Goal: Task Accomplishment & Management: Manage account settings

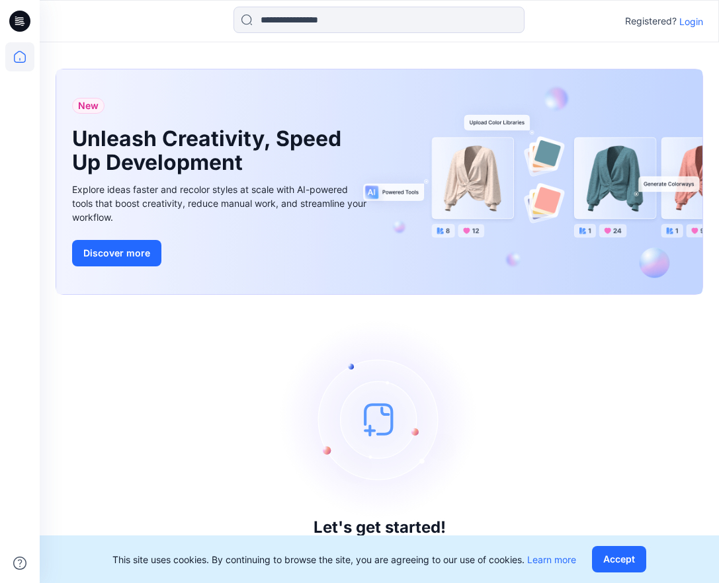
click at [683, 28] on div "Registered? Login" at bounding box center [664, 21] width 78 height 16
click at [691, 22] on p "Login" at bounding box center [691, 22] width 24 height 14
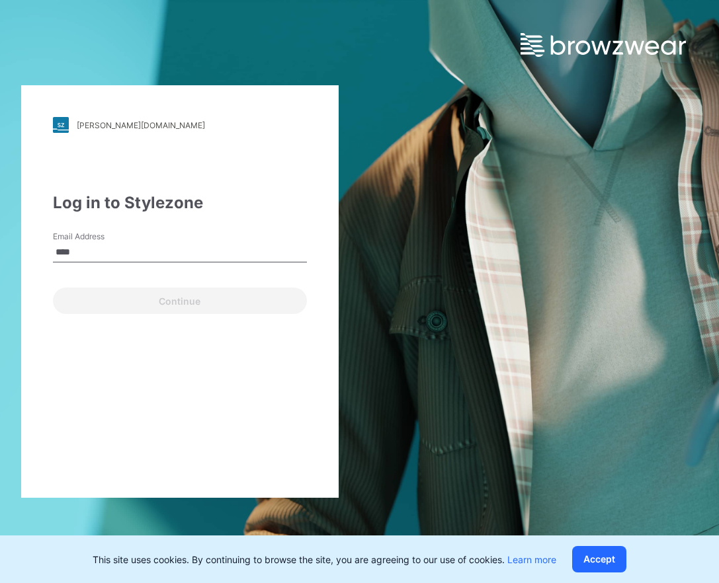
type input "**********"
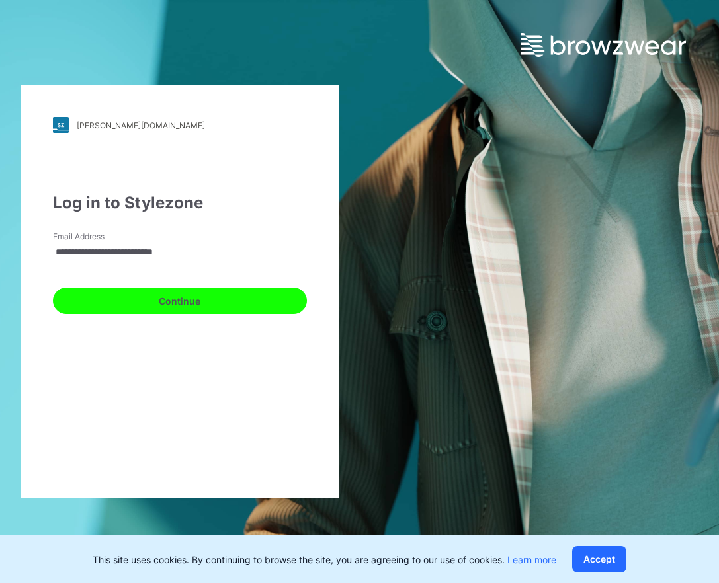
click at [158, 298] on button "Continue" at bounding box center [180, 301] width 254 height 26
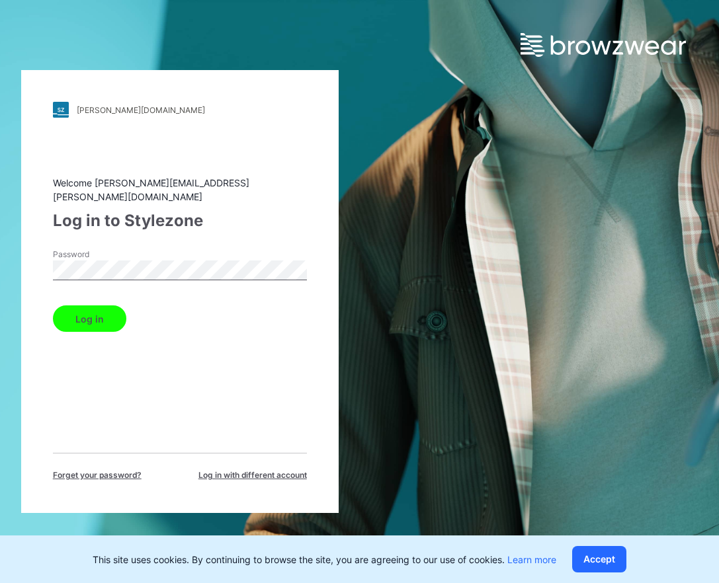
click at [53, 305] on button "Log in" at bounding box center [89, 318] width 73 height 26
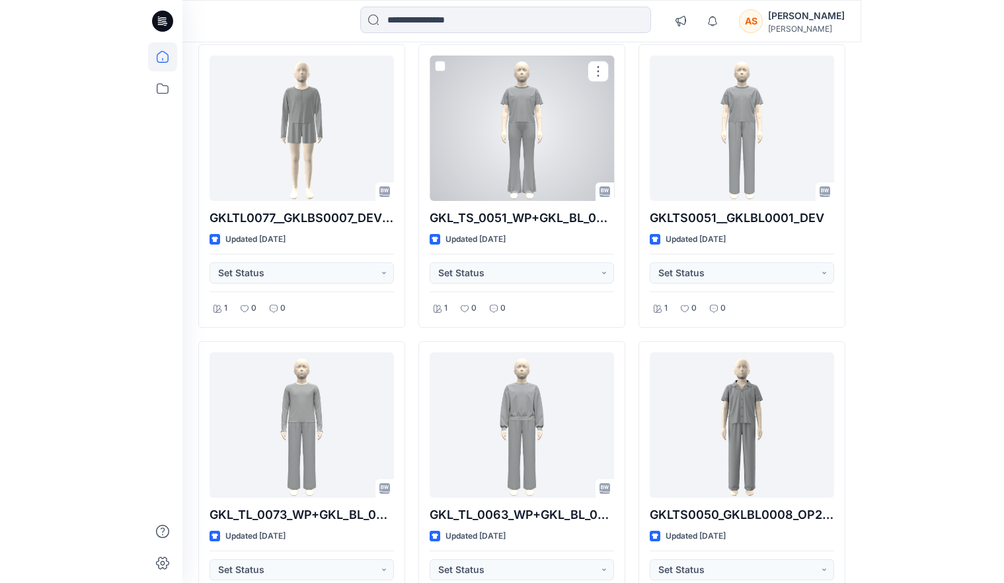
scroll to position [432, 0]
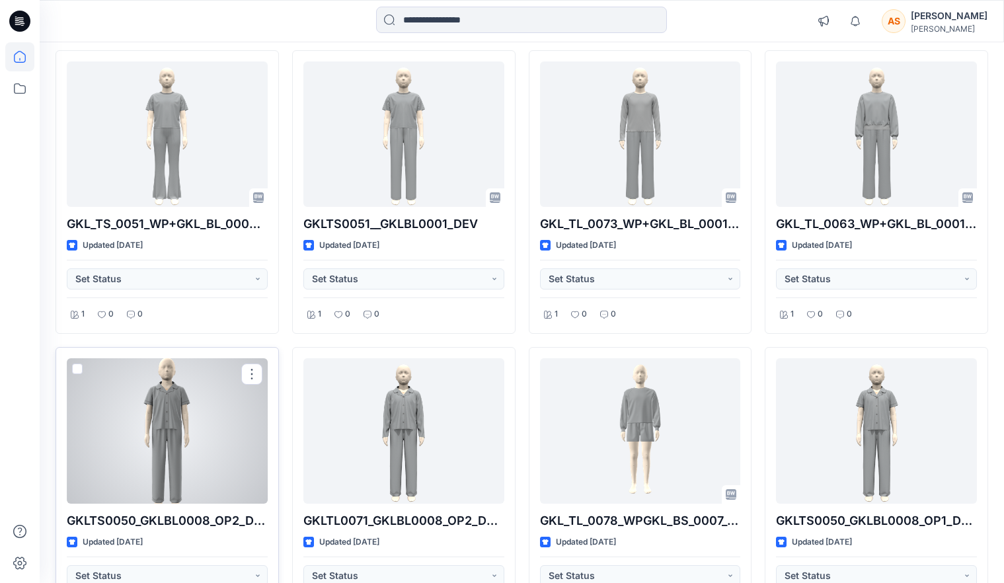
click at [182, 410] on div at bounding box center [167, 430] width 201 height 145
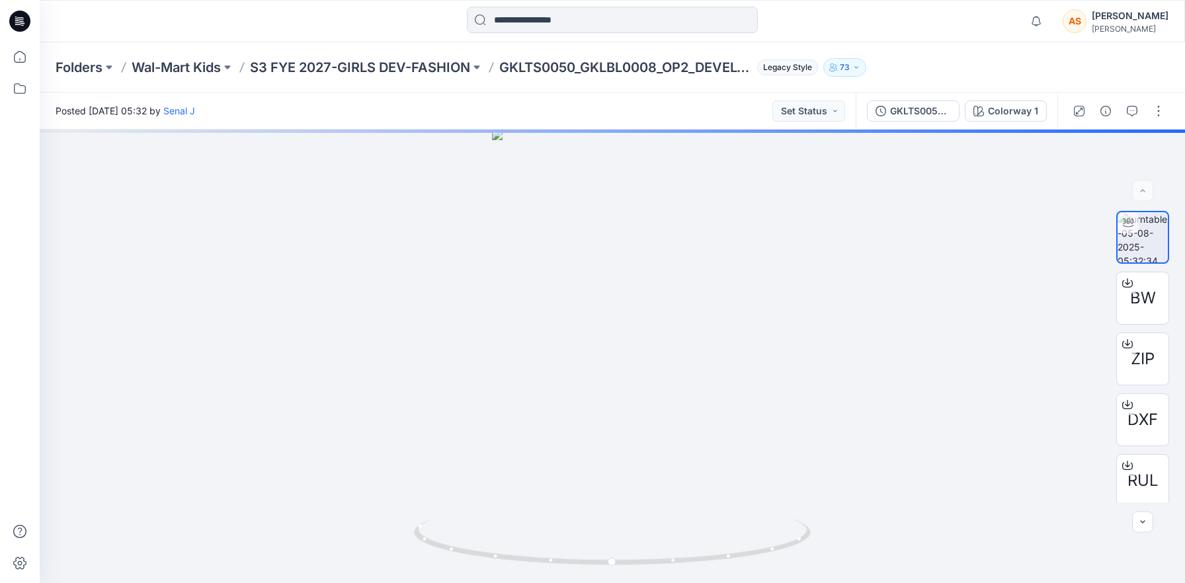
click at [409, 77] on div "Folders Wal-Mart Kids S3 FYE 2027-GIRLS DEV-FASHION GKLTS0050_GKLBL0008_OP2_DEV…" at bounding box center [612, 67] width 1145 height 50
click at [458, 63] on p "S3 FYE 2027-GIRLS DEV-FASHION" at bounding box center [360, 67] width 220 height 19
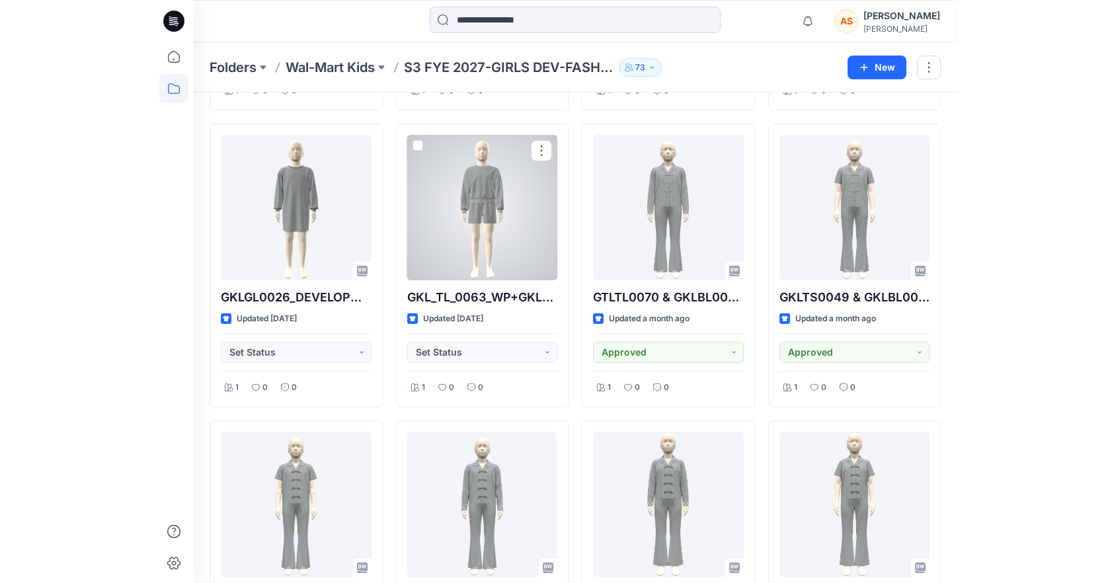
scroll to position [1807, 0]
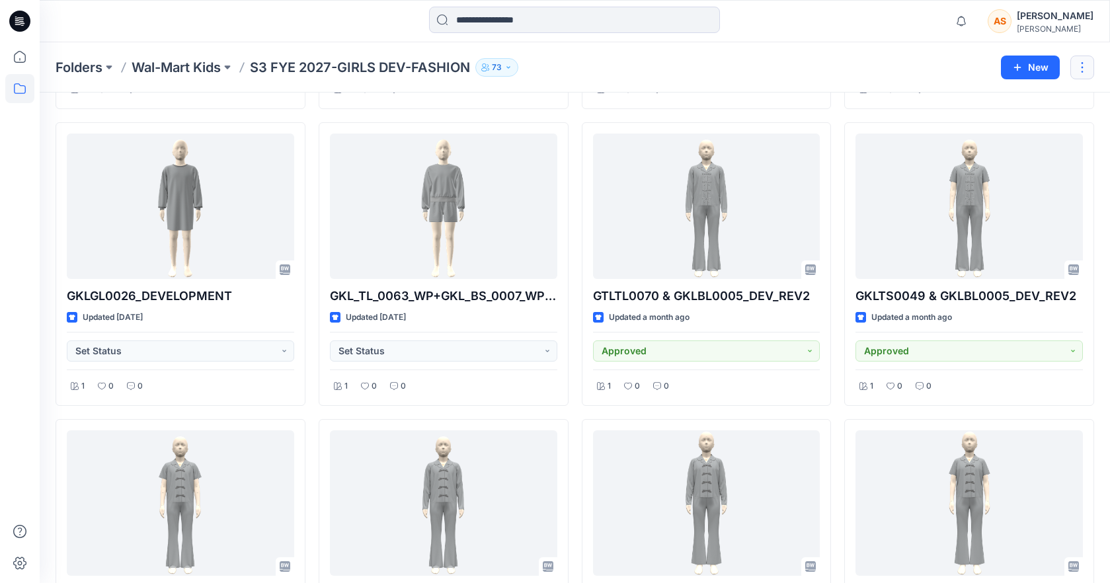
click at [718, 75] on button "button" at bounding box center [1082, 68] width 24 height 24
click at [718, 58] on div "Folders Wal-Mart Kids S3 FYE 2027-GIRLS DEV-FASHION 73" at bounding box center [523, 67] width 935 height 19
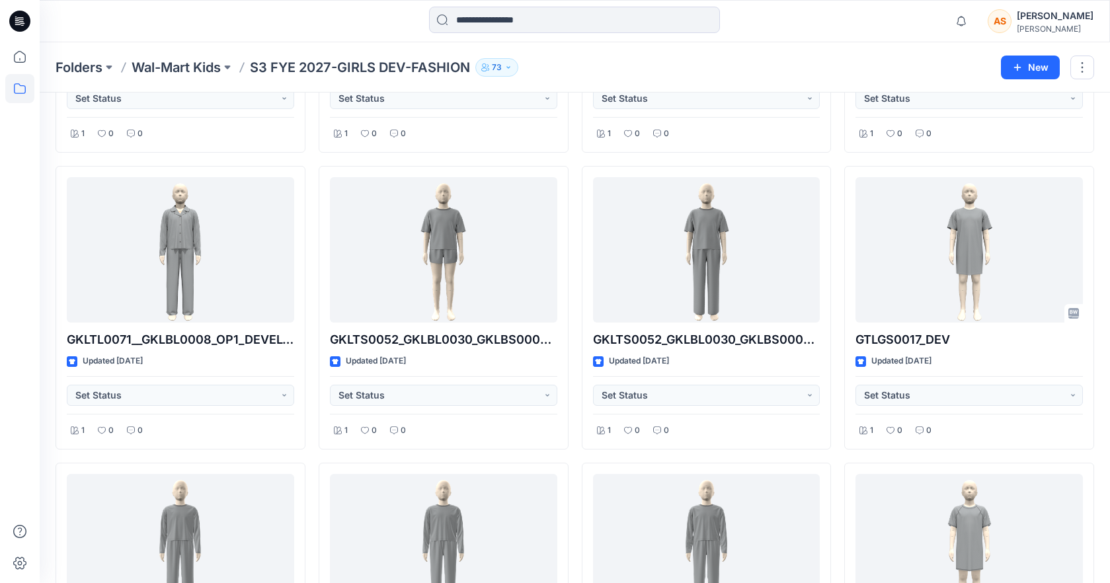
scroll to position [0, 0]
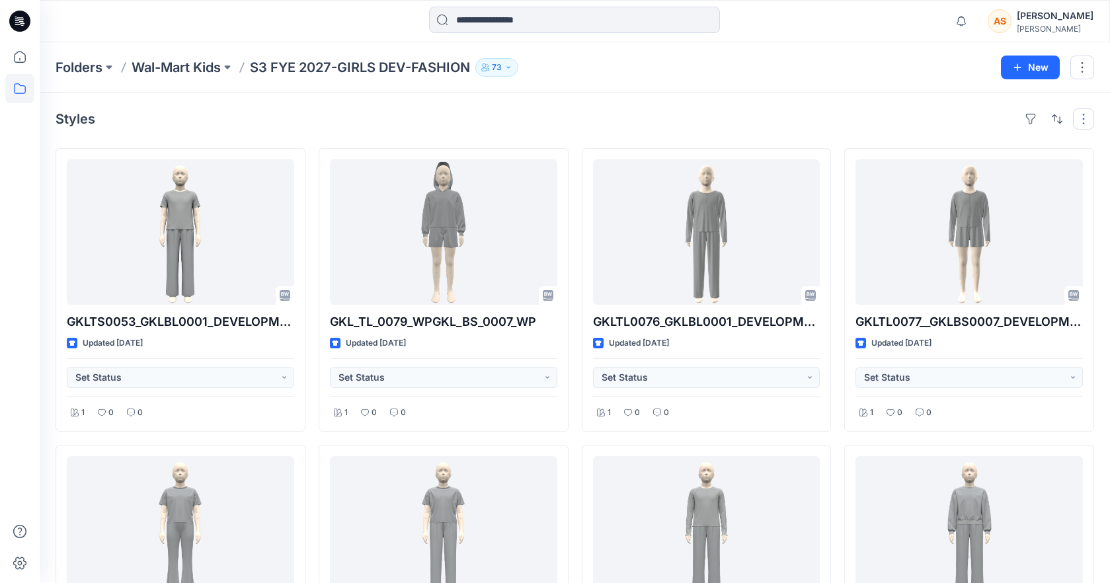
click at [718, 120] on button "button" at bounding box center [1083, 118] width 21 height 21
click at [718, 161] on p "Large Grid" at bounding box center [913, 164] width 66 height 16
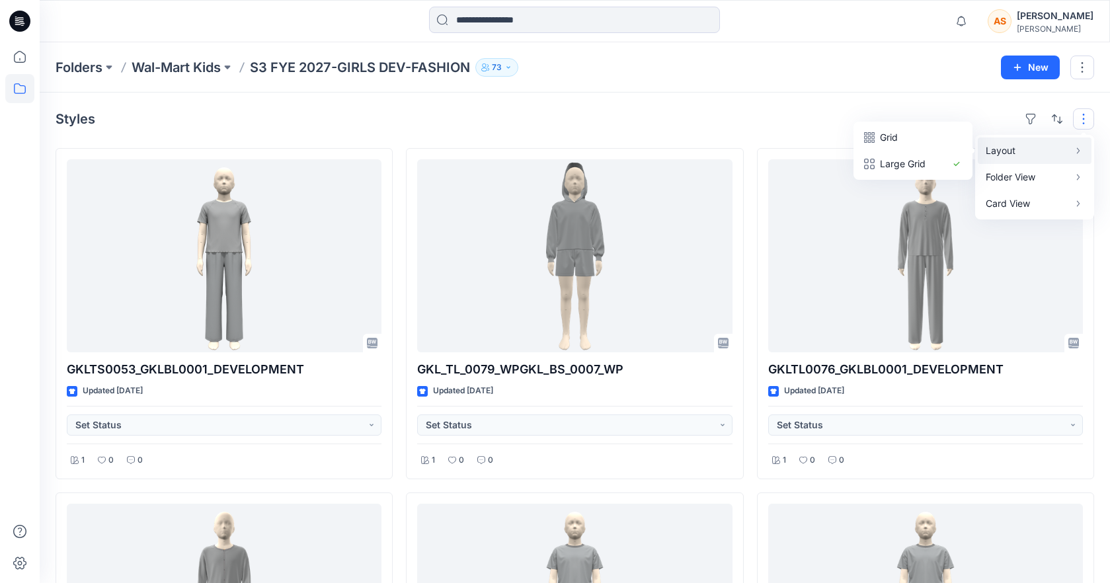
click at [718, 112] on div "Styles Layout Grid Large Grid Folder View Compact Card Card View Card Info Tags" at bounding box center [575, 118] width 1038 height 21
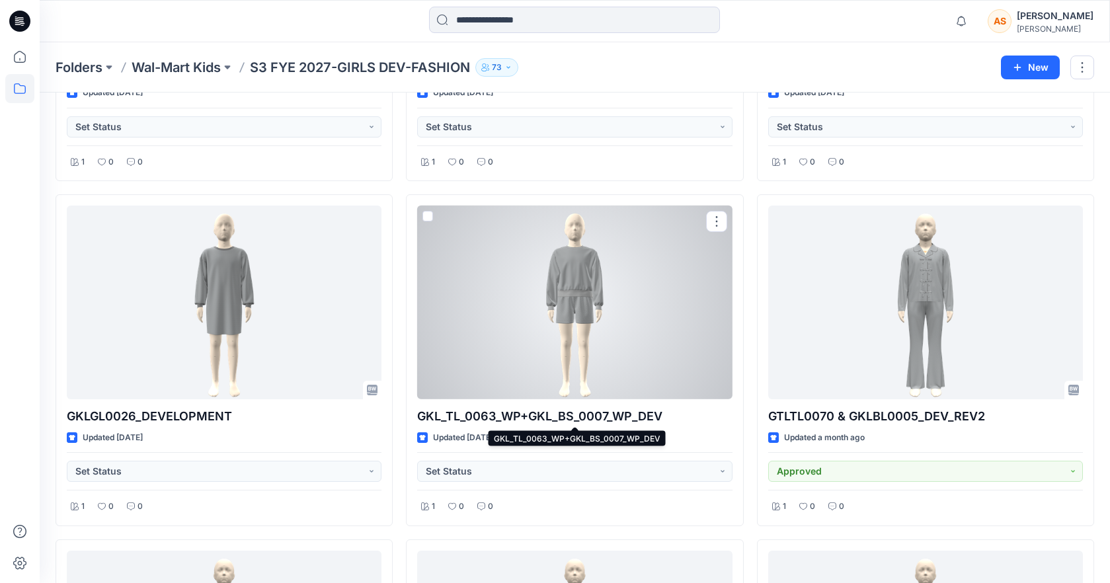
scroll to position [2706, 0]
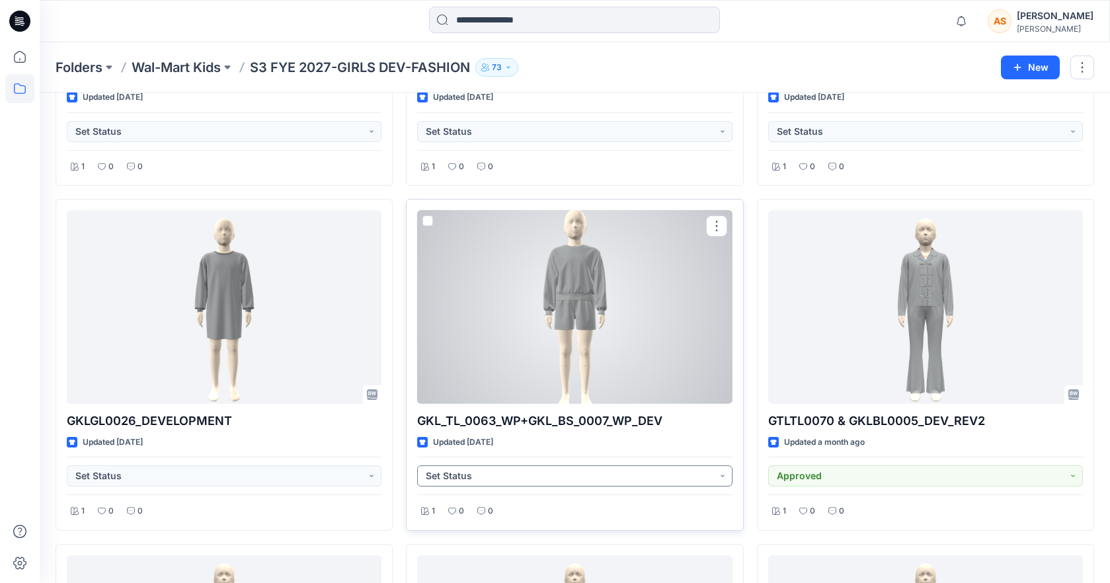
click at [535, 475] on button "Set Status" at bounding box center [574, 475] width 315 height 21
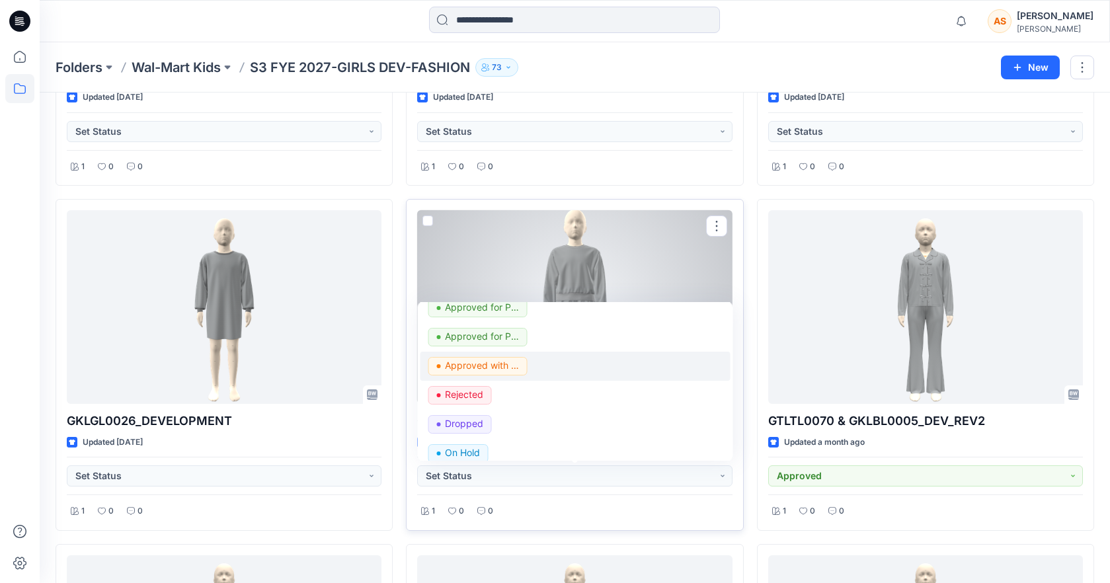
scroll to position [79, 0]
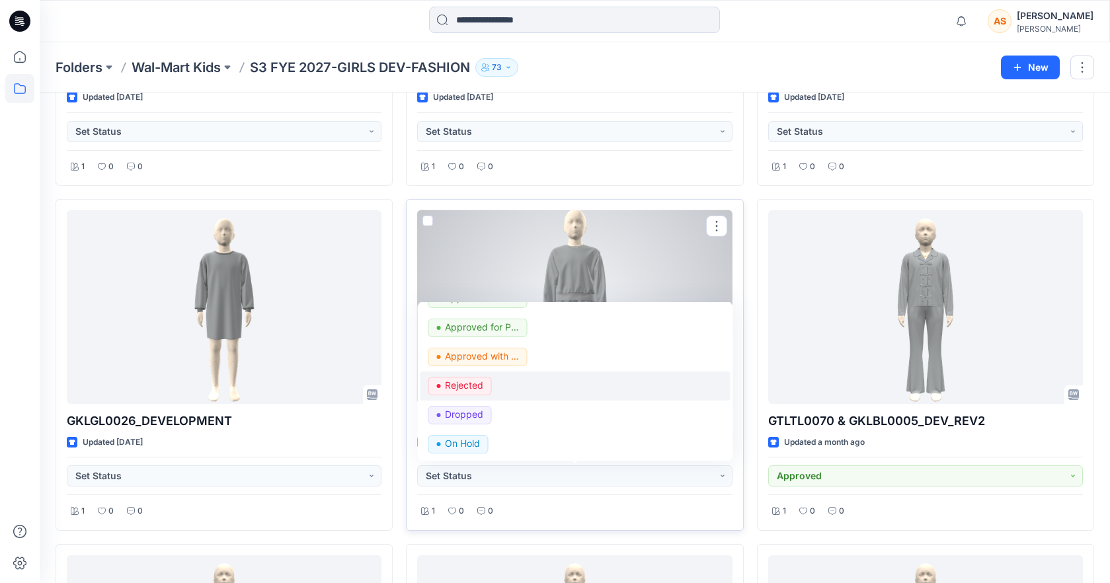
click at [510, 390] on div "Rejected" at bounding box center [574, 386] width 293 height 19
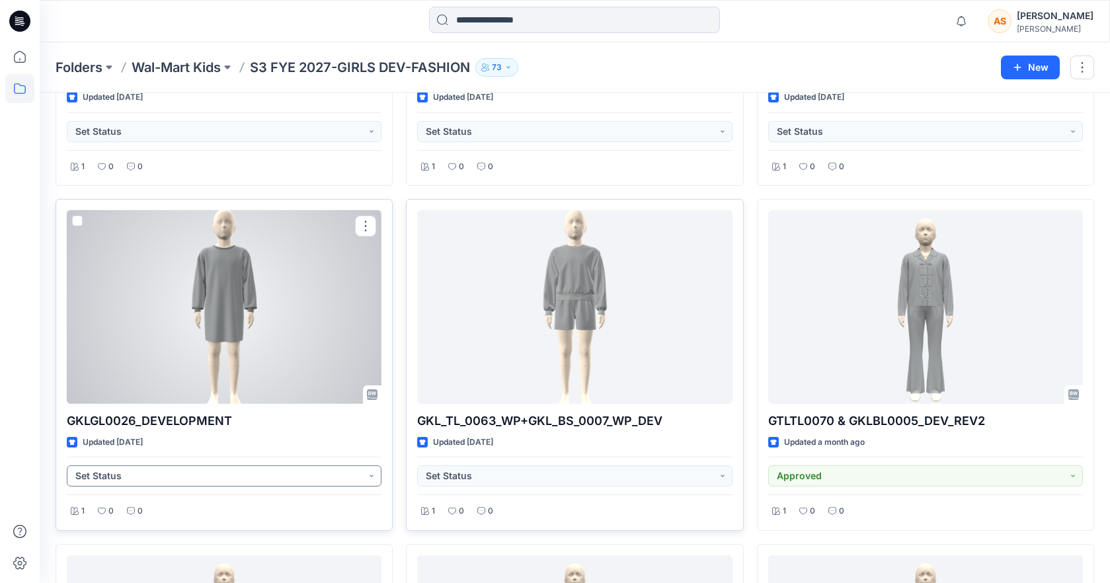
click at [243, 479] on button "Set Status" at bounding box center [224, 475] width 315 height 21
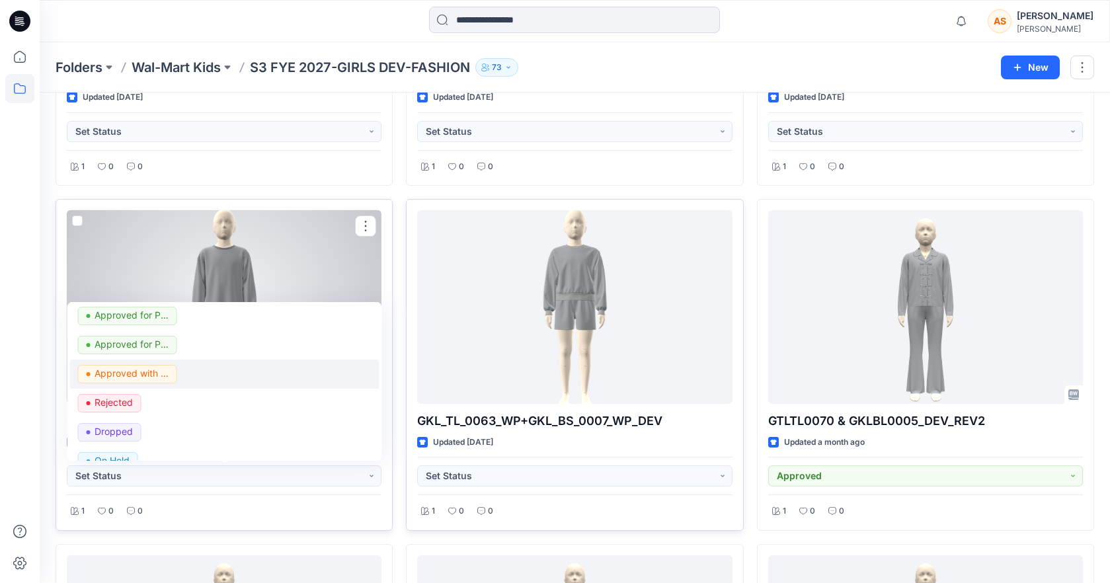
scroll to position [63, 0]
click at [164, 374] on p "Approved with corrections" at bounding box center [132, 371] width 74 height 17
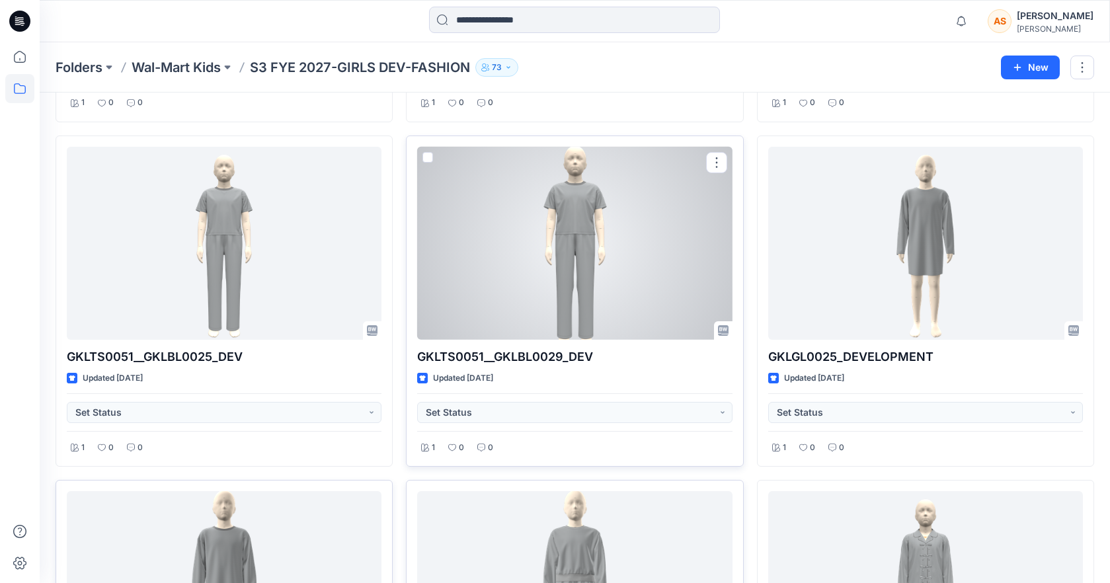
scroll to position [2400, 0]
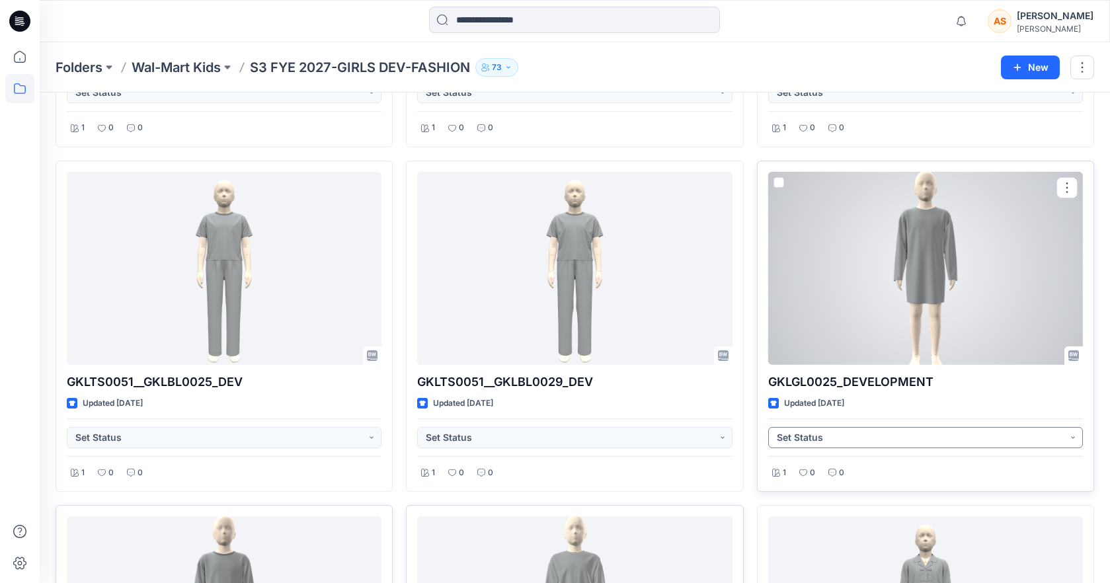
click at [718, 442] on button "Set Status" at bounding box center [925, 437] width 315 height 21
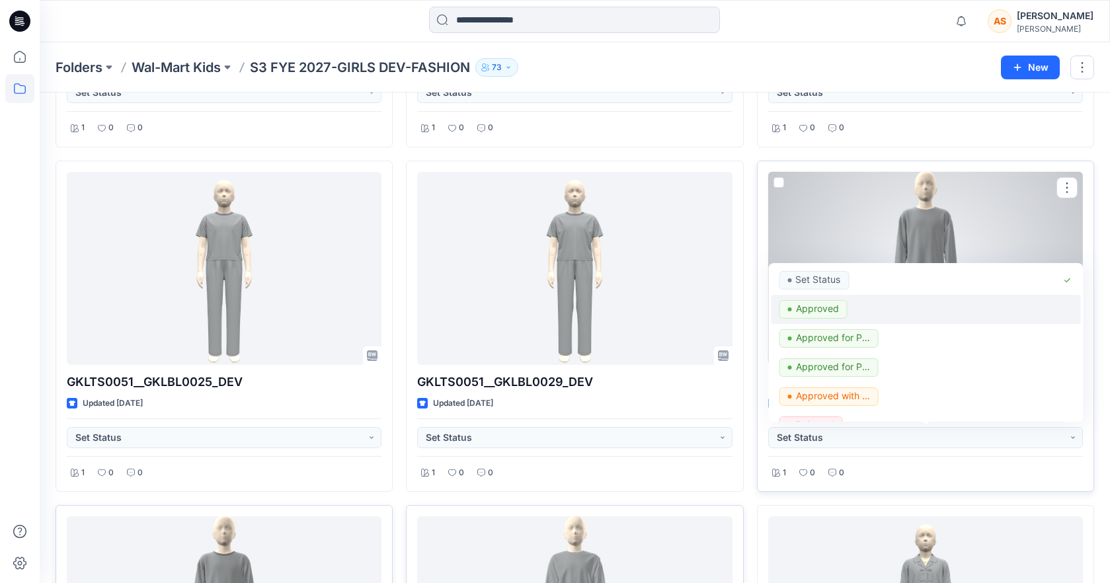
click at [718, 309] on div "Approved" at bounding box center [925, 309] width 293 height 19
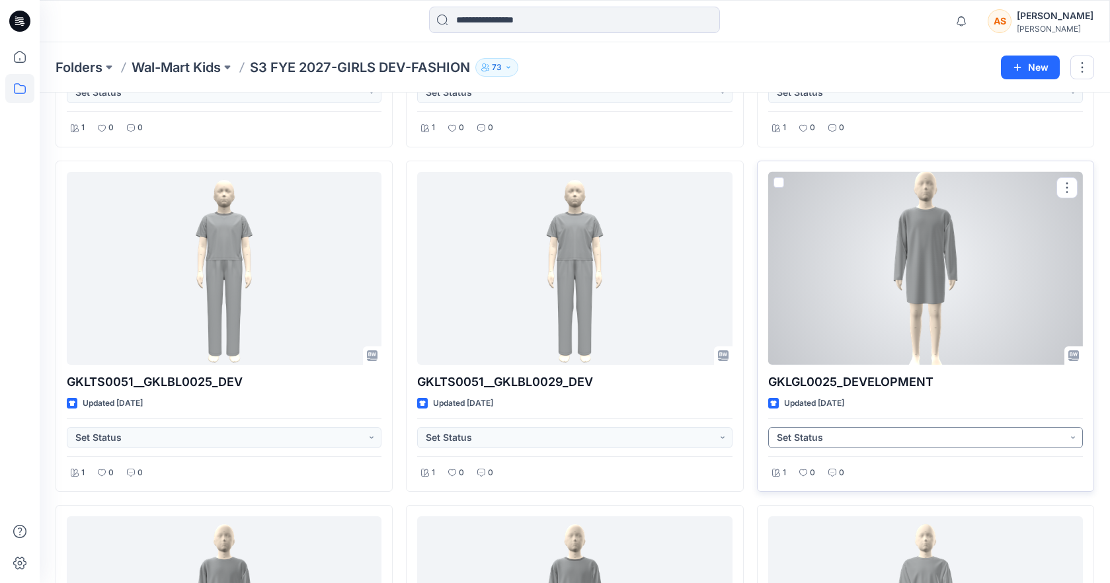
click at [718, 440] on button "Set Status" at bounding box center [925, 437] width 315 height 21
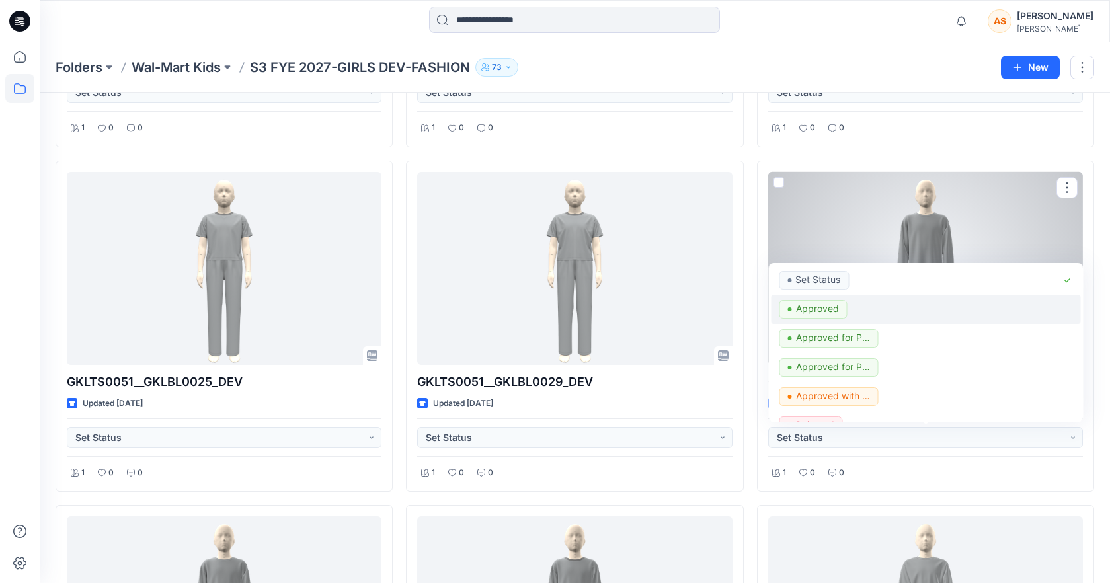
click at [718, 315] on p "Approved" at bounding box center [816, 308] width 43 height 17
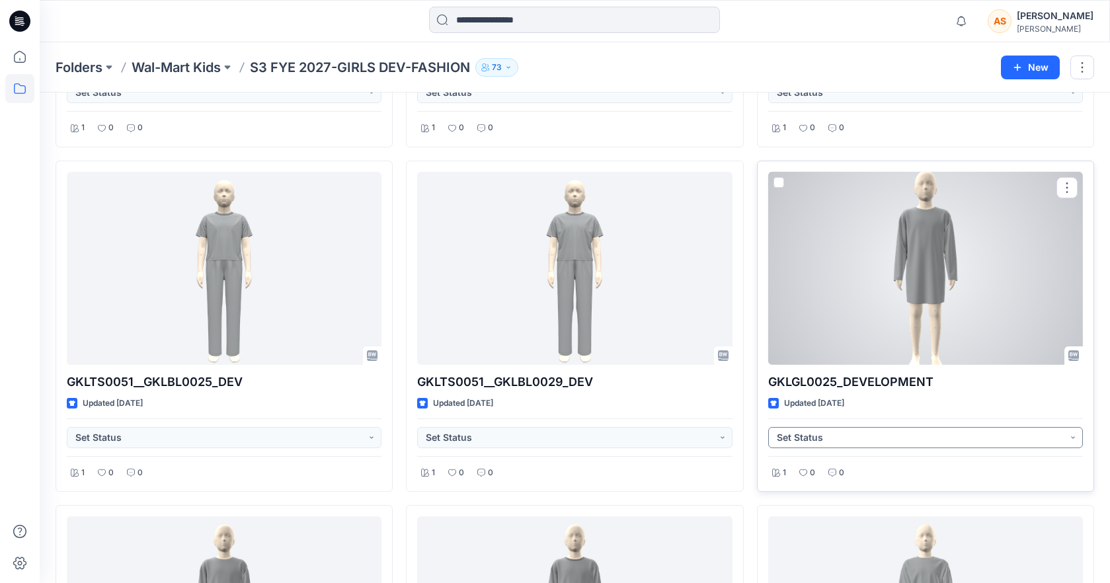
click at [718, 441] on button "Set Status" at bounding box center [925, 437] width 315 height 21
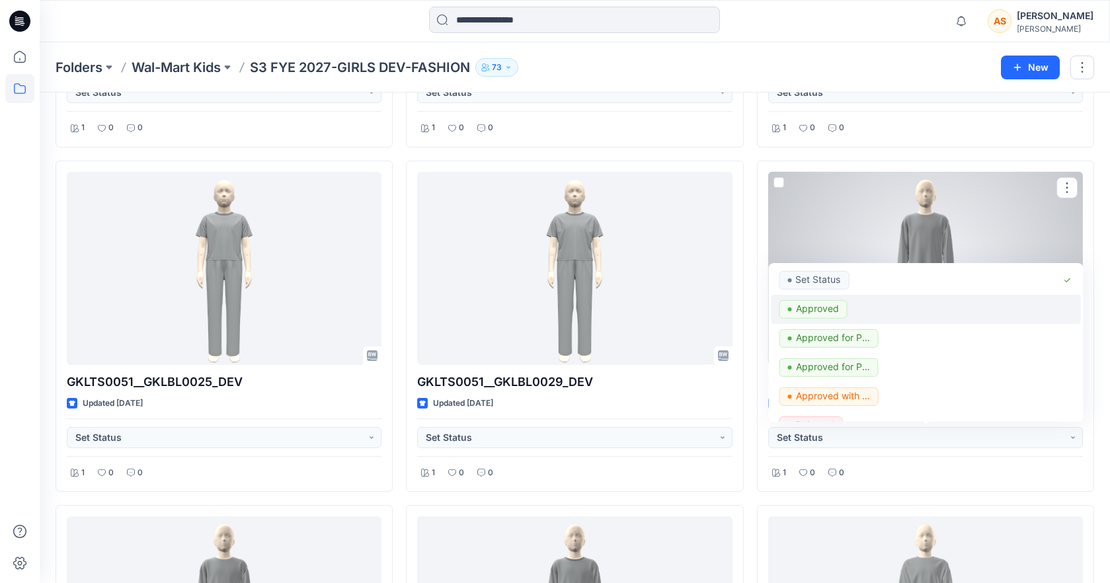
click at [718, 316] on p "Approved" at bounding box center [816, 308] width 43 height 17
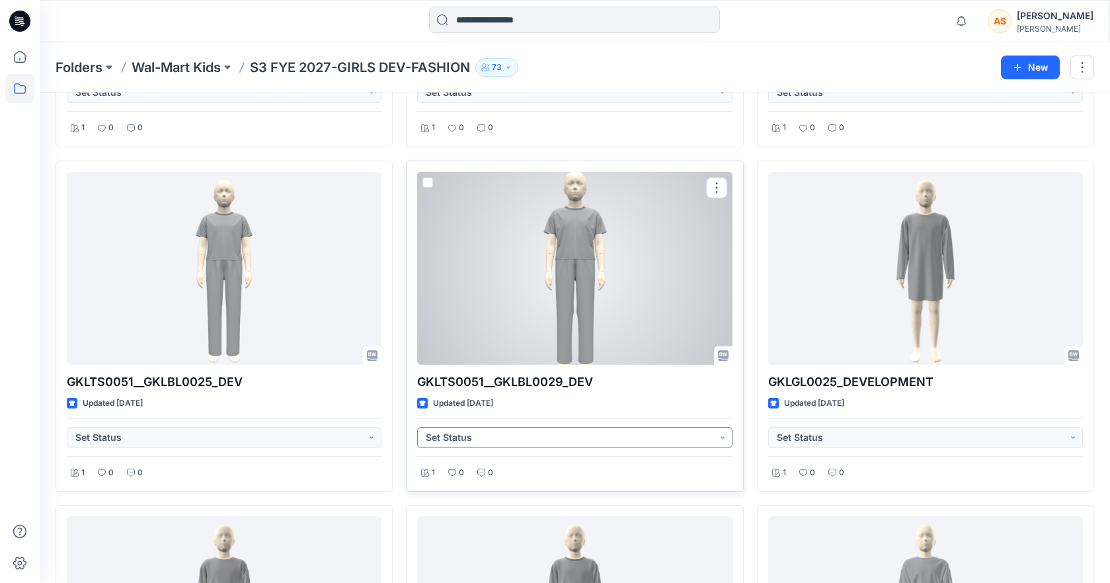
click at [562, 435] on button "Set Status" at bounding box center [574, 437] width 315 height 21
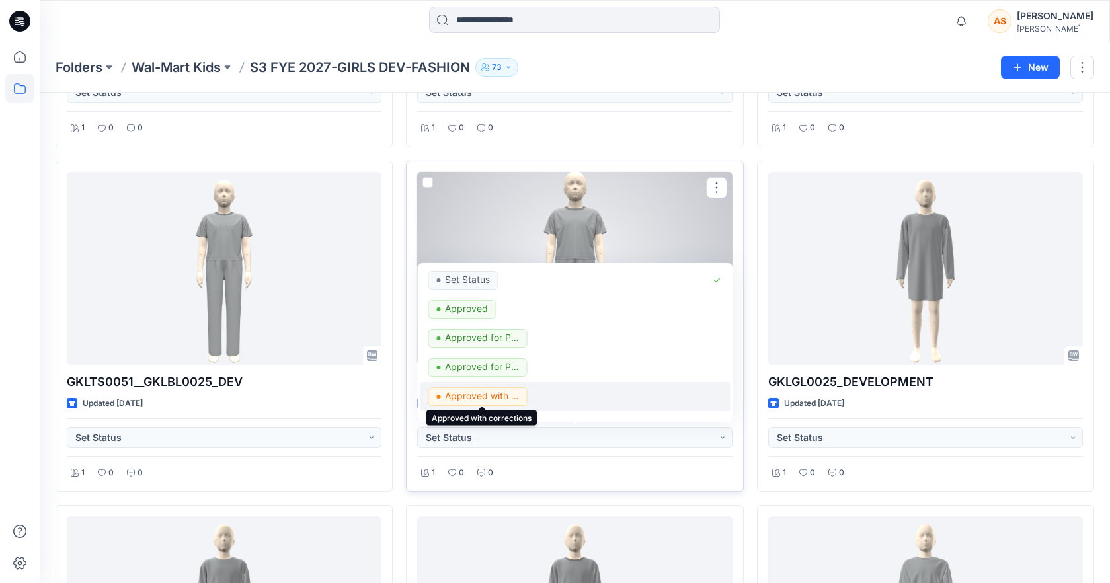
click at [511, 399] on p "Approved with corrections" at bounding box center [482, 395] width 74 height 17
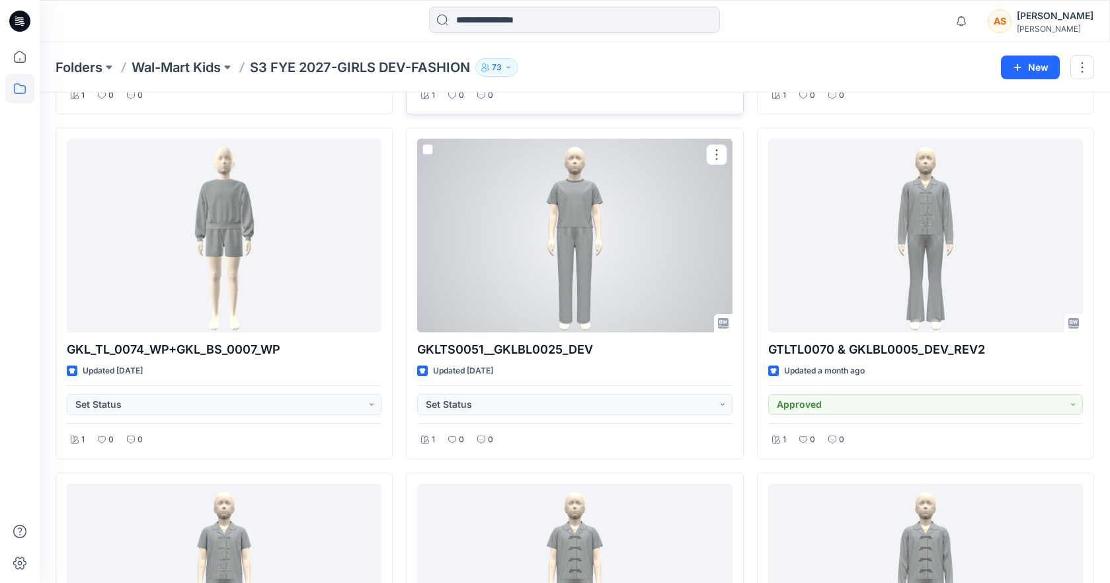
scroll to position [2772, 0]
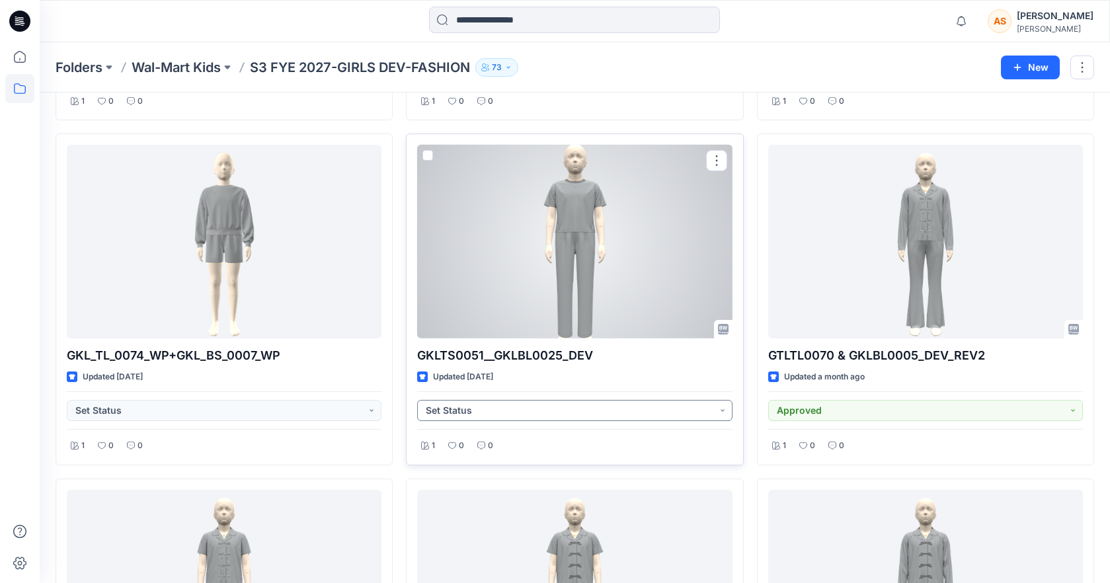
click at [545, 414] on button "Set Status" at bounding box center [574, 410] width 315 height 21
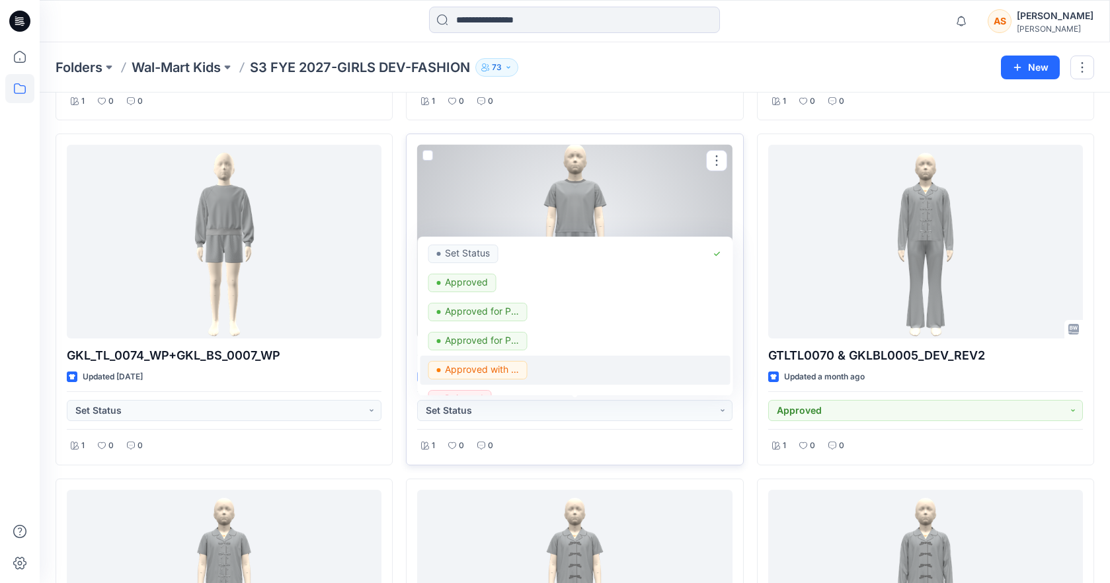
click at [524, 368] on span "Approved with corrections" at bounding box center [477, 370] width 99 height 19
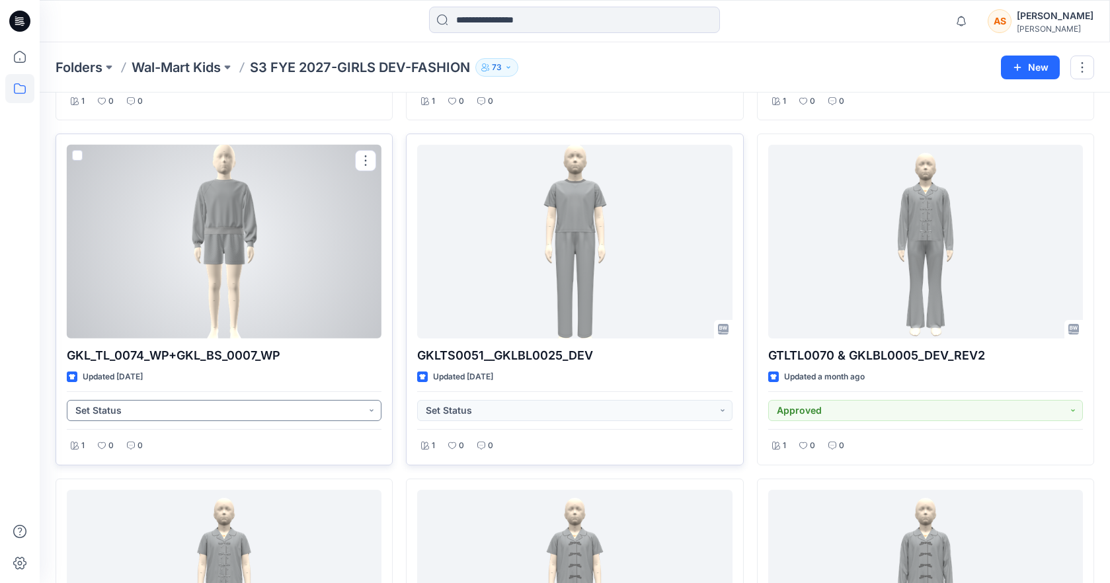
click at [262, 405] on button "Set Status" at bounding box center [224, 410] width 315 height 21
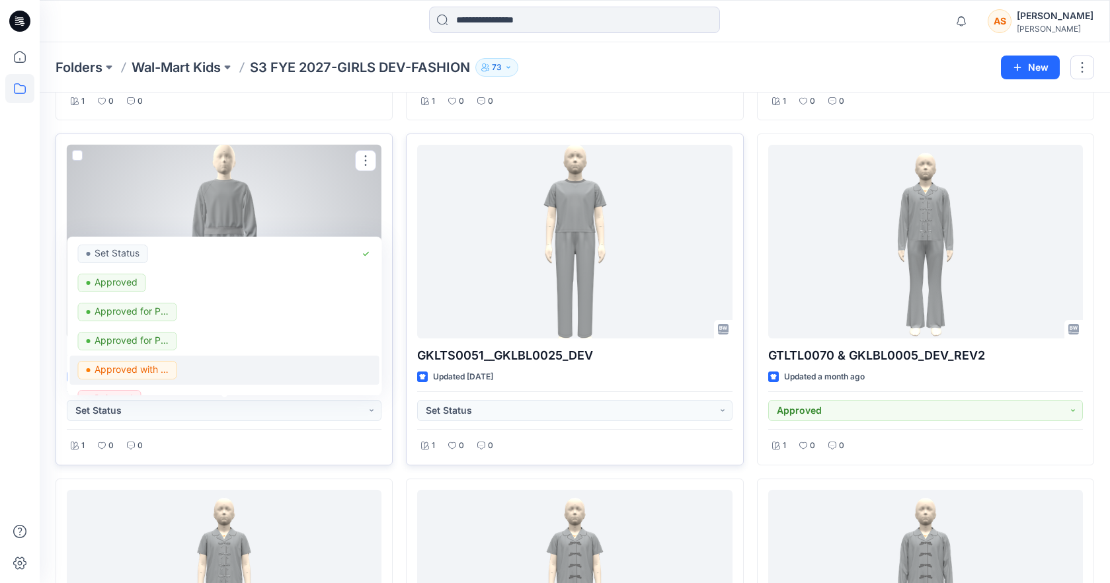
scroll to position [24, 0]
click at [136, 371] on span "Rejected" at bounding box center [109, 375] width 63 height 19
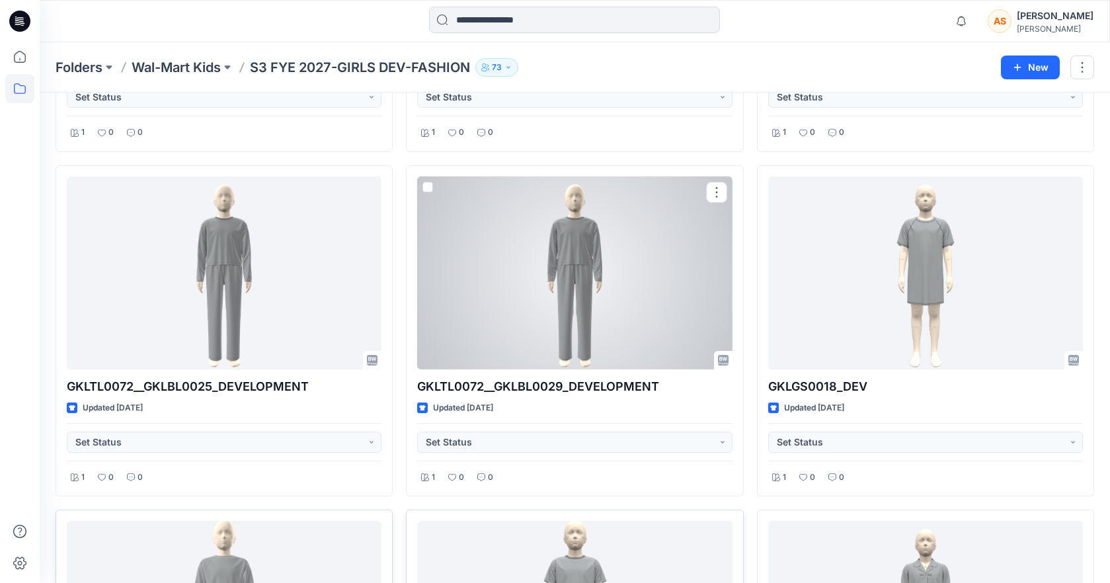
scroll to position [2382, 0]
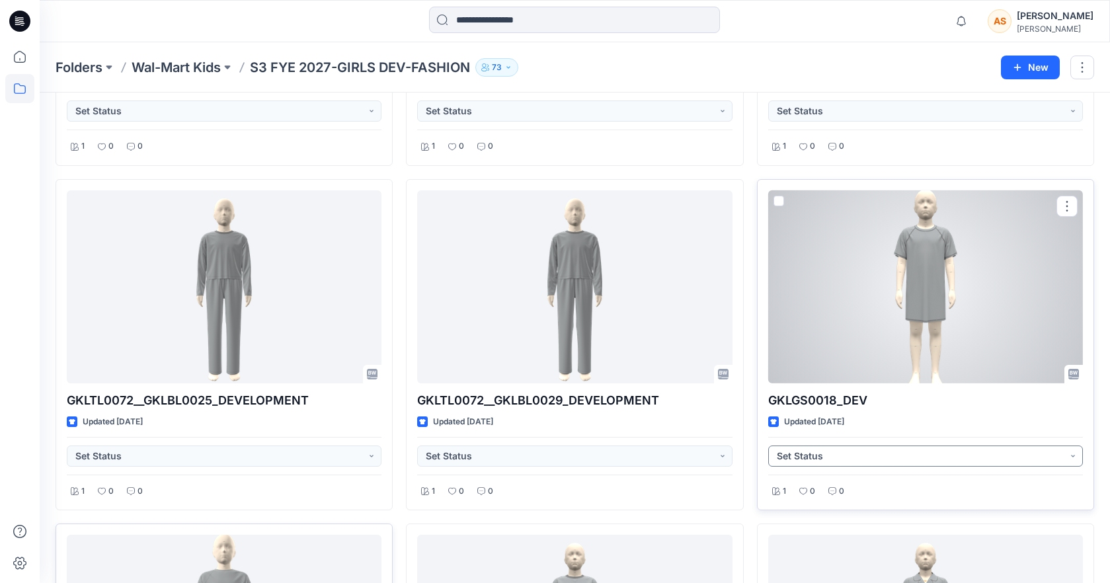
click at [871, 455] on button "Set Status" at bounding box center [925, 456] width 315 height 21
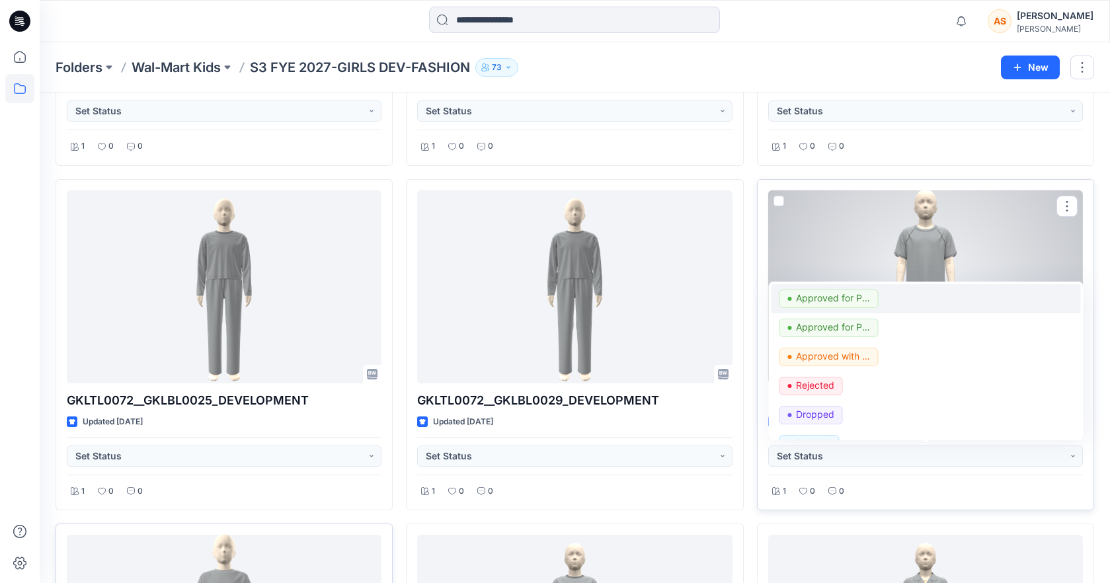
scroll to position [108, 0]
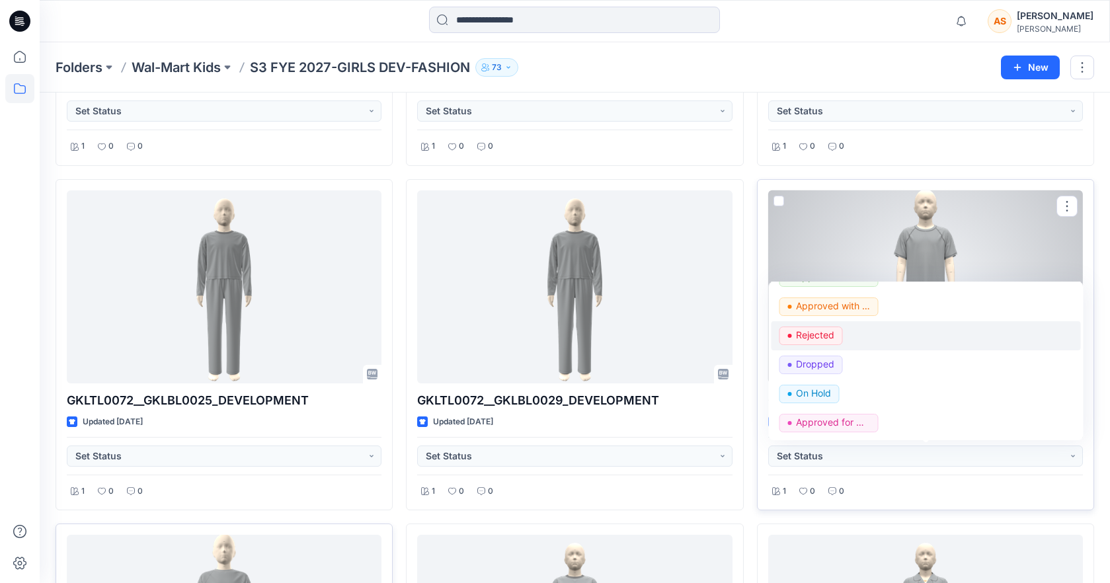
click at [824, 338] on p "Rejected" at bounding box center [814, 335] width 38 height 17
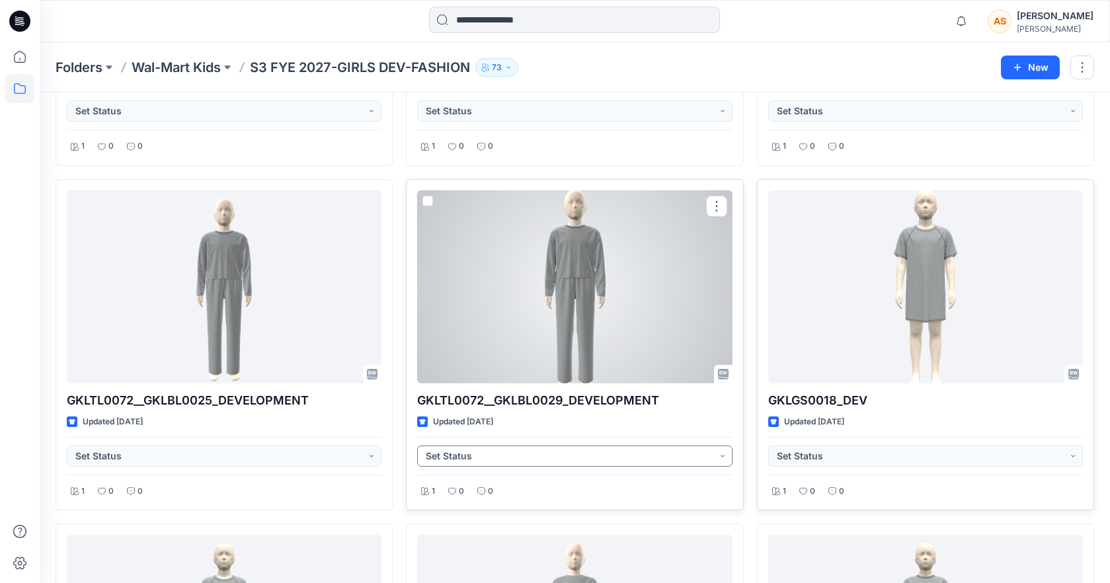
click at [496, 456] on button "Set Status" at bounding box center [574, 456] width 315 height 21
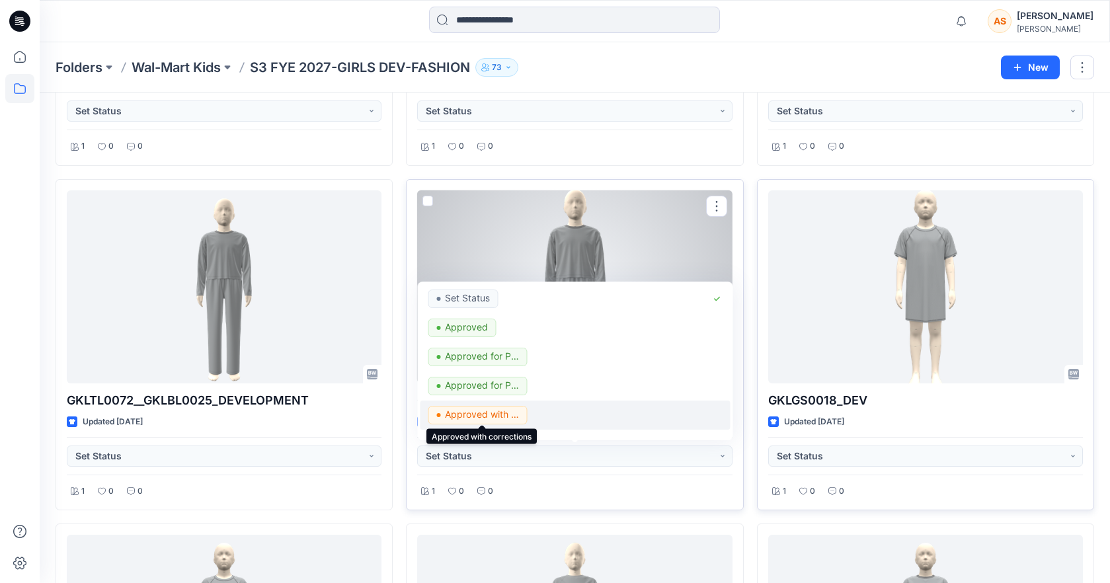
click at [506, 414] on p "Approved with corrections" at bounding box center [482, 414] width 74 height 17
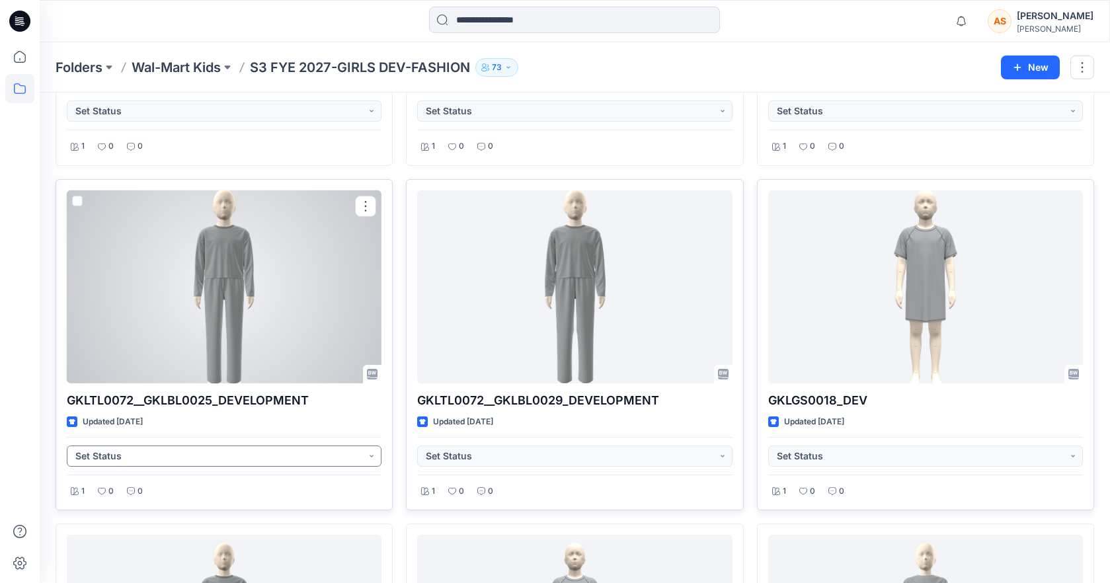
click at [272, 457] on button "Set Status" at bounding box center [224, 456] width 315 height 21
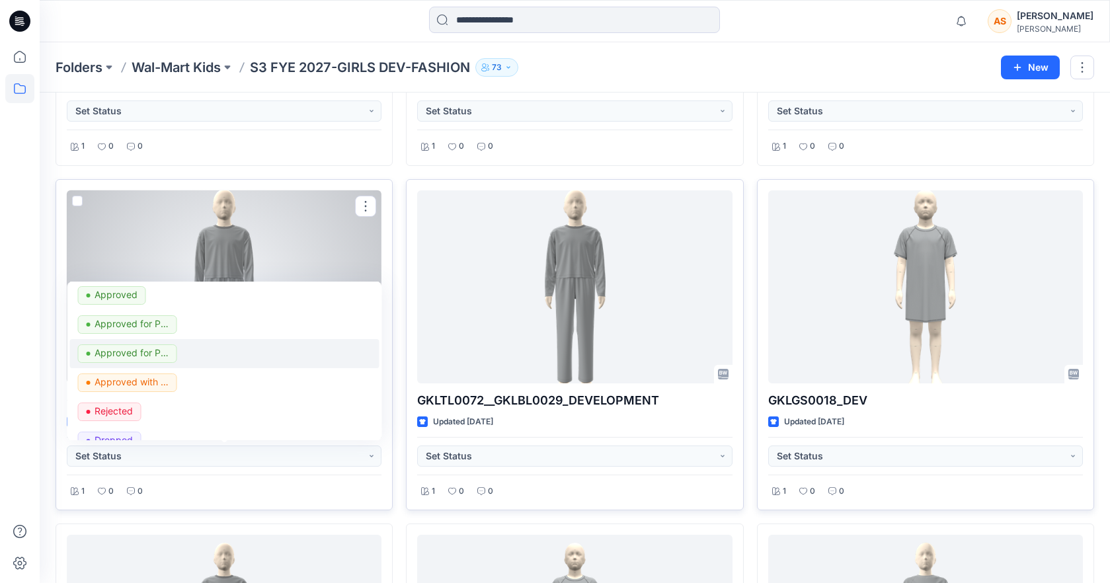
scroll to position [39, 0]
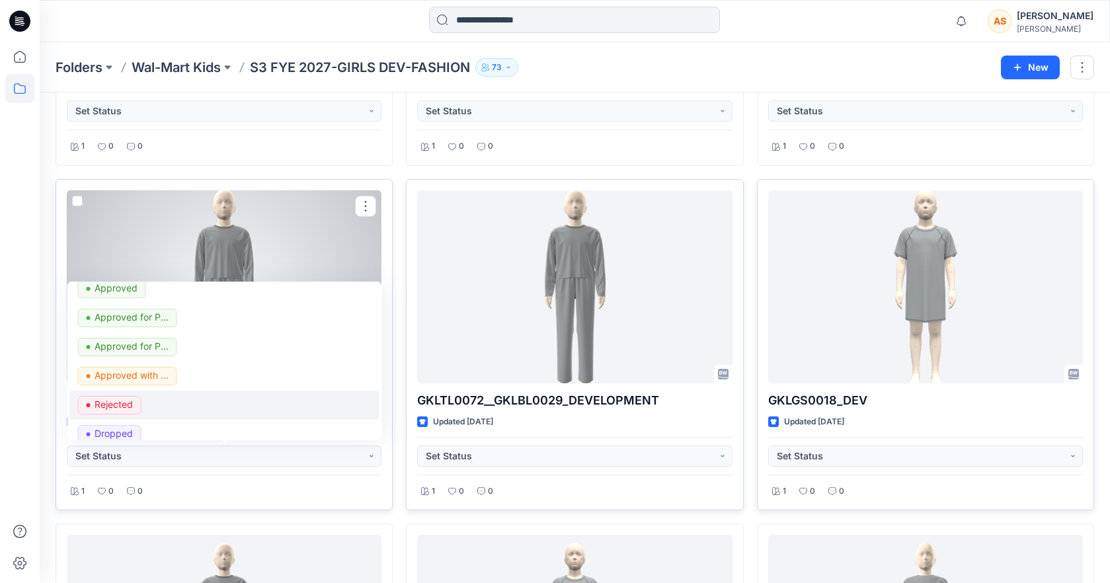
click at [124, 402] on p "Rejected" at bounding box center [114, 404] width 38 height 17
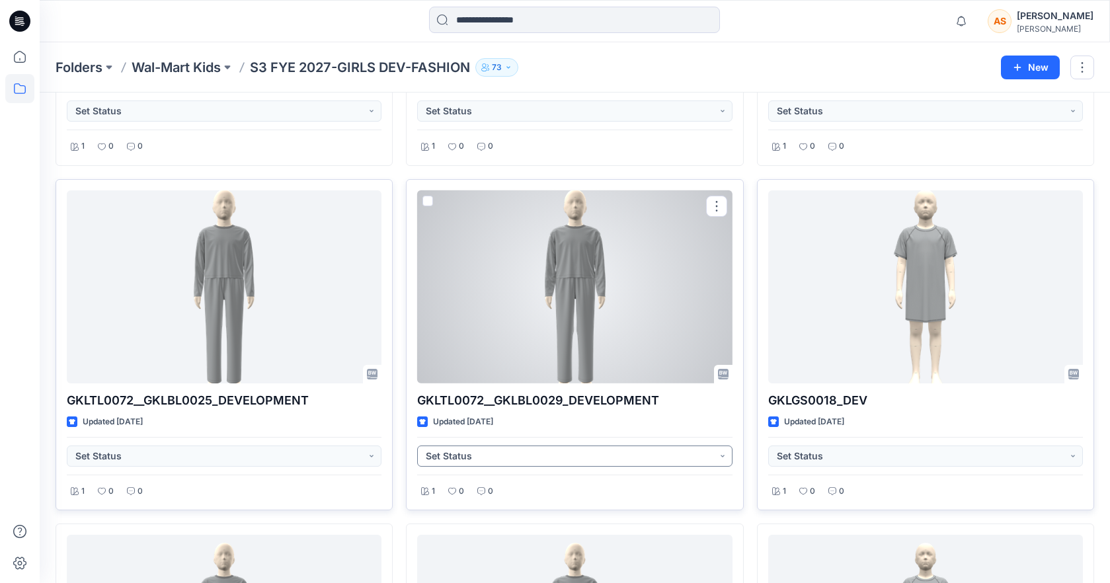
click at [535, 461] on button "Set Status" at bounding box center [574, 456] width 315 height 21
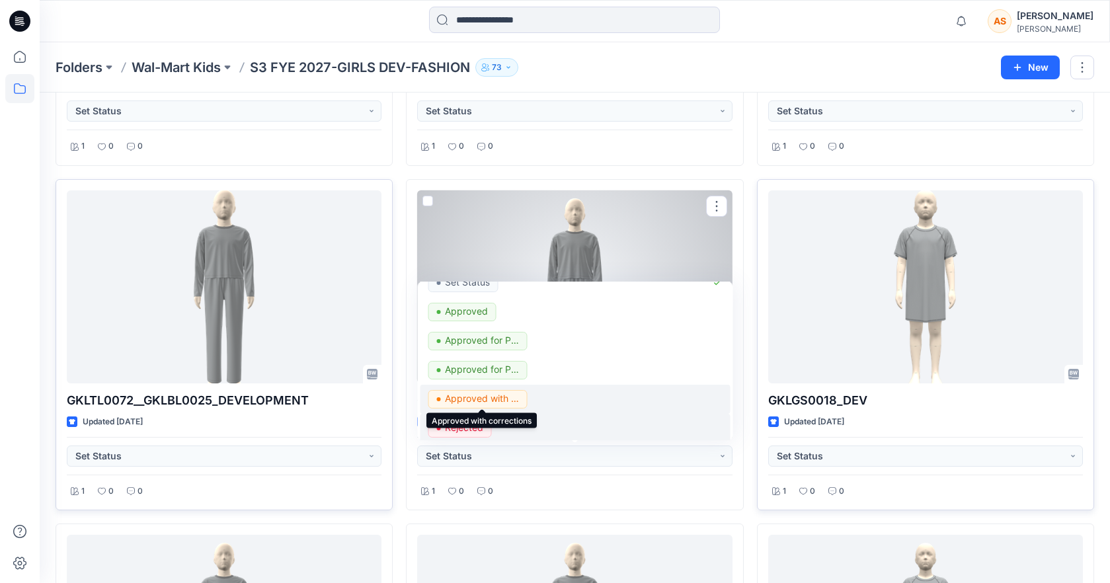
scroll to position [29, 0]
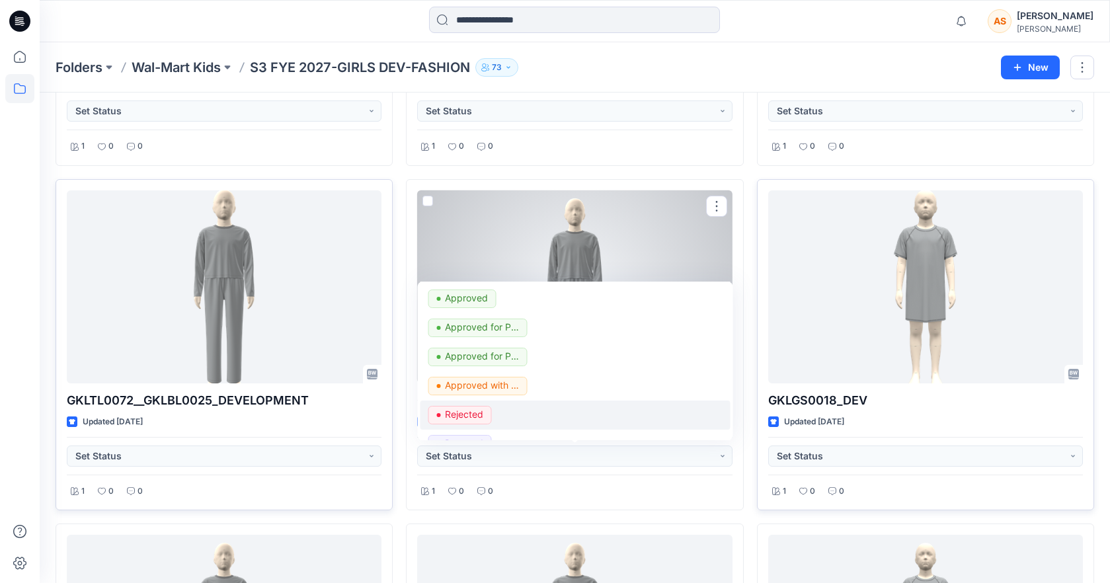
click at [473, 410] on p "Rejected" at bounding box center [464, 414] width 38 height 17
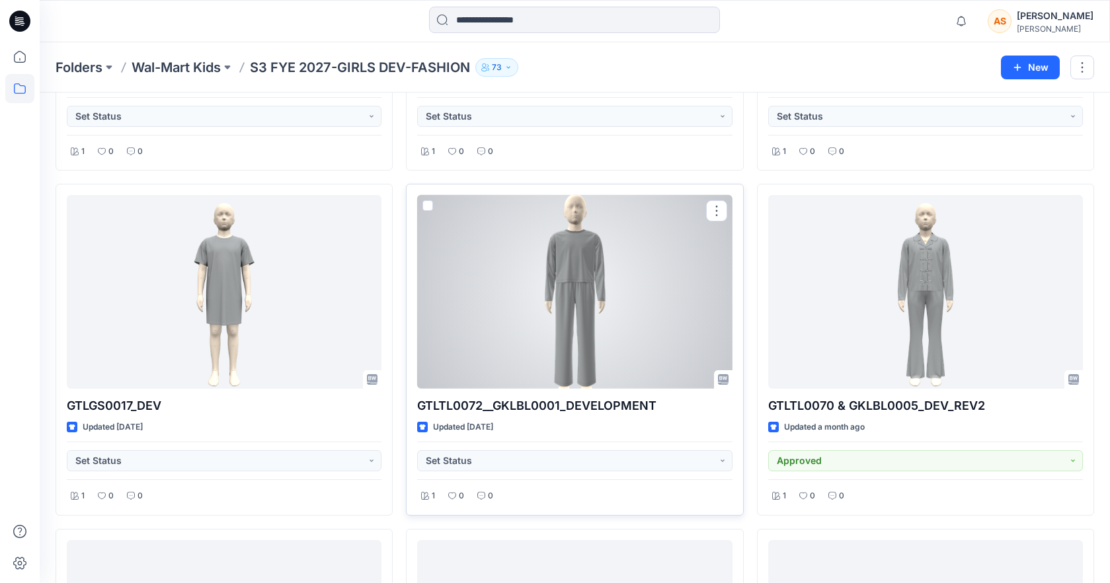
scroll to position [2708, 0]
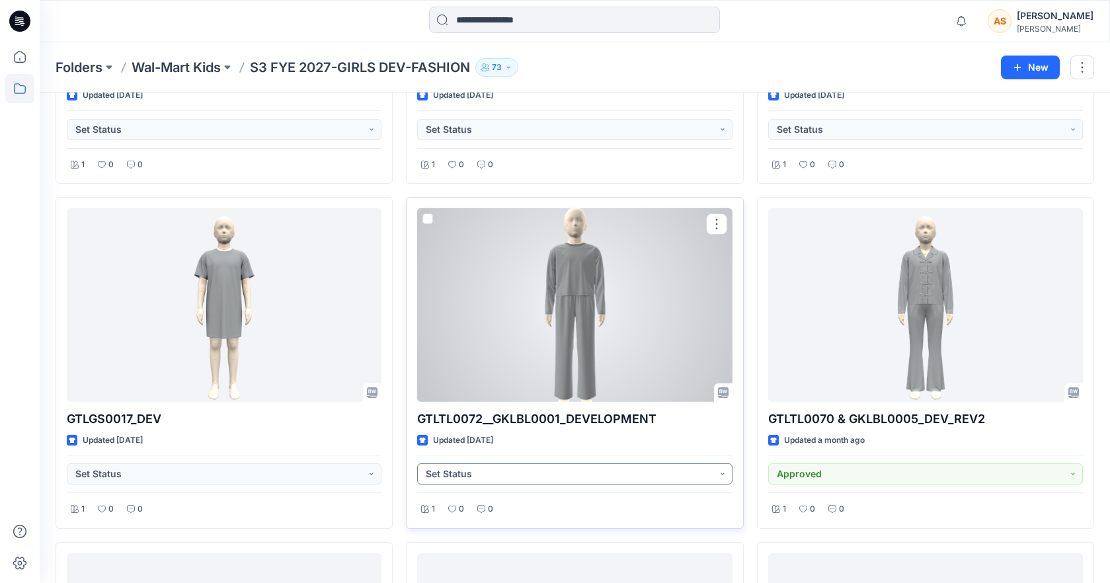
click at [492, 475] on button "Set Status" at bounding box center [574, 473] width 315 height 21
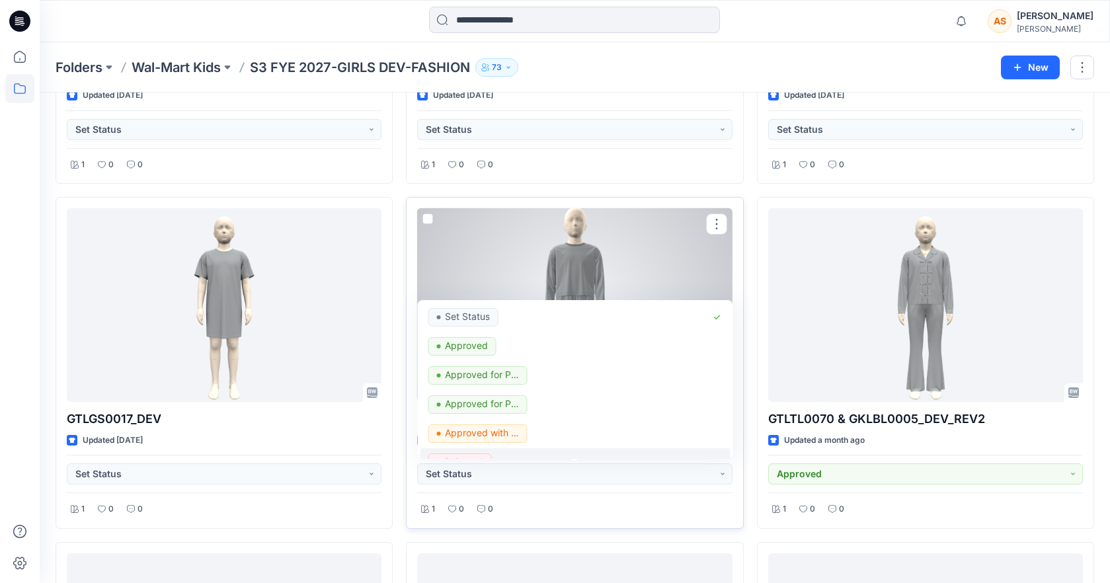
click at [485, 454] on span "Rejected" at bounding box center [459, 462] width 63 height 19
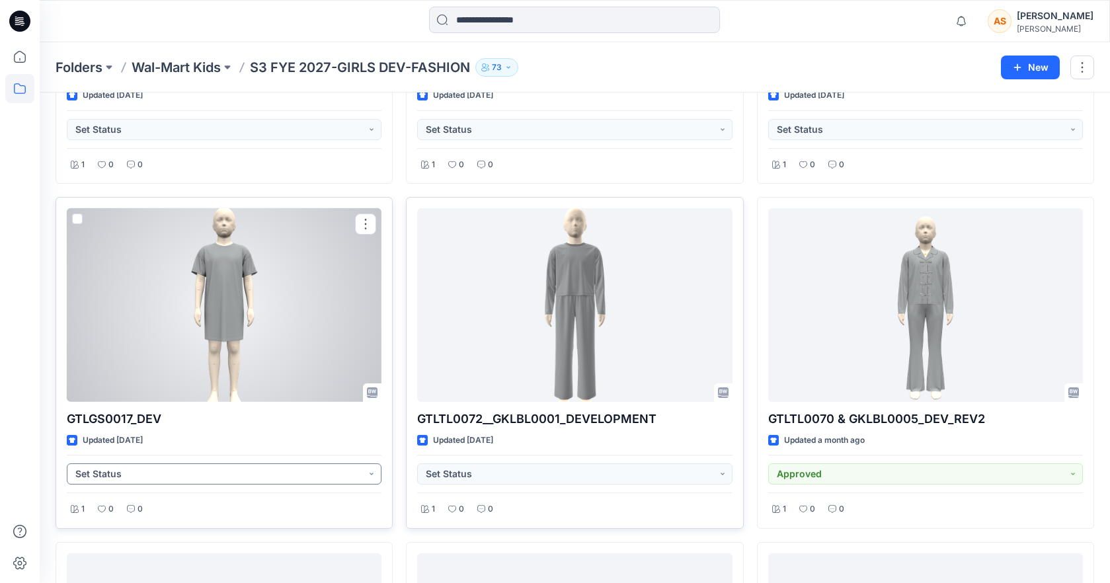
click at [204, 476] on button "Set Status" at bounding box center [224, 473] width 315 height 21
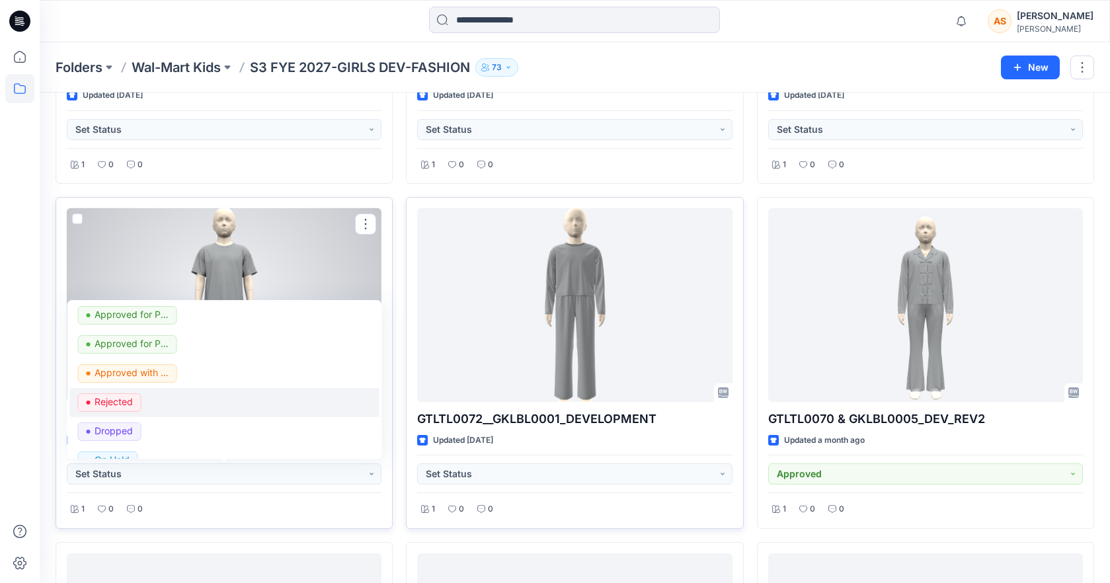
scroll to position [105, 0]
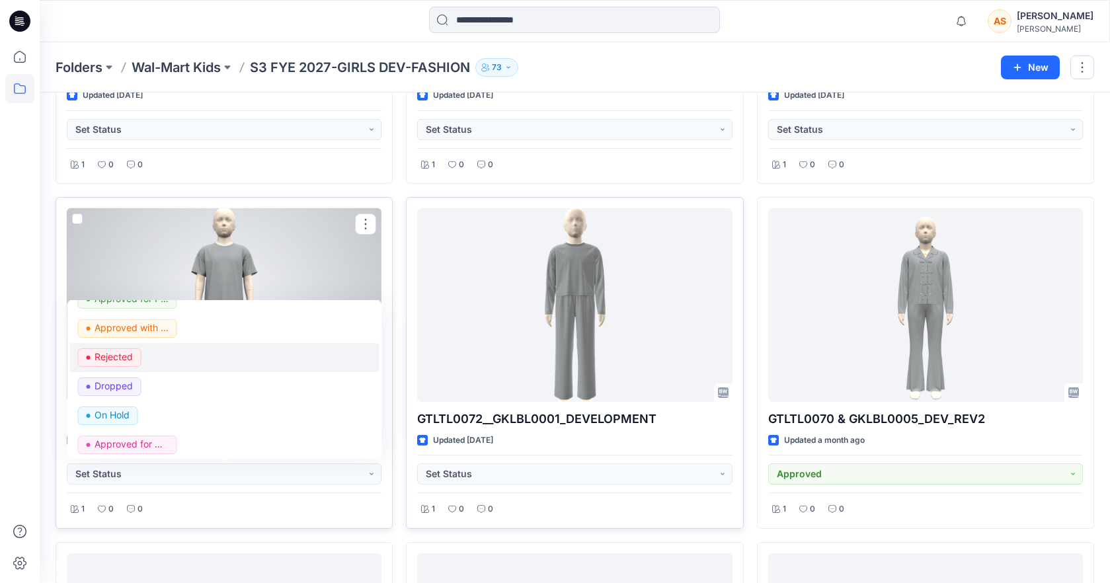
click at [126, 360] on p "Rejected" at bounding box center [114, 356] width 38 height 17
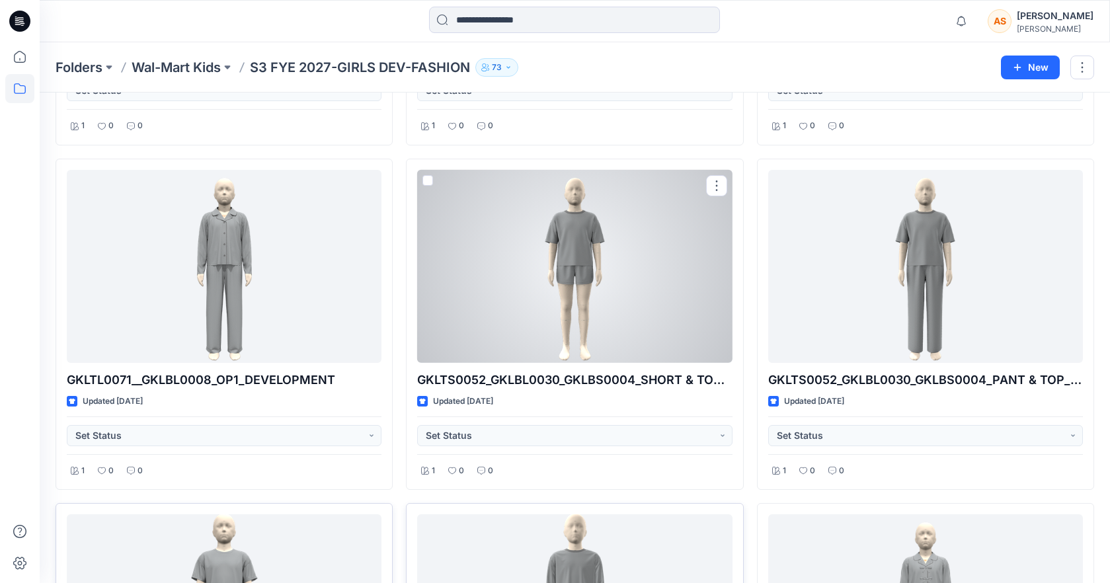
scroll to position [2395, 0]
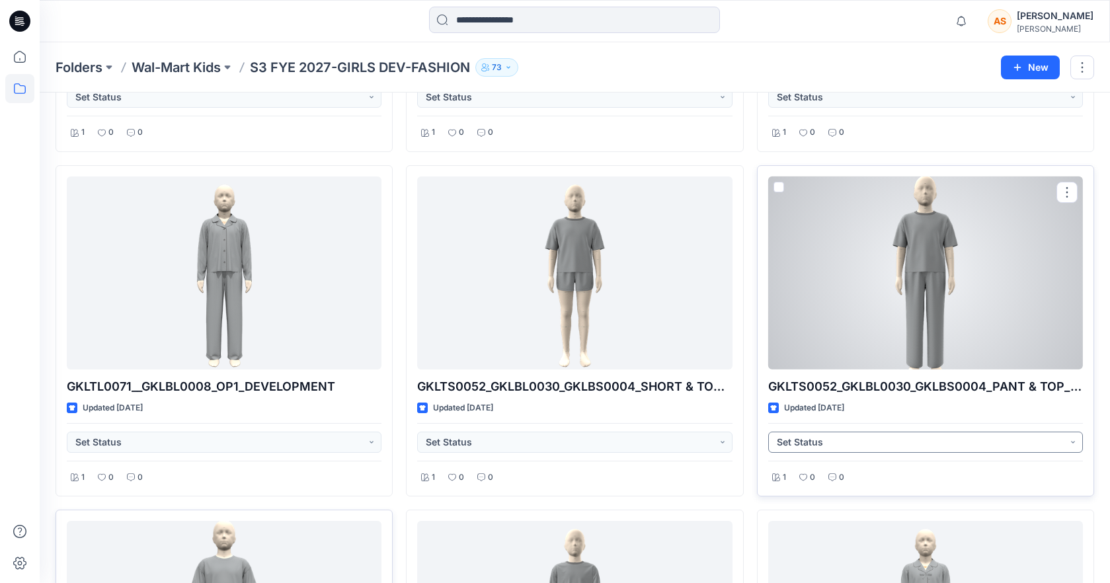
click at [887, 444] on button "Set Status" at bounding box center [925, 442] width 315 height 21
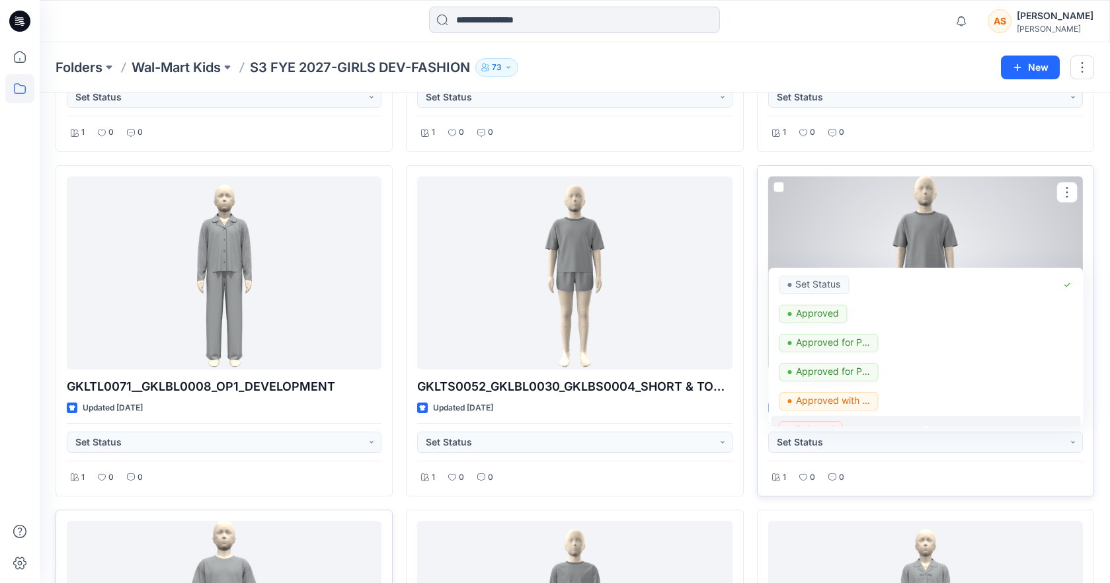
click at [833, 421] on p "Rejected" at bounding box center [814, 429] width 38 height 17
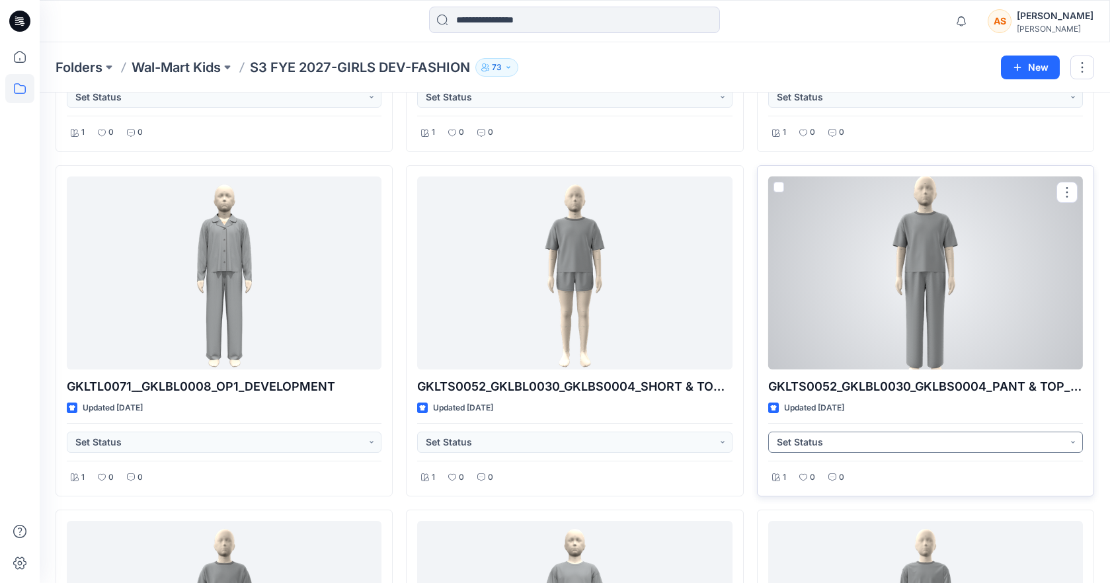
click at [842, 442] on button "Set Status" at bounding box center [925, 442] width 315 height 21
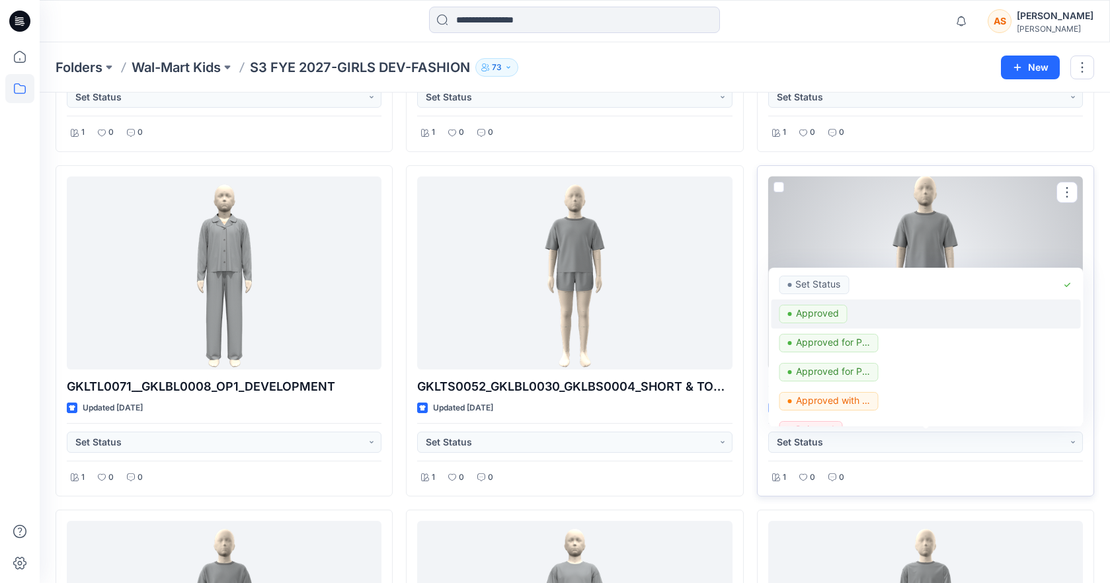
click at [827, 317] on p "Approved" at bounding box center [816, 313] width 43 height 17
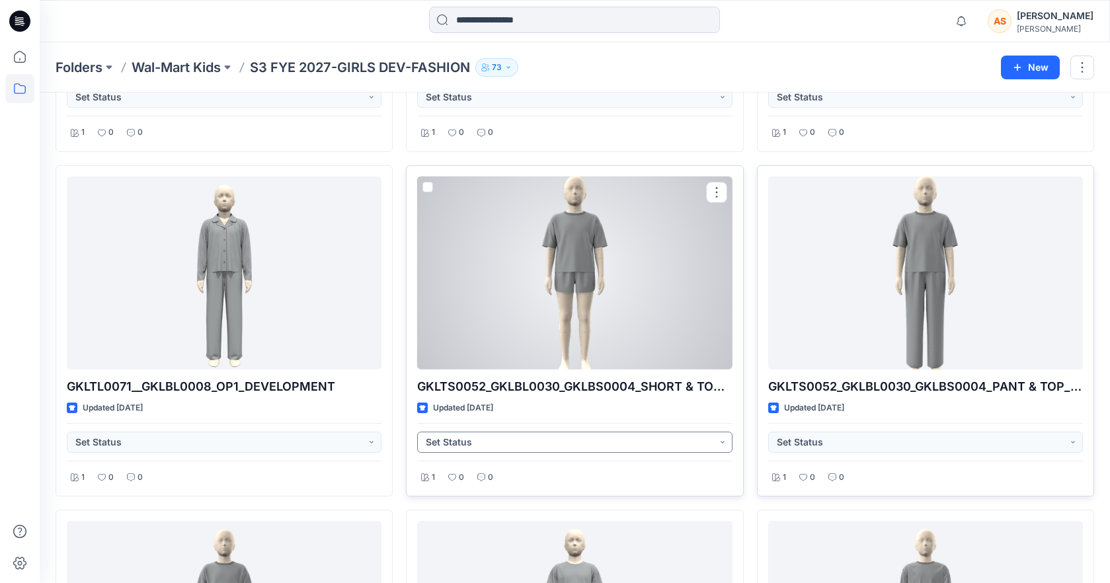
click at [559, 443] on button "Set Status" at bounding box center [574, 442] width 315 height 21
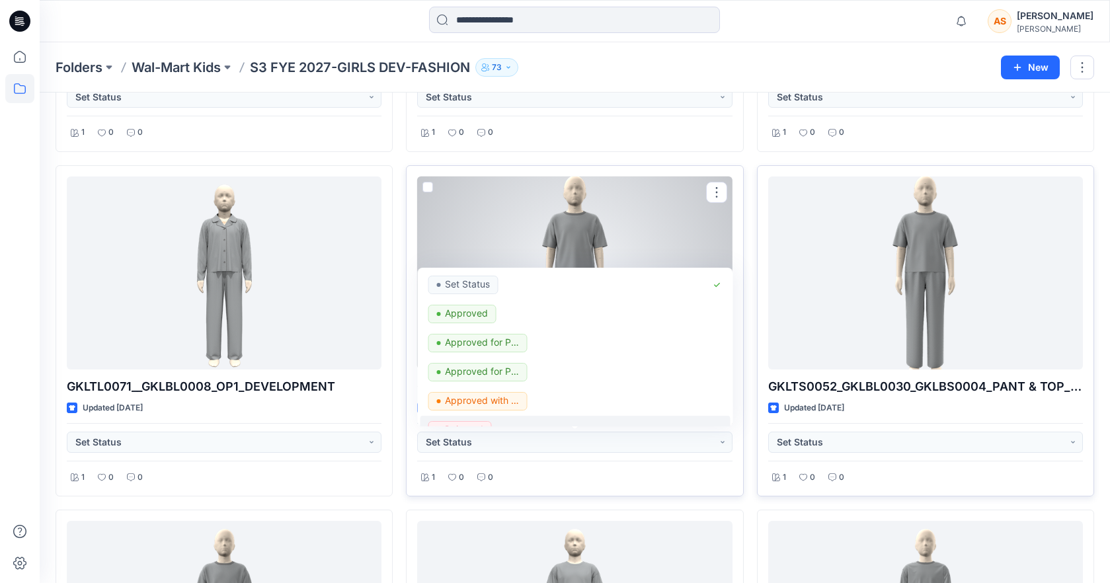
click at [483, 422] on p "Rejected" at bounding box center [464, 429] width 38 height 17
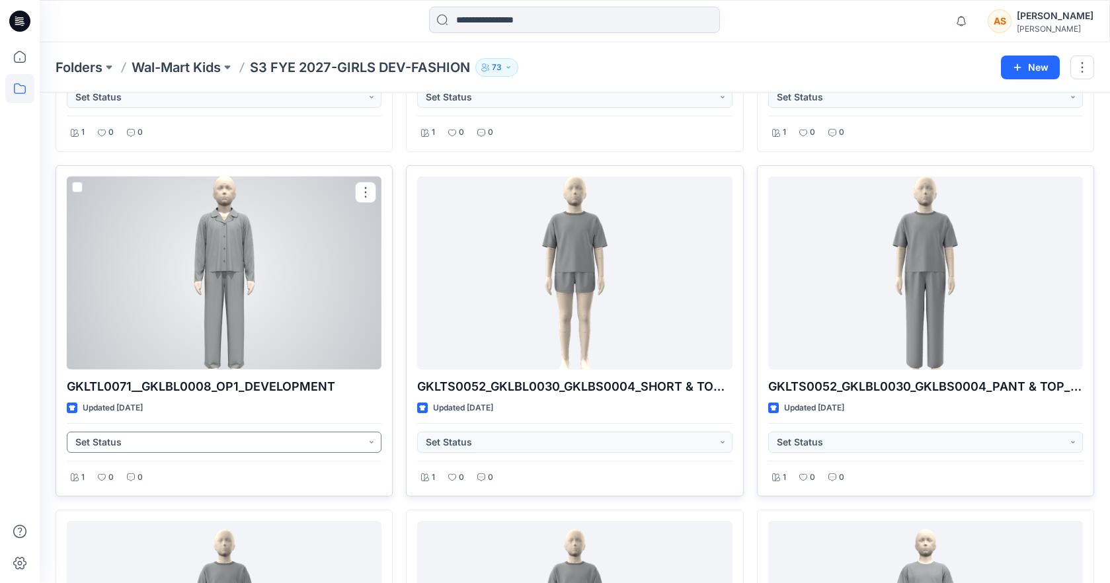
click at [202, 444] on button "Set Status" at bounding box center [224, 442] width 315 height 21
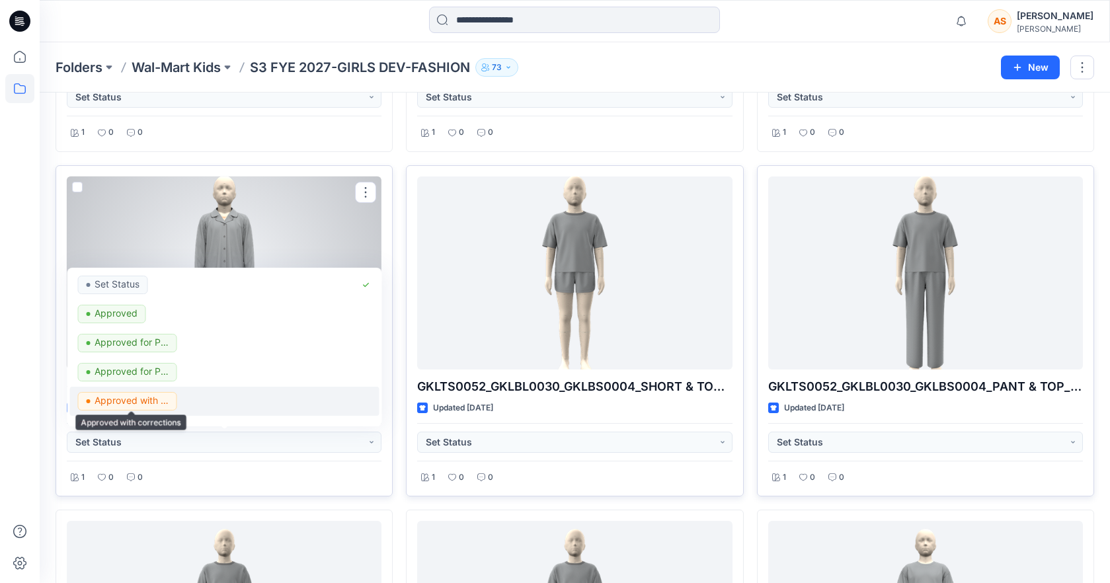
click at [157, 402] on p "Approved with corrections" at bounding box center [132, 400] width 74 height 17
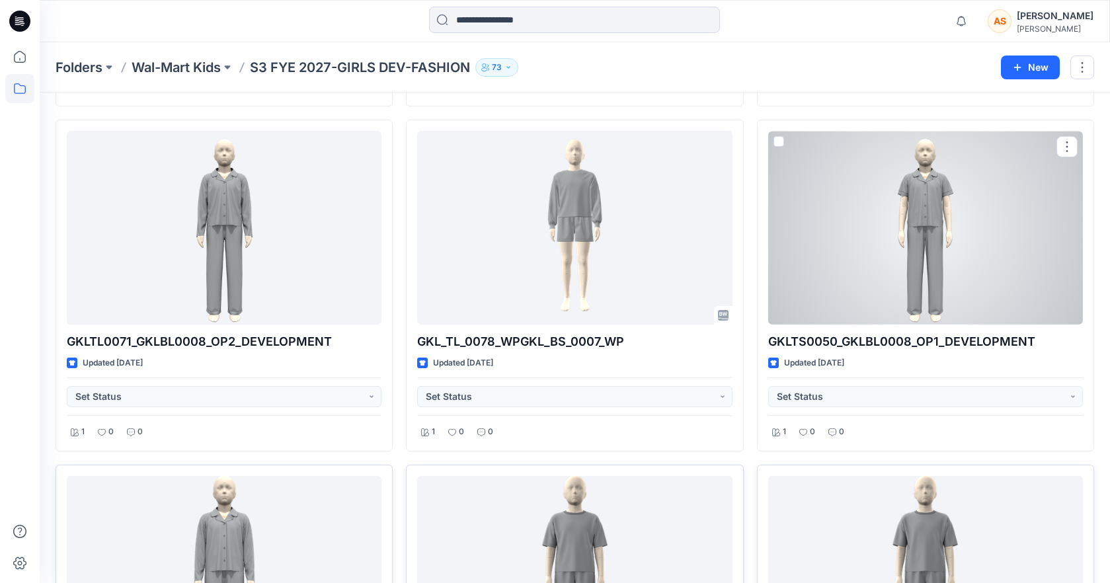
scroll to position [2089, 0]
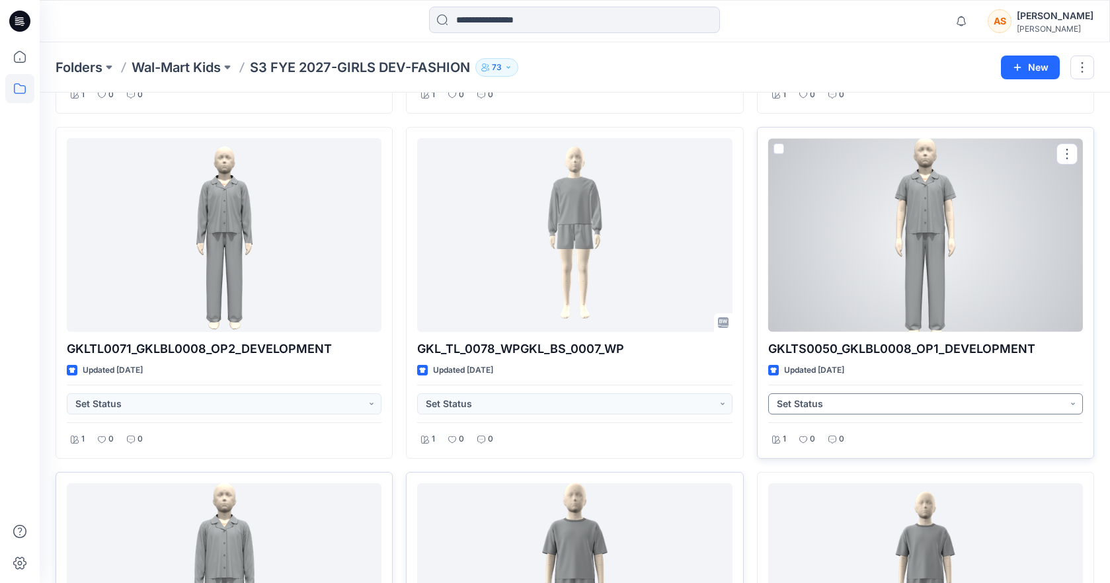
click at [833, 411] on button "Set Status" at bounding box center [925, 403] width 315 height 21
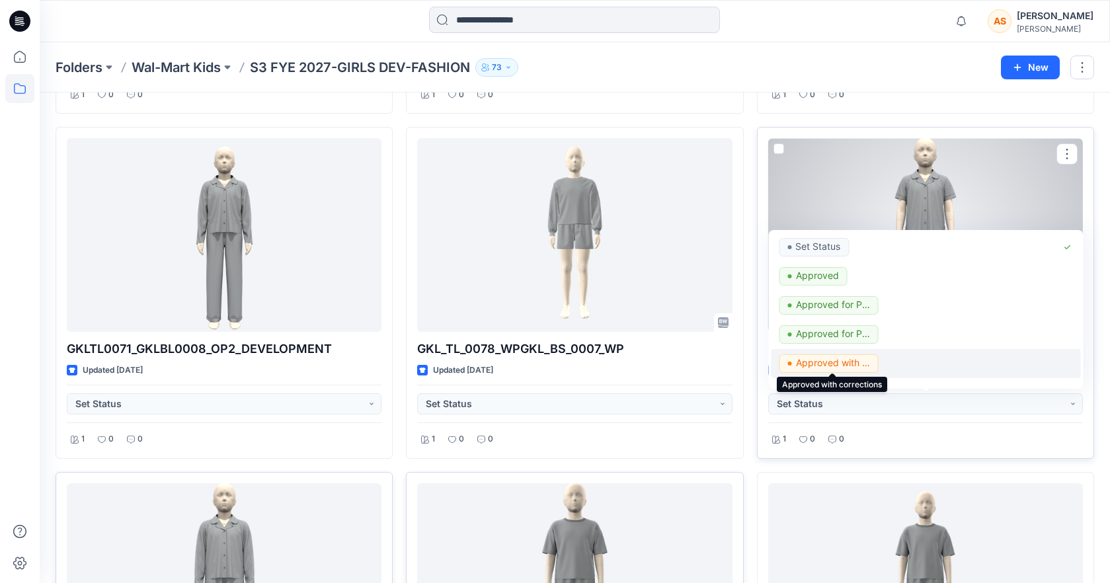
click at [856, 358] on p "Approved with corrections" at bounding box center [832, 362] width 74 height 17
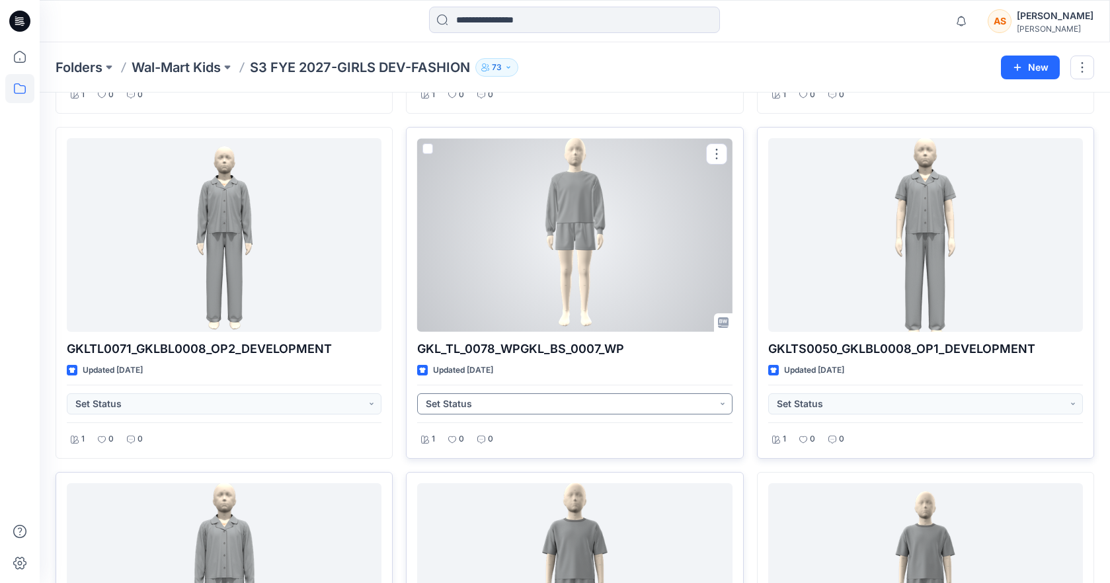
click at [555, 396] on button "Set Status" at bounding box center [574, 403] width 315 height 21
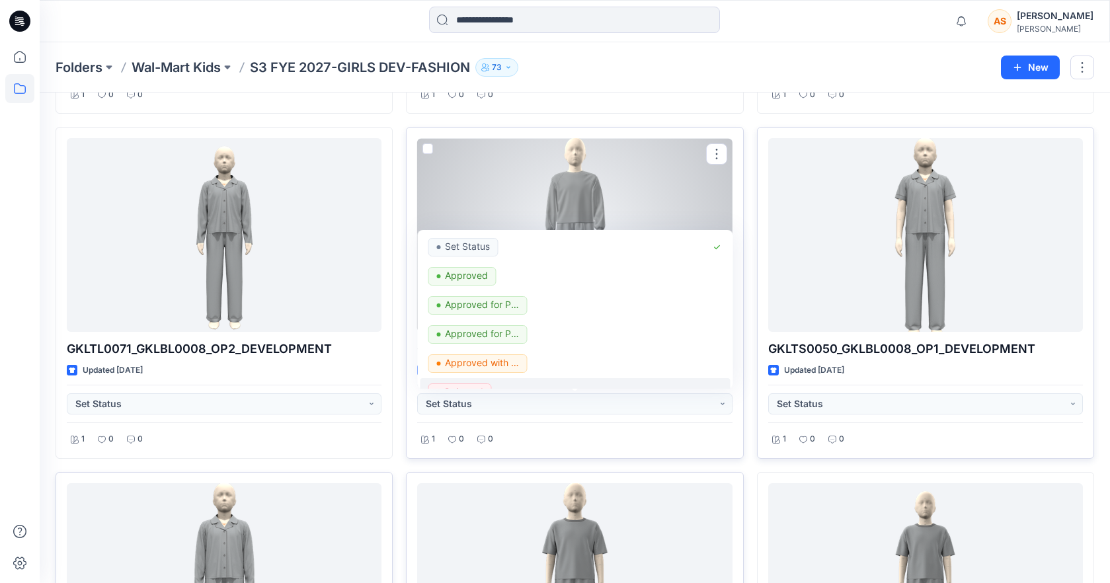
click at [485, 383] on span "Rejected" at bounding box center [459, 392] width 63 height 19
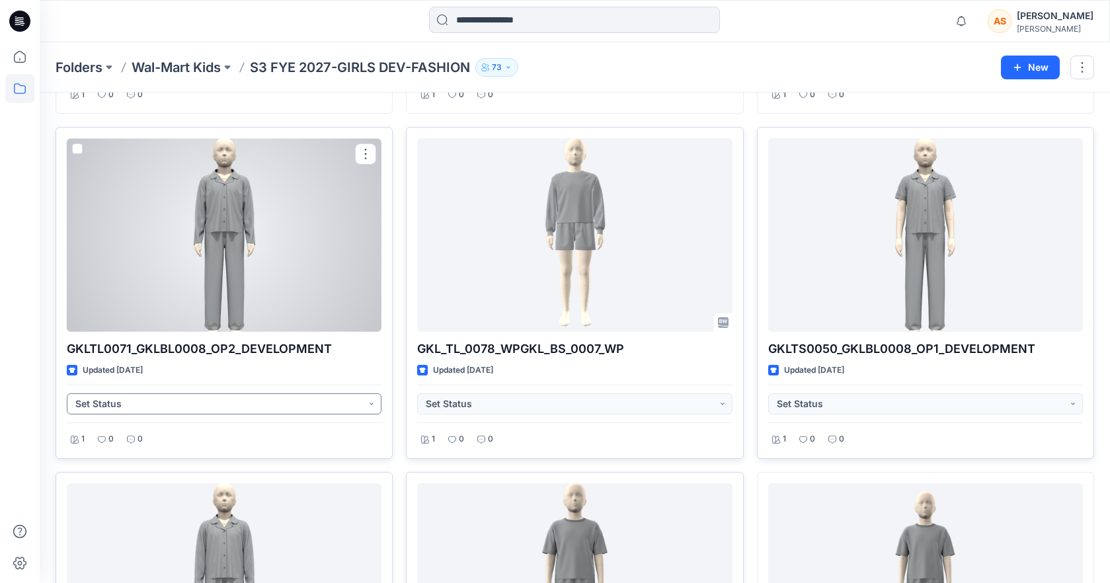
click at [248, 403] on button "Set Status" at bounding box center [224, 403] width 315 height 21
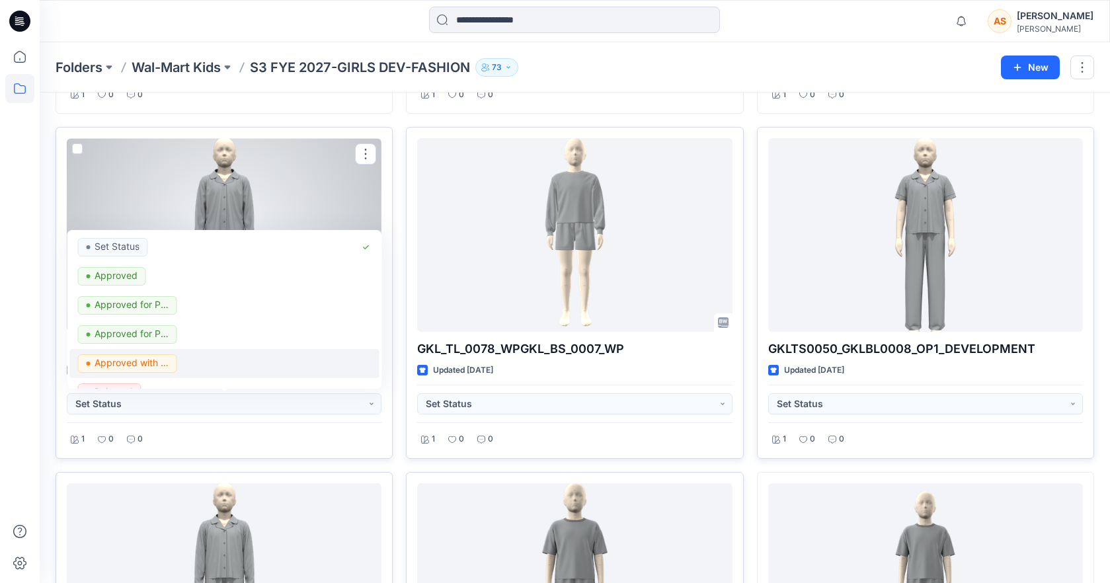
click at [212, 366] on div "Approved with corrections" at bounding box center [224, 363] width 293 height 19
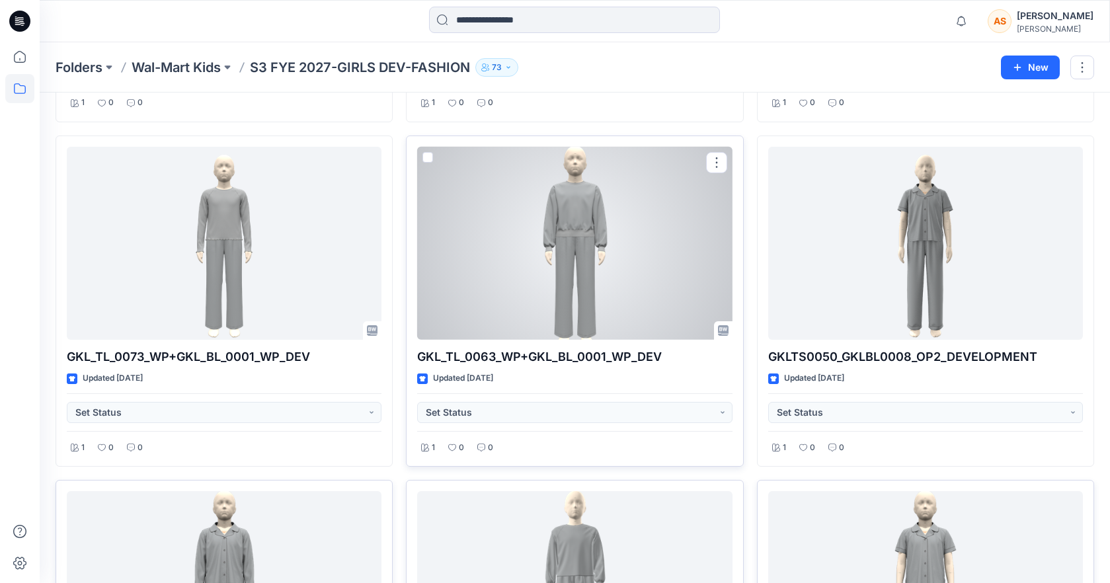
scroll to position [1726, 0]
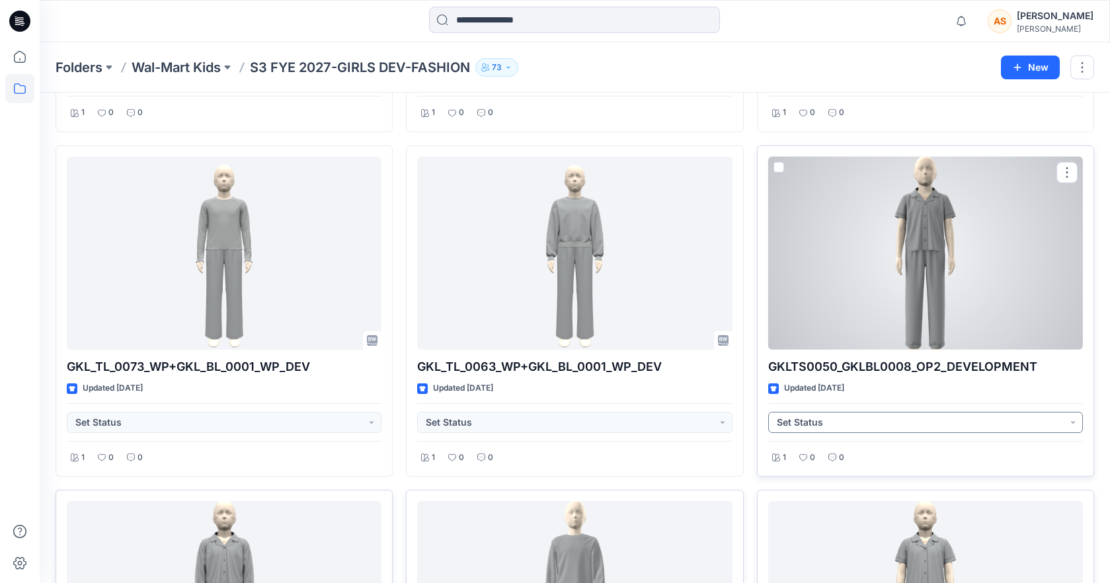
click at [798, 418] on button "Set Status" at bounding box center [925, 422] width 315 height 21
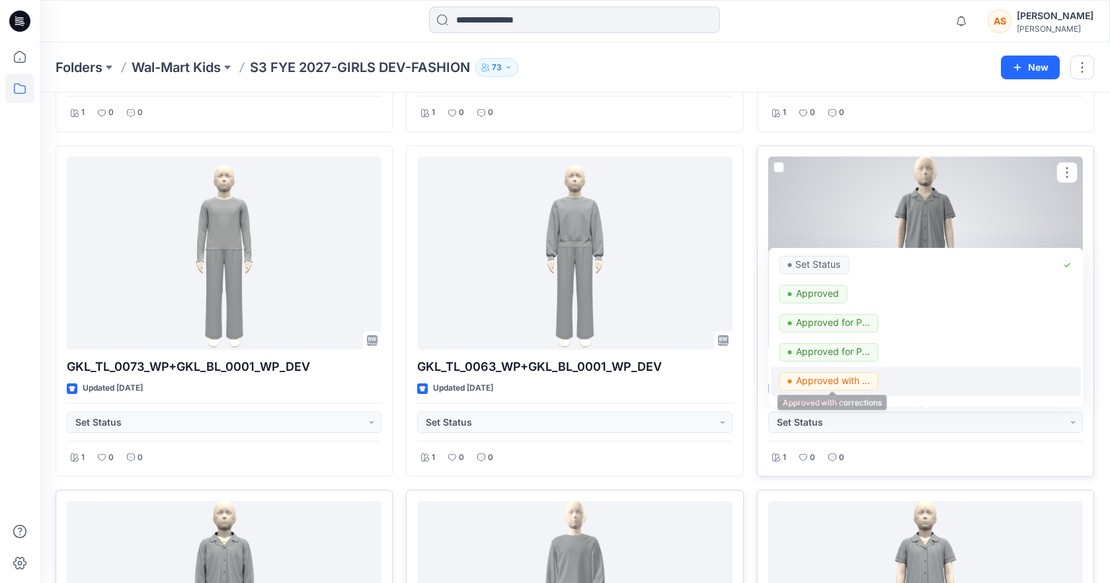
click at [837, 379] on p "Approved with corrections" at bounding box center [832, 380] width 74 height 17
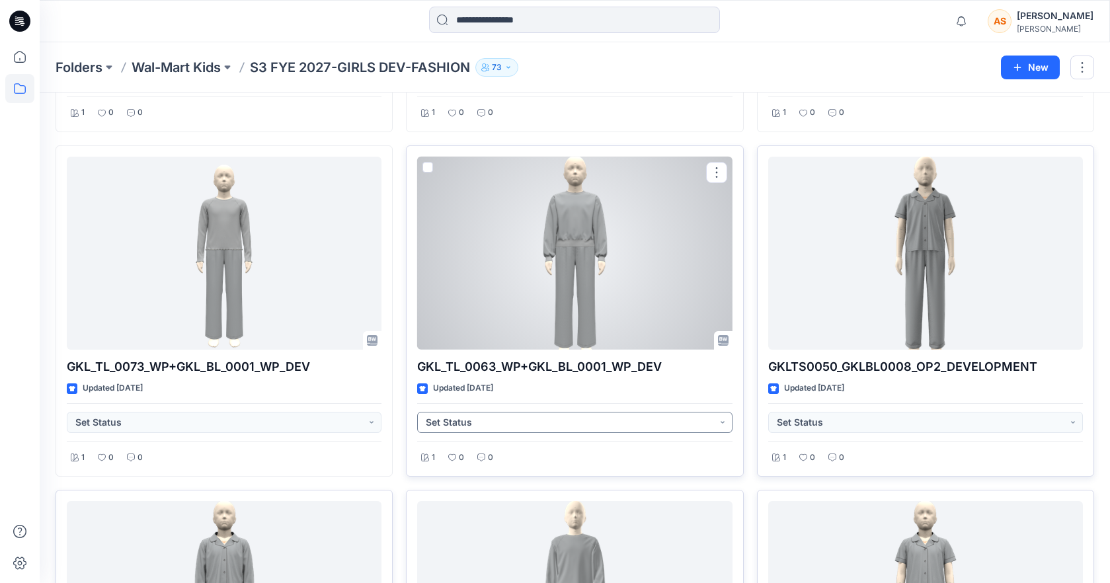
click at [523, 420] on button "Set Status" at bounding box center [574, 422] width 315 height 21
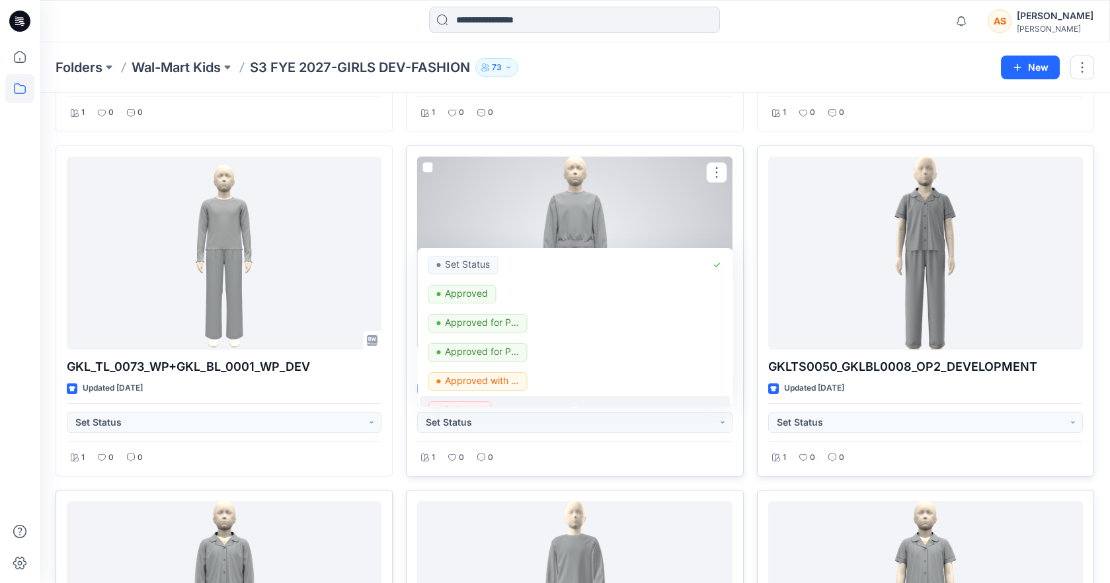
click at [500, 401] on div "Rejected" at bounding box center [574, 410] width 293 height 19
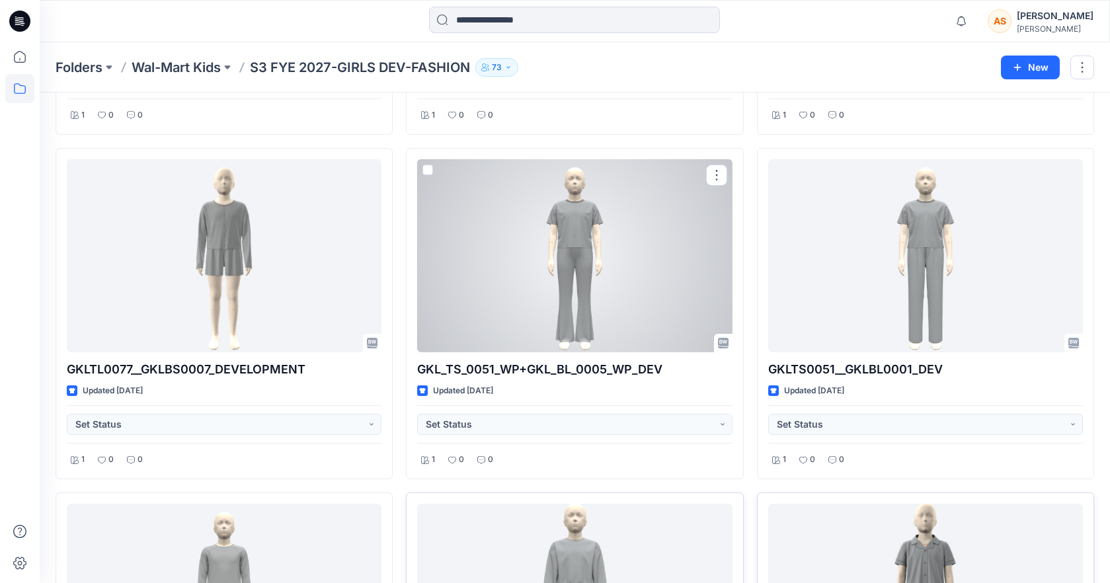
scroll to position [1377, 0]
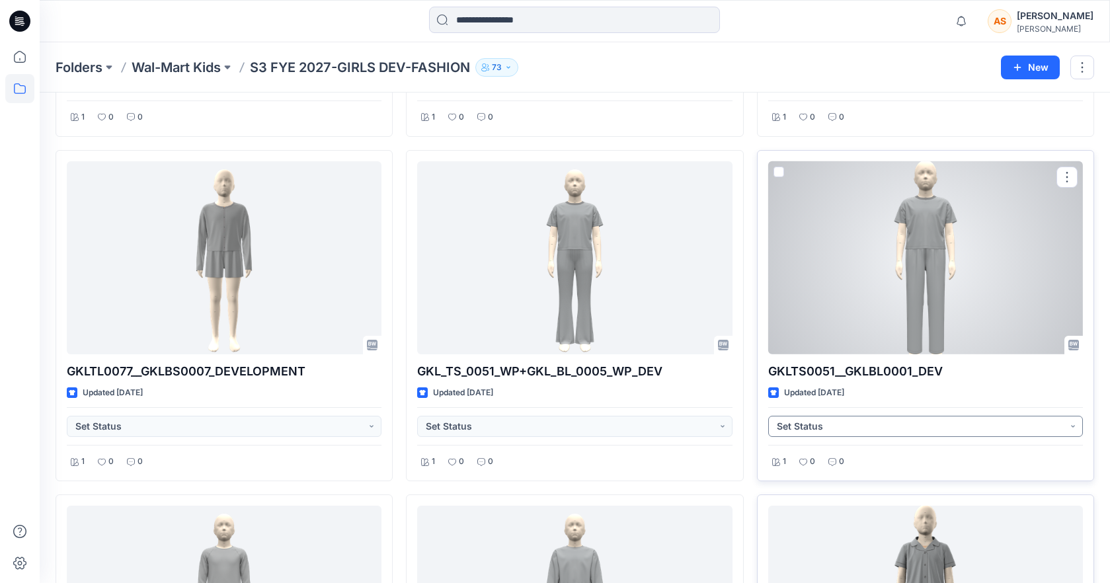
click at [841, 426] on button "Set Status" at bounding box center [925, 426] width 315 height 21
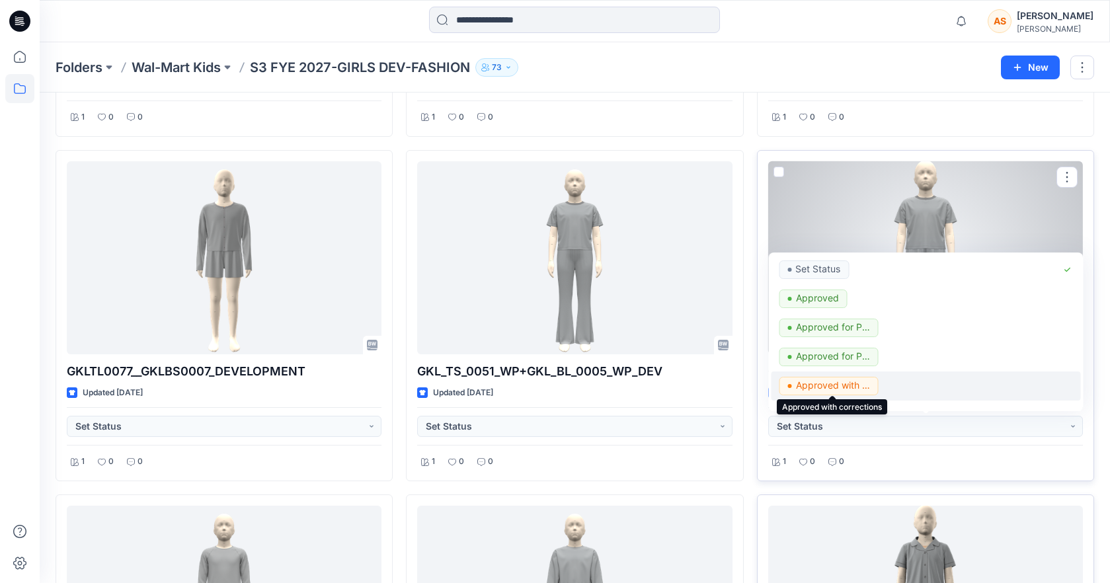
click at [861, 387] on p "Approved with corrections" at bounding box center [832, 385] width 74 height 17
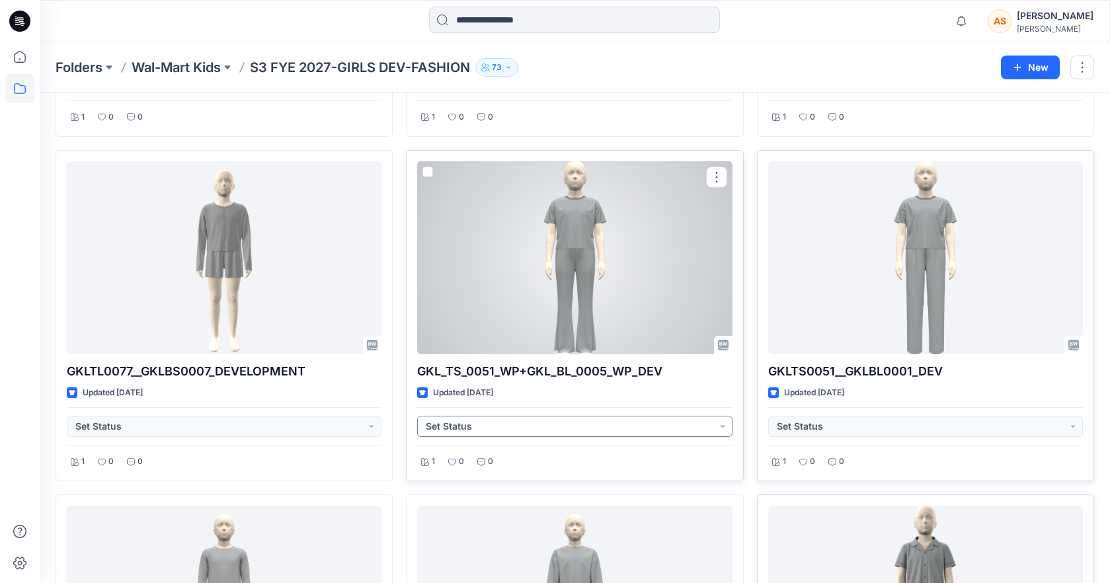
click at [529, 427] on button "Set Status" at bounding box center [574, 426] width 315 height 21
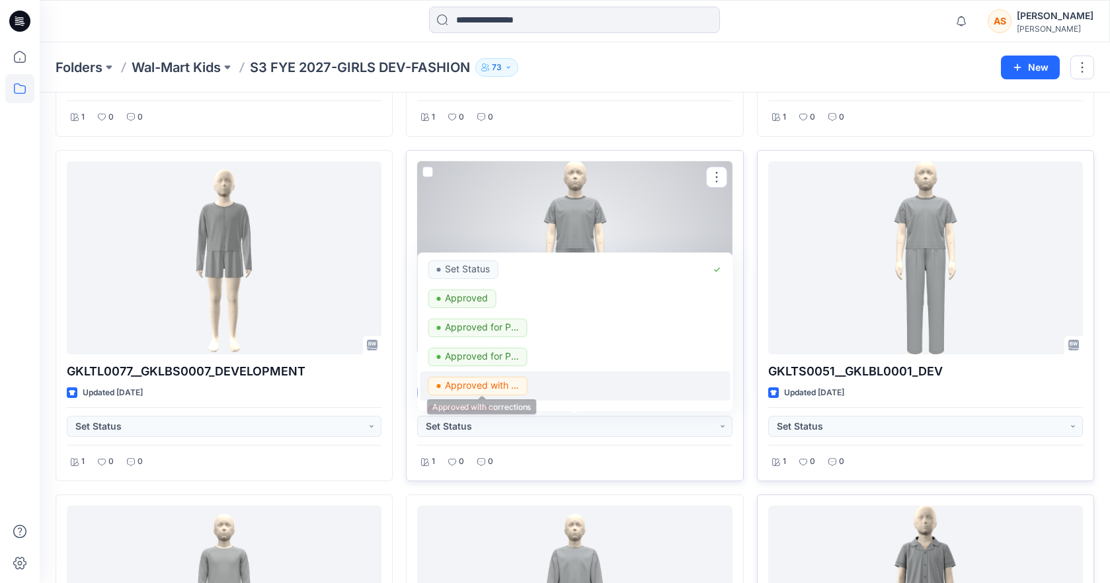
click at [497, 389] on p "Approved with corrections" at bounding box center [482, 385] width 74 height 17
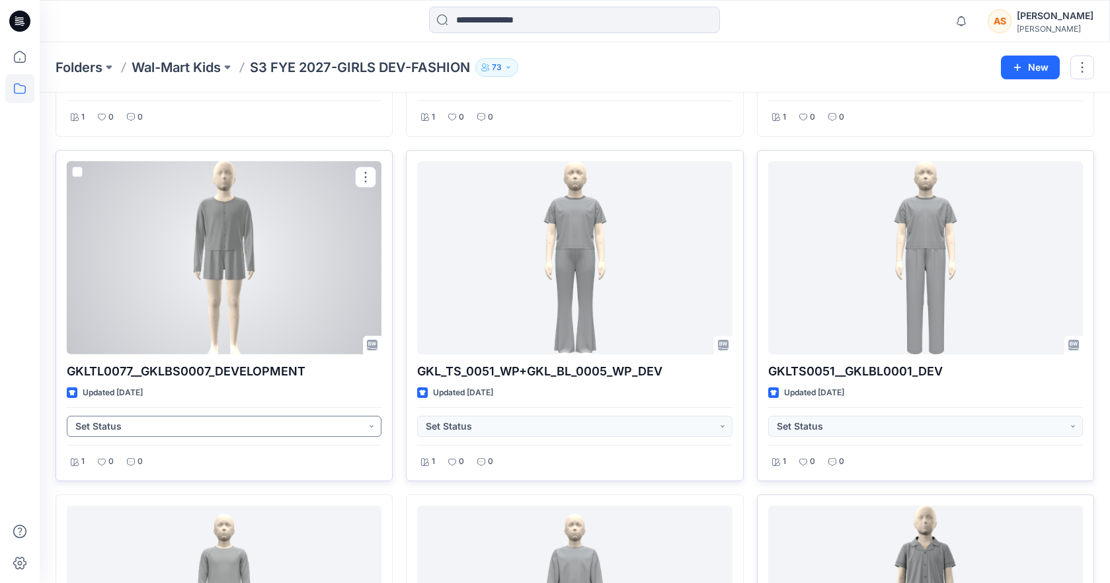
click at [292, 429] on button "Set Status" at bounding box center [224, 426] width 315 height 21
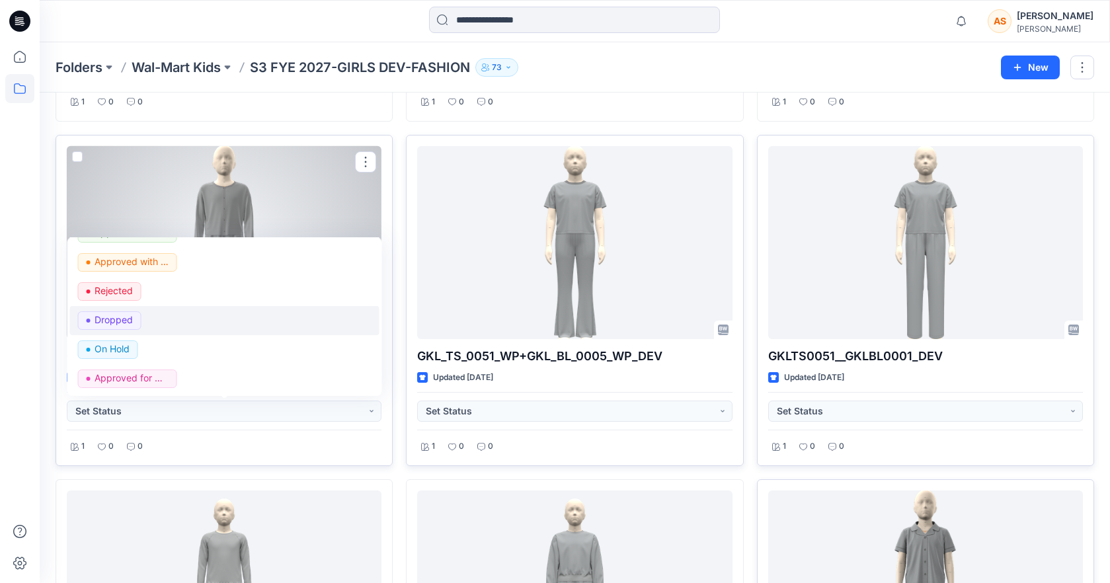
scroll to position [1395, 0]
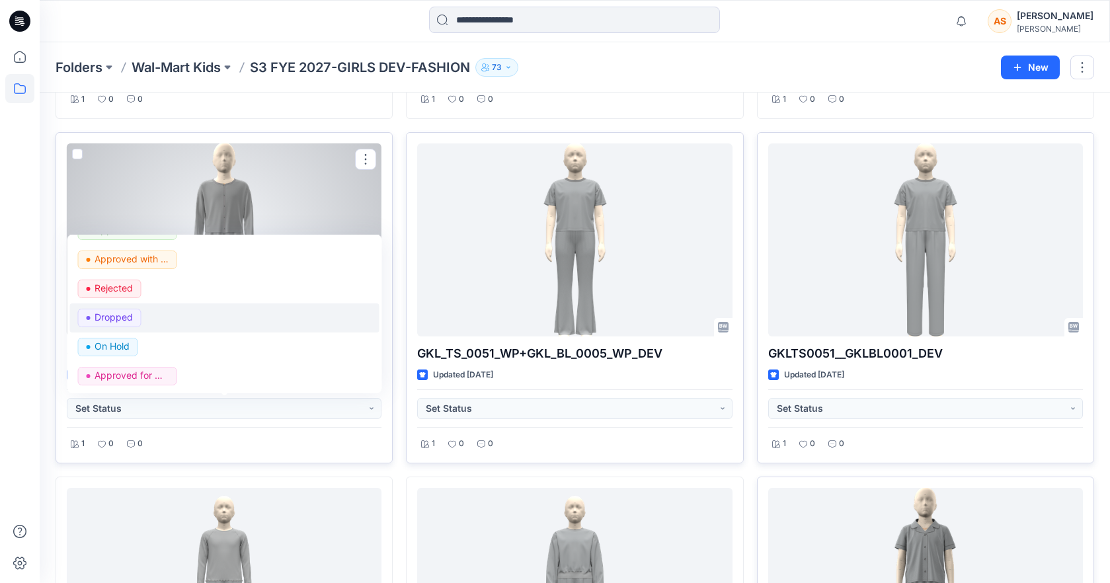
click at [136, 318] on span "Dropped" at bounding box center [109, 318] width 63 height 19
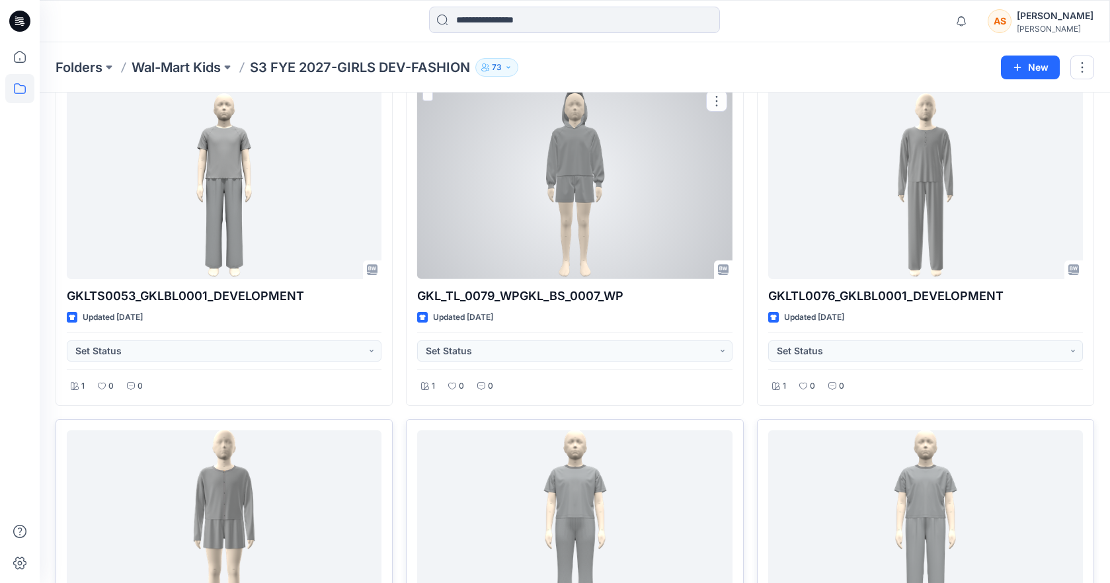
scroll to position [1081, 0]
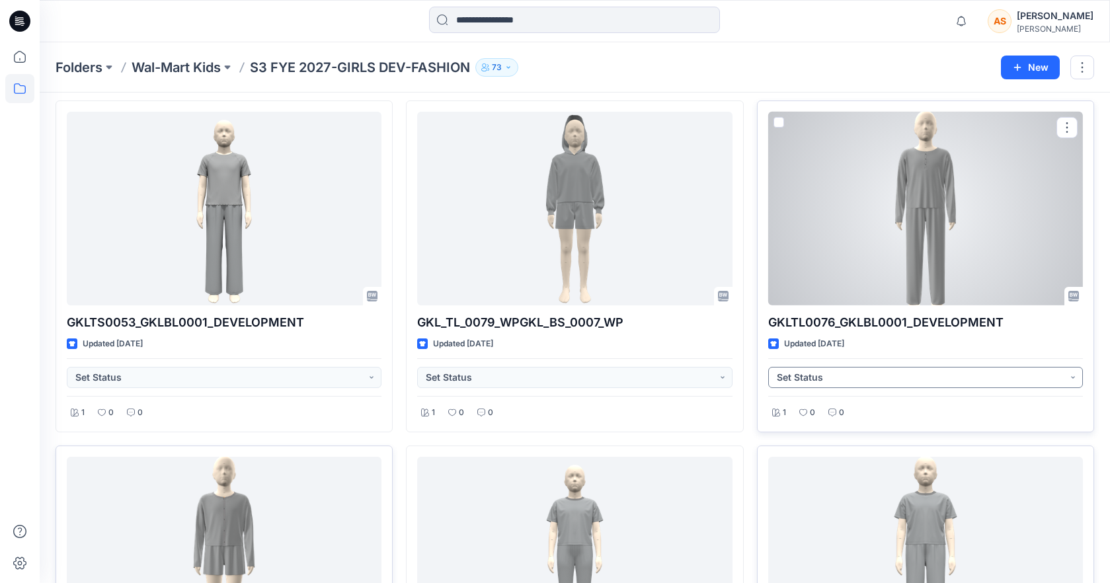
click at [853, 383] on button "Set Status" at bounding box center [925, 377] width 315 height 21
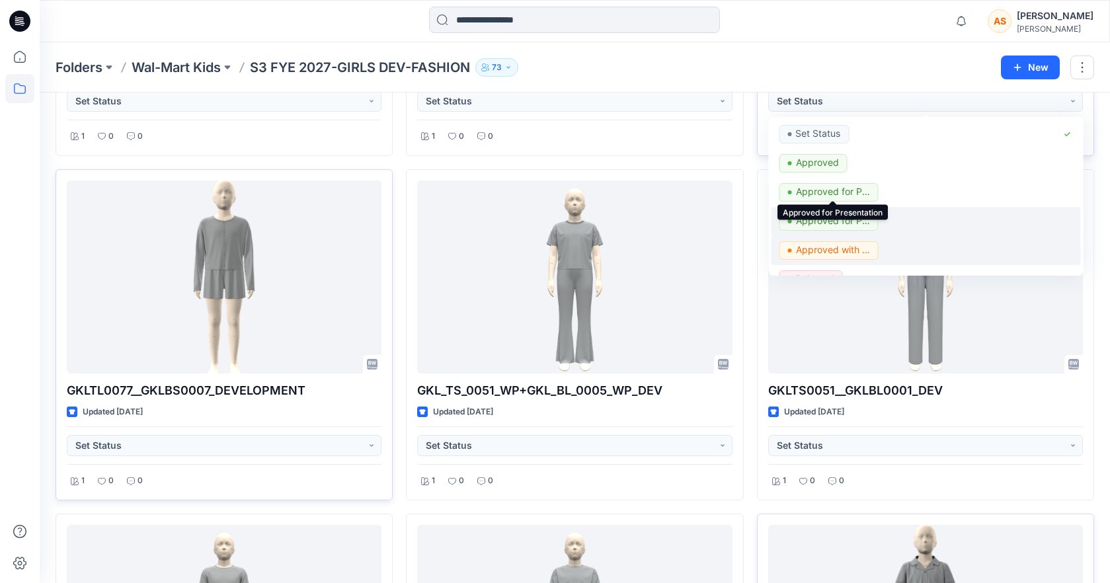
scroll to position [108, 0]
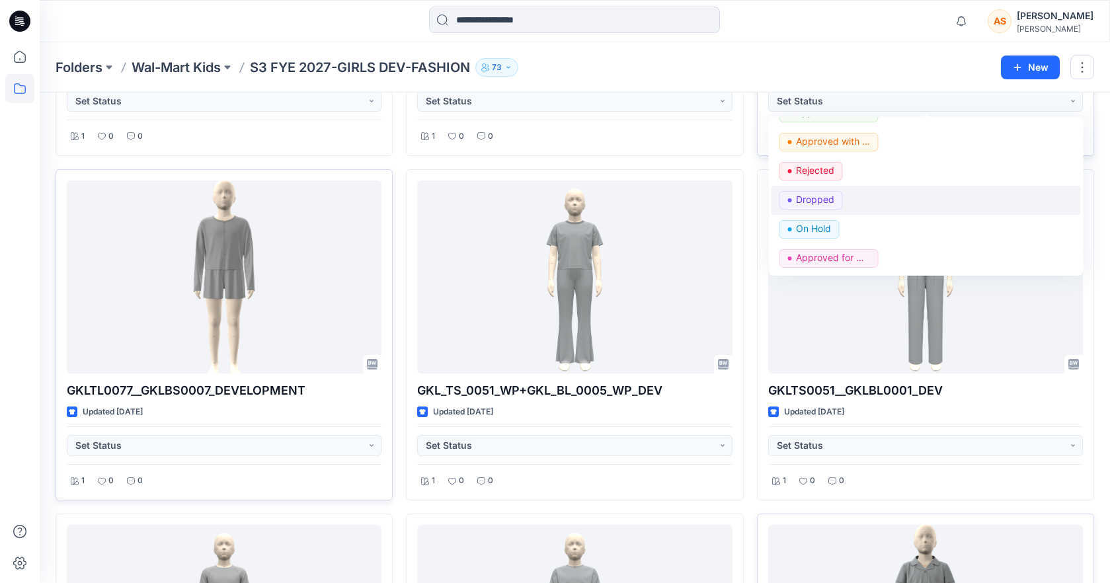
click at [823, 204] on p "Dropped" at bounding box center [814, 199] width 38 height 17
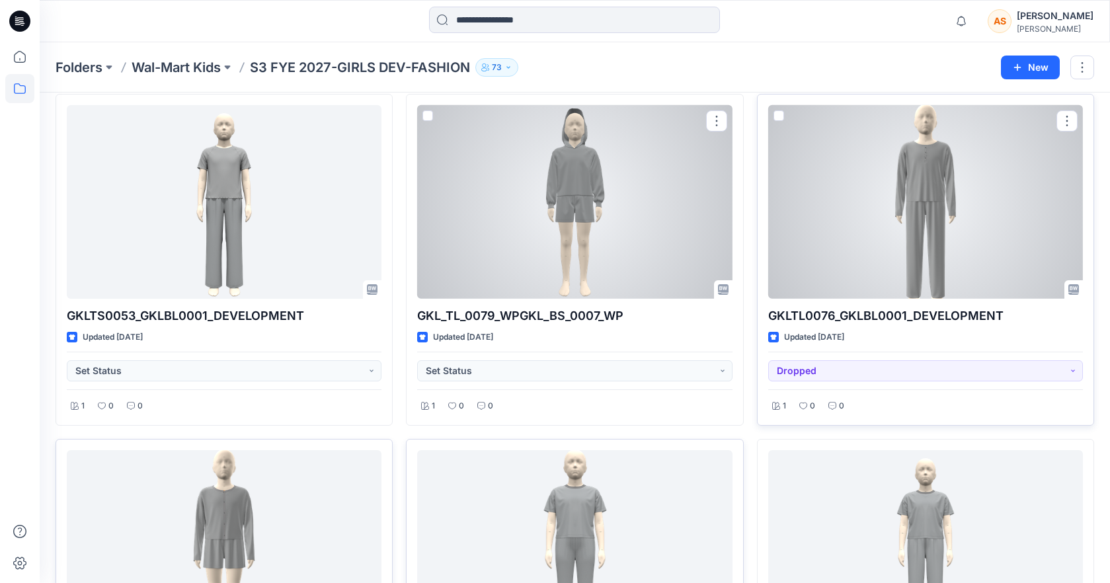
scroll to position [1073, 0]
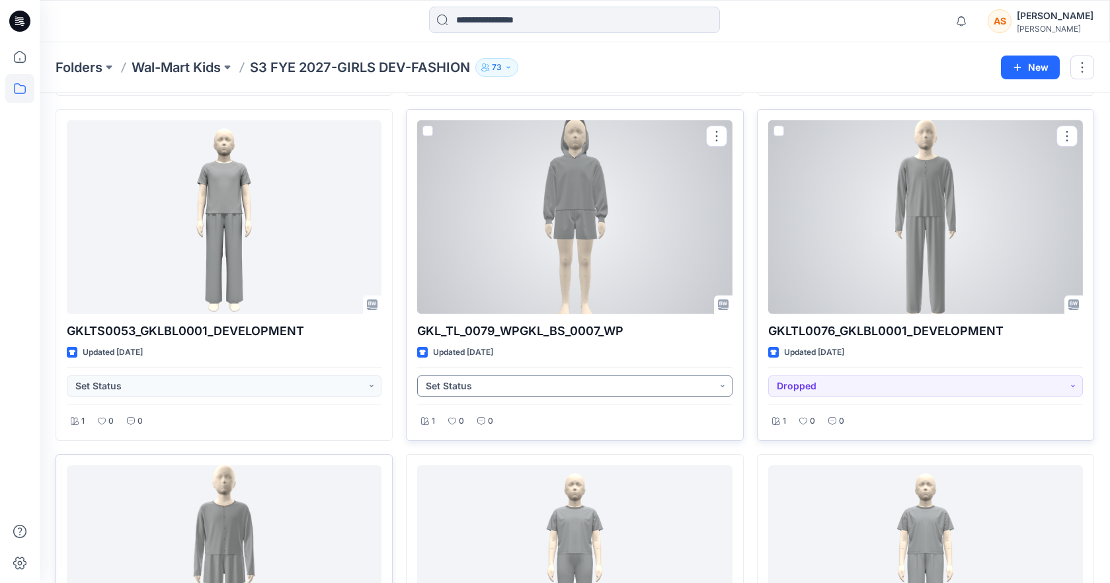
click at [533, 385] on button "Set Status" at bounding box center [574, 385] width 315 height 21
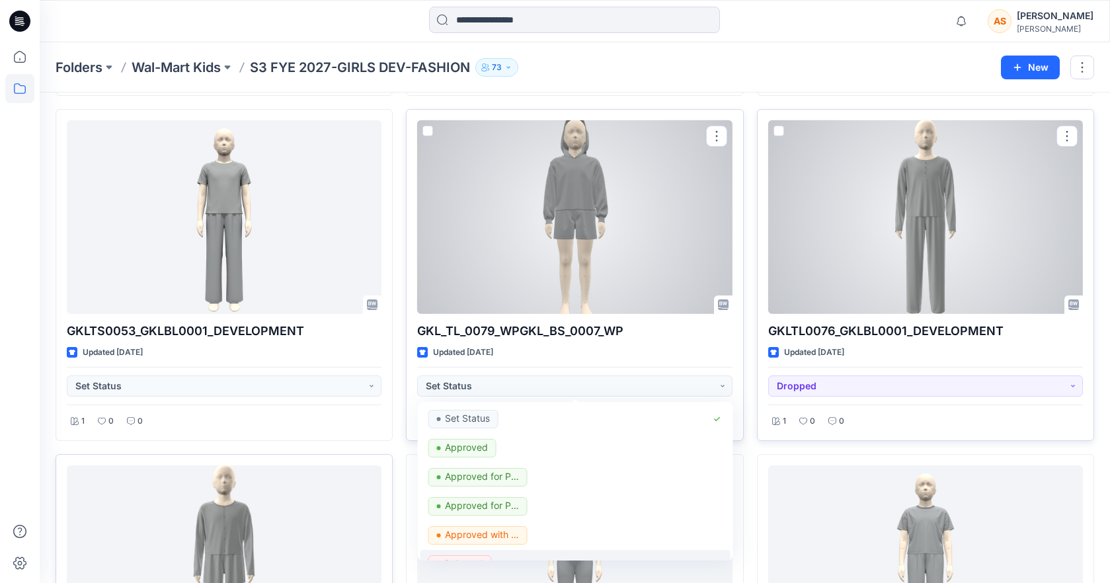
click at [463, 553] on button "Rejected" at bounding box center [574, 564] width 309 height 29
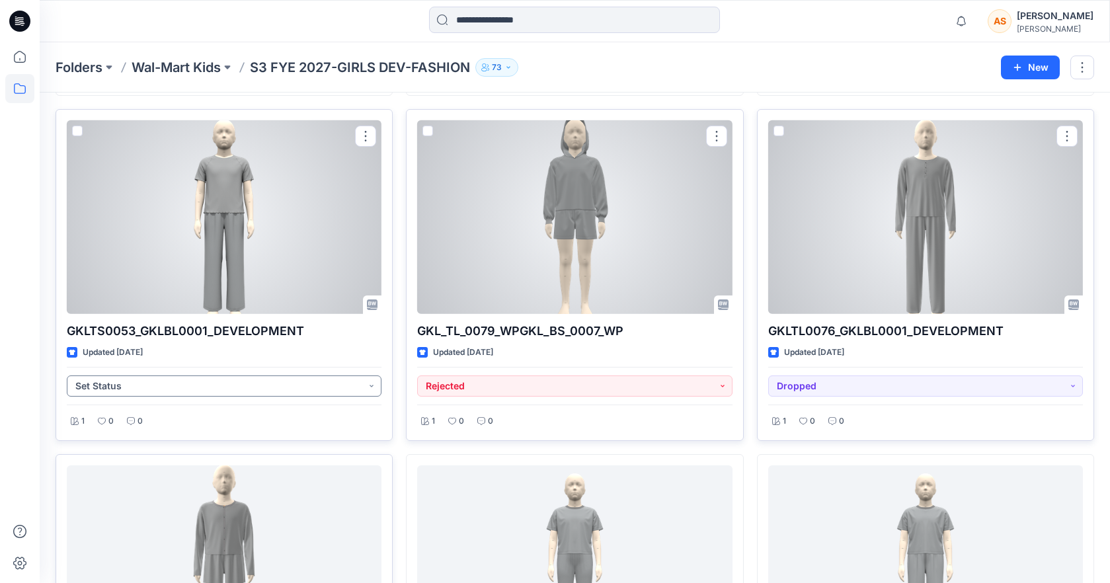
click at [235, 387] on button "Set Status" at bounding box center [224, 385] width 315 height 21
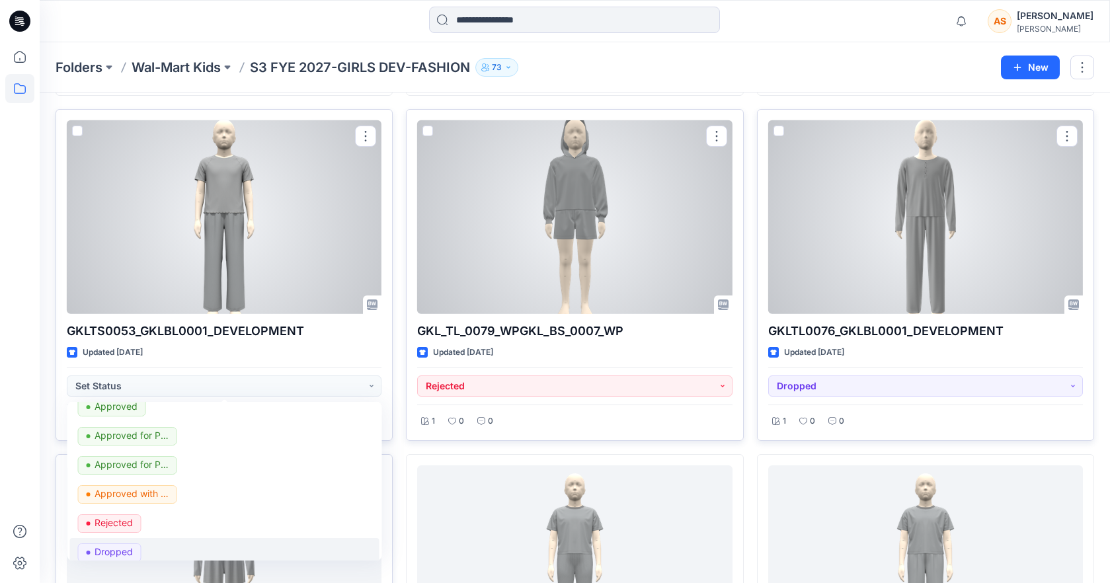
scroll to position [44, 0]
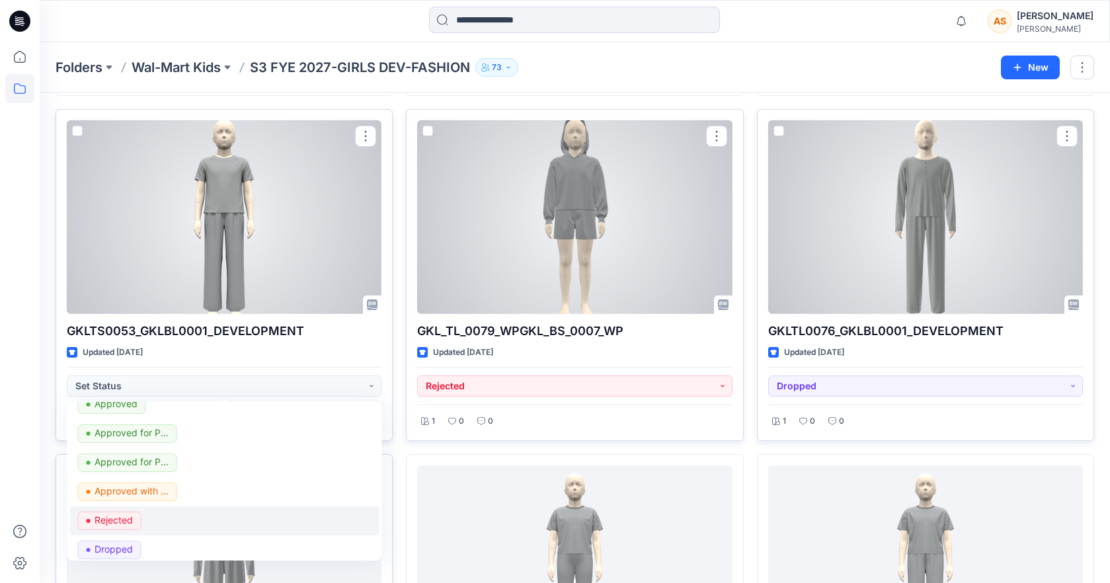
click at [121, 524] on p "Rejected" at bounding box center [114, 520] width 38 height 17
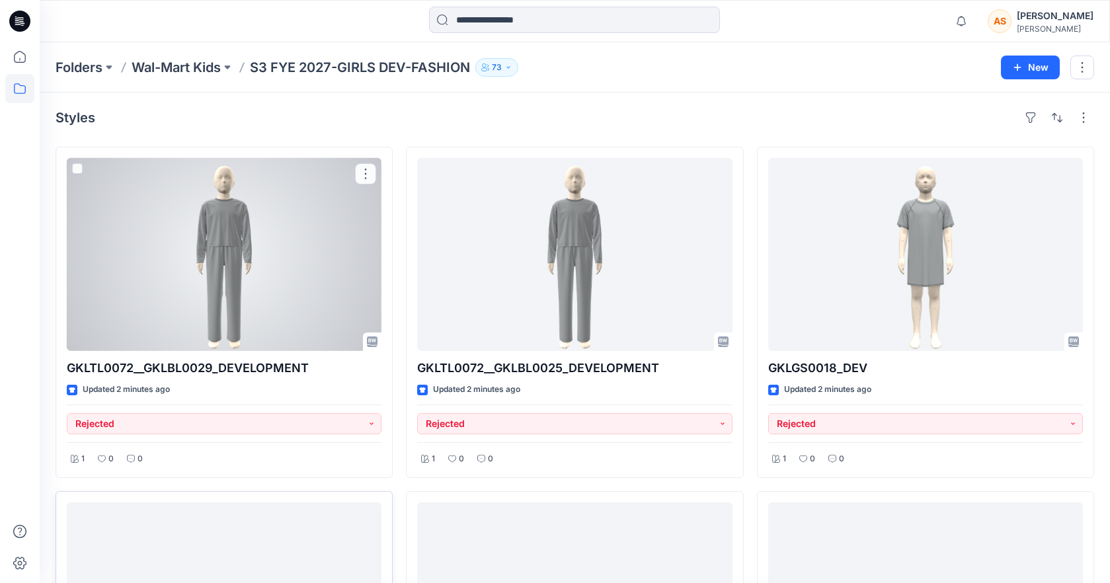
scroll to position [0, 0]
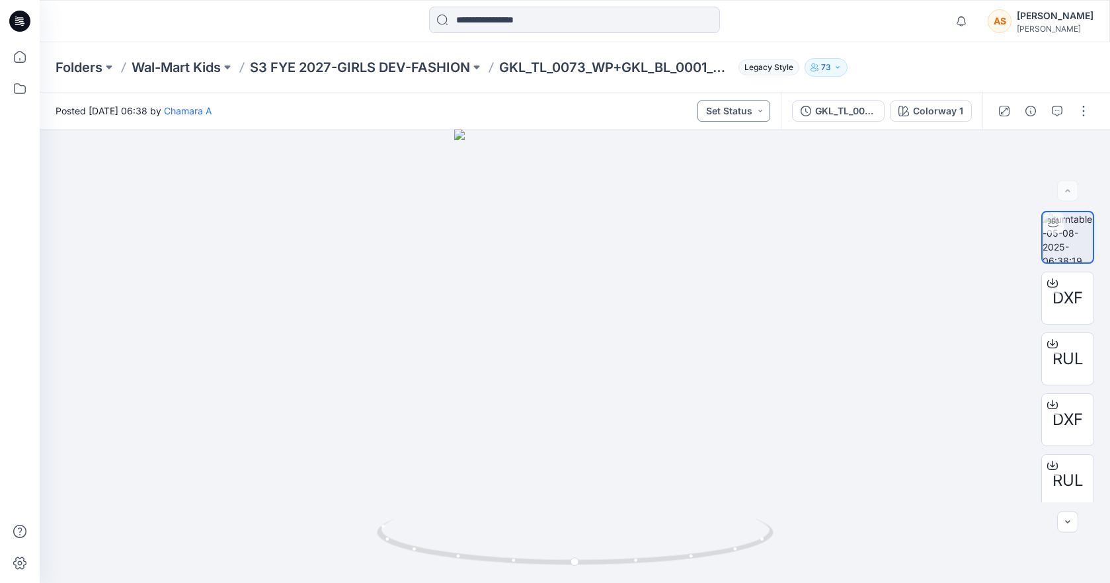
click at [736, 112] on button "Set Status" at bounding box center [733, 110] width 73 height 21
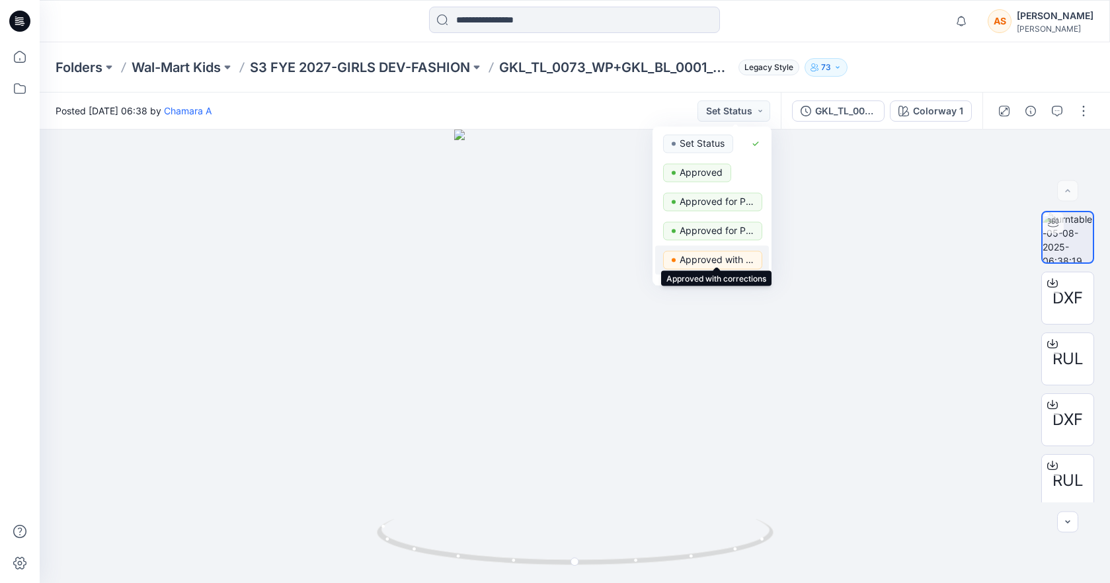
scroll to position [17, 0]
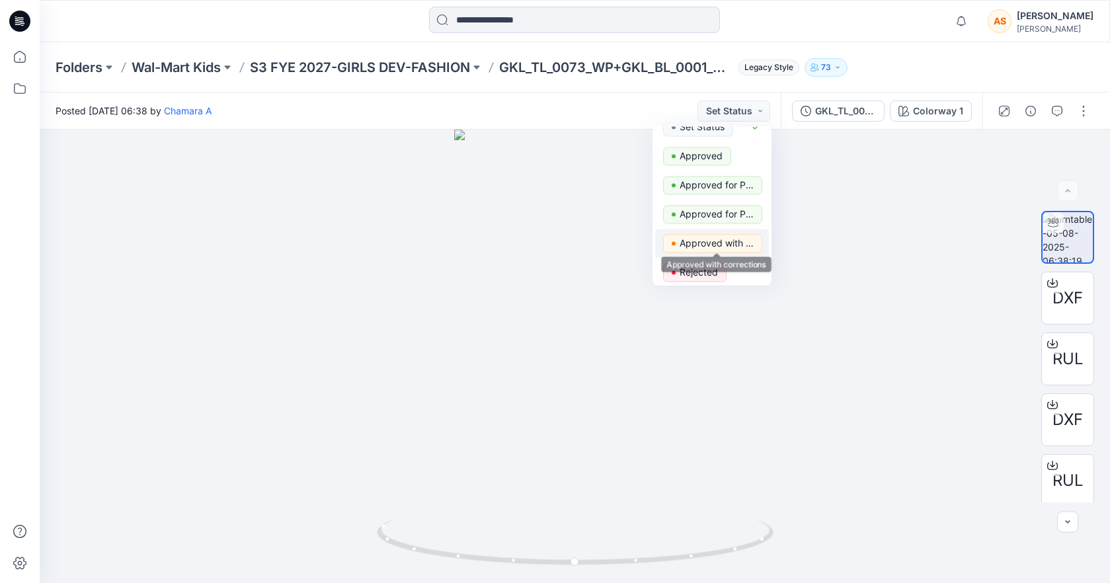
click at [732, 242] on p "Approved with corrections" at bounding box center [717, 243] width 74 height 17
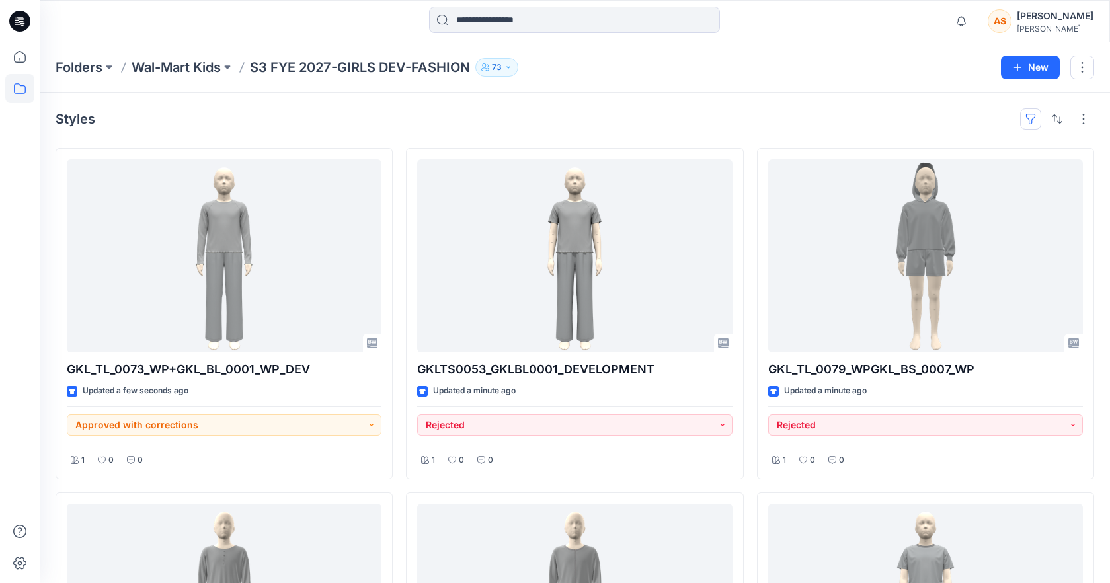
click at [1028, 120] on button "button" at bounding box center [1030, 118] width 21 height 21
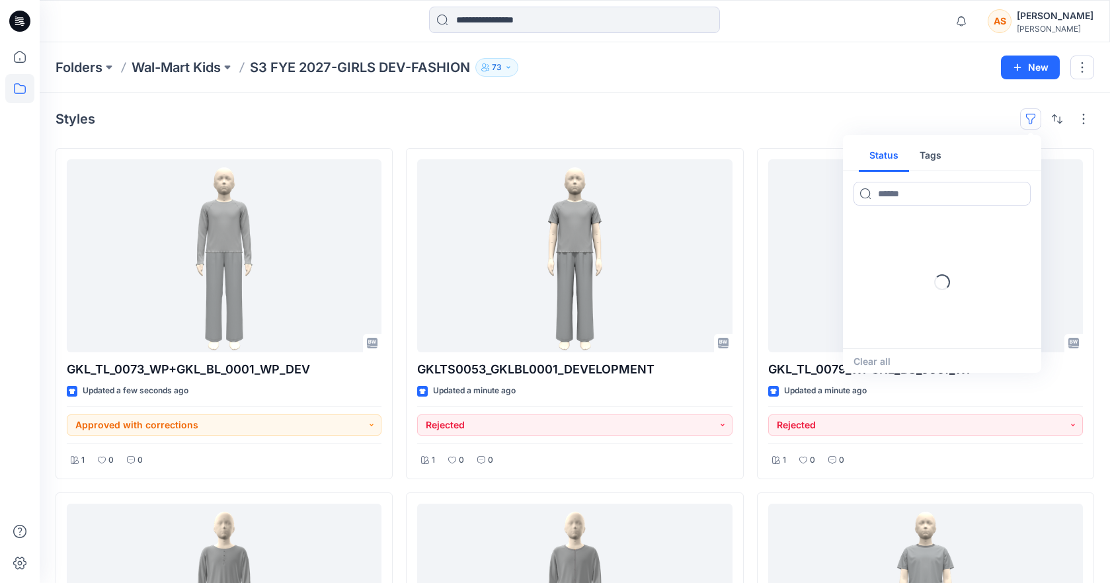
click at [927, 155] on button "Tags" at bounding box center [930, 156] width 43 height 32
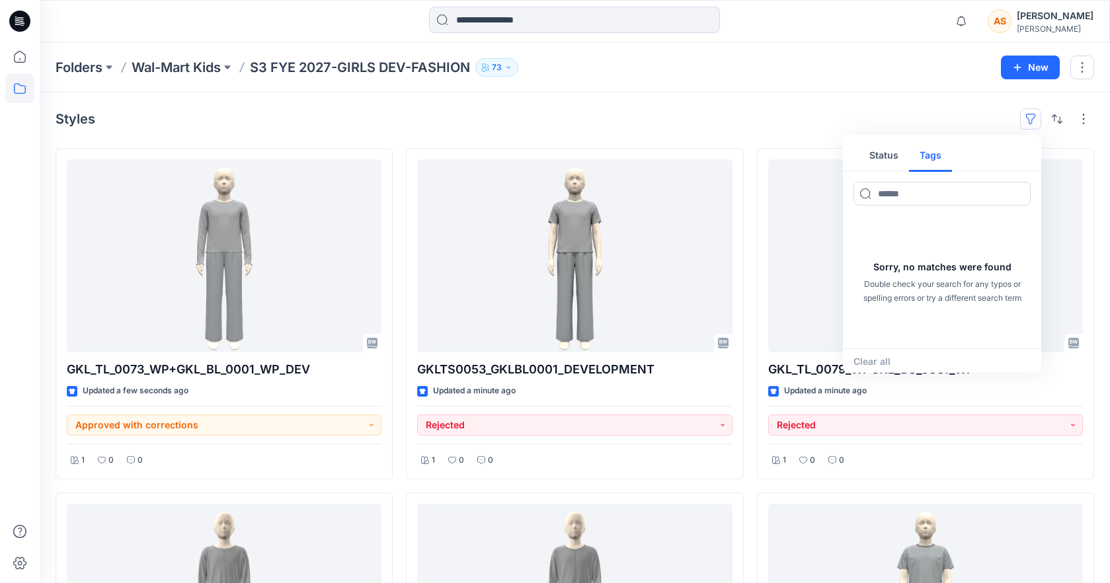
click at [873, 360] on div "Clear all" at bounding box center [942, 361] width 198 height 26
click at [861, 362] on div "Clear all" at bounding box center [942, 361] width 198 height 26
click at [874, 144] on button "Status" at bounding box center [884, 156] width 50 height 32
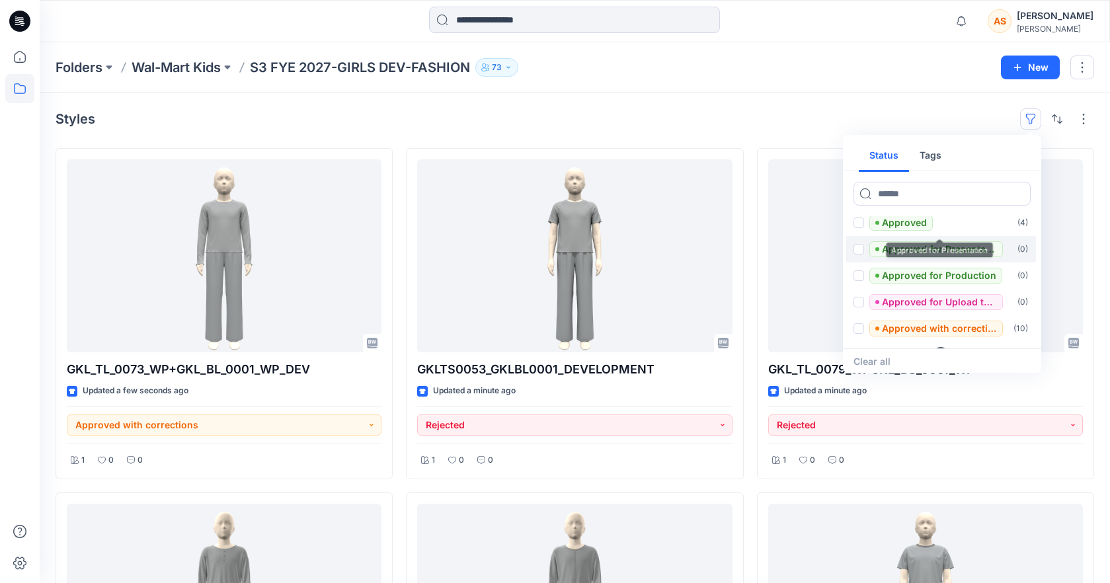
scroll to position [53, 0]
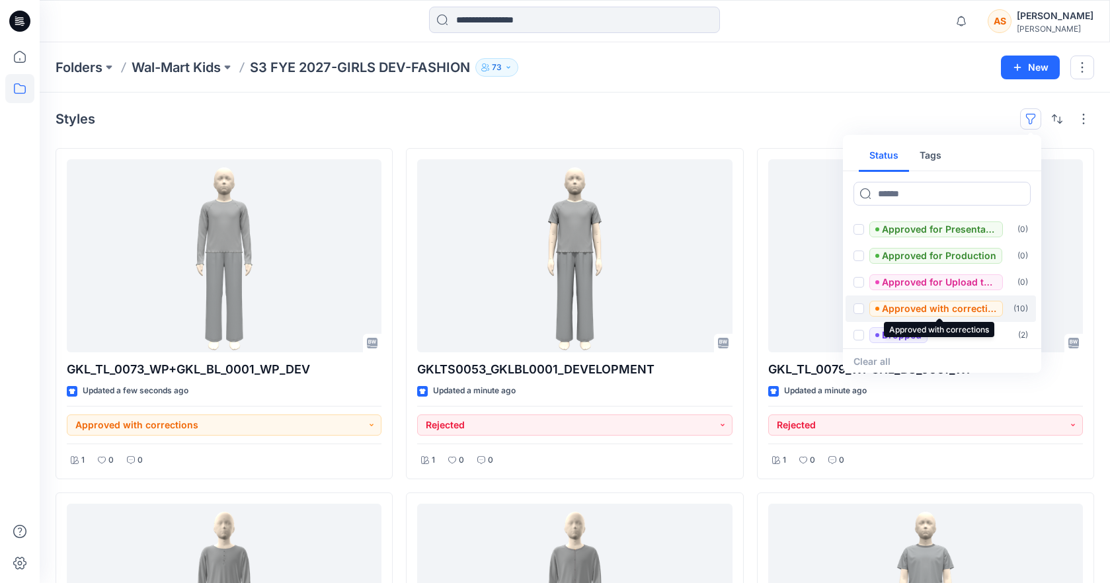
click at [959, 307] on p "Approved with corrections" at bounding box center [939, 309] width 115 height 16
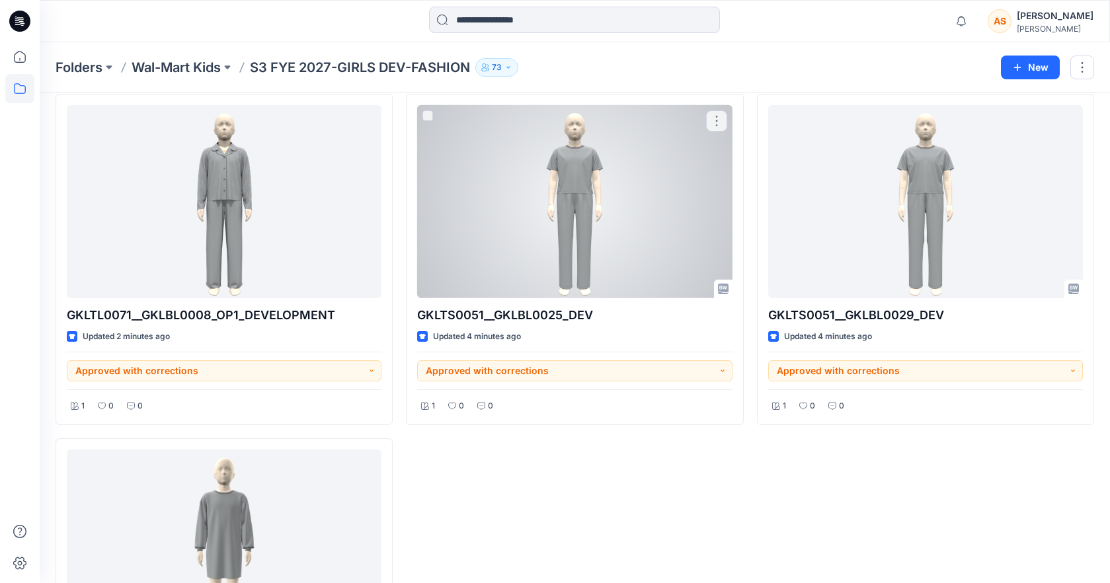
scroll to position [0, 0]
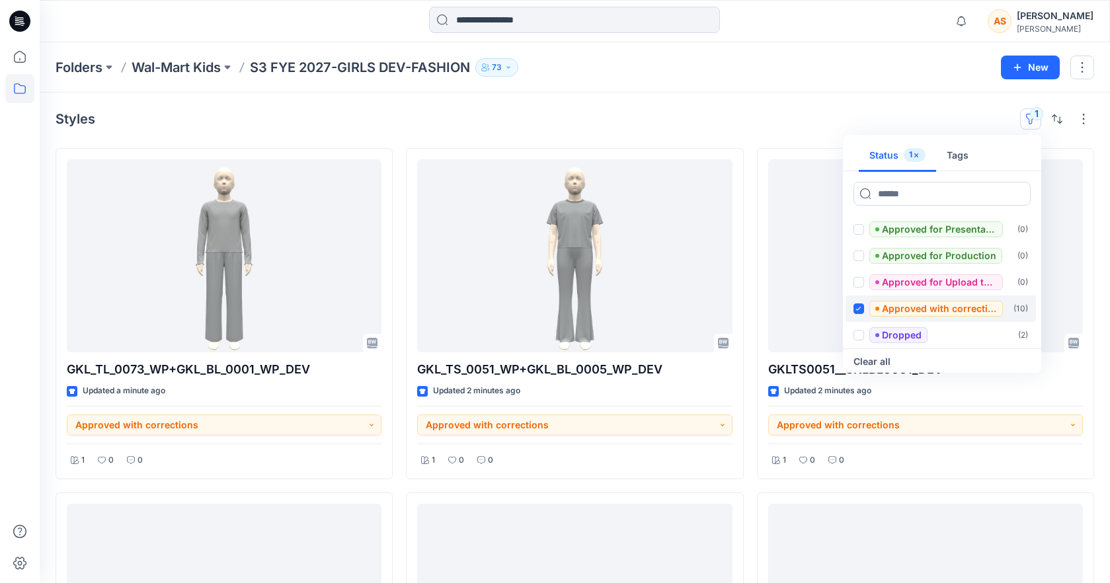
click at [863, 305] on span at bounding box center [858, 308] width 11 height 11
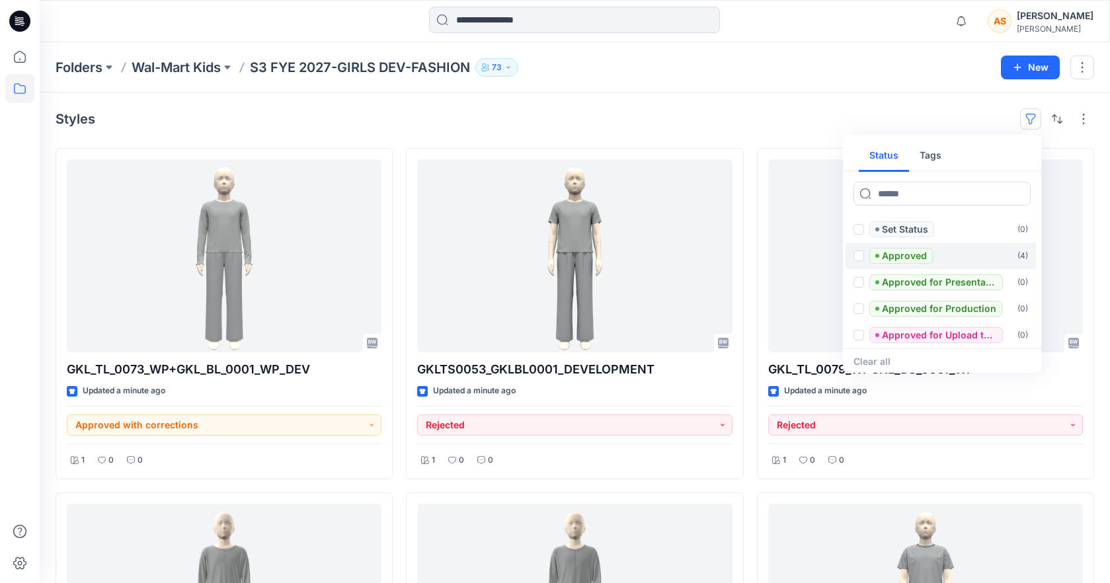
click at [912, 256] on p "Approved" at bounding box center [904, 256] width 45 height 16
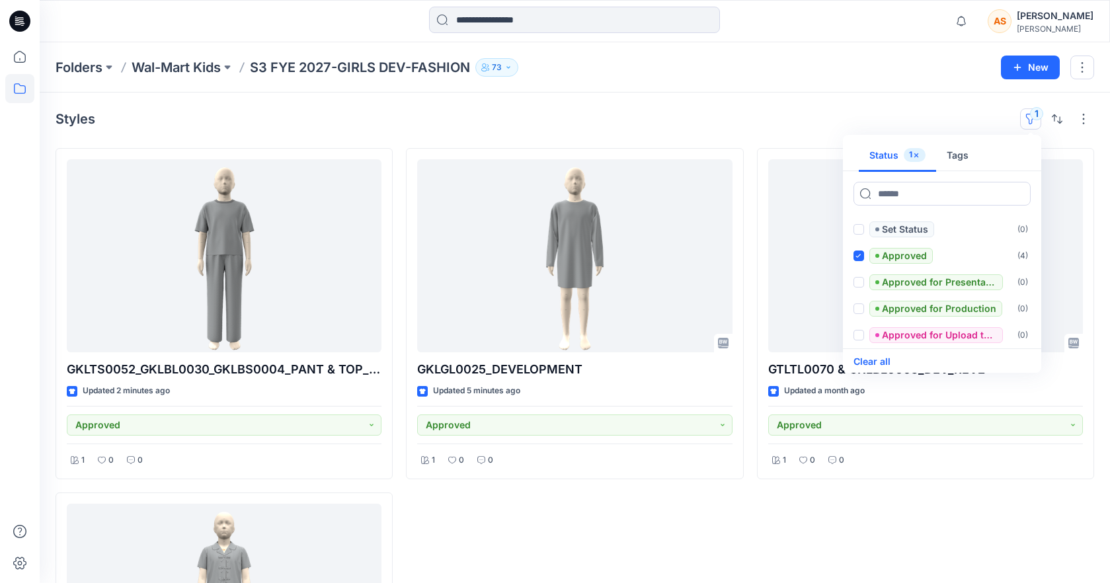
click at [867, 356] on button "Clear all" at bounding box center [871, 362] width 37 height 16
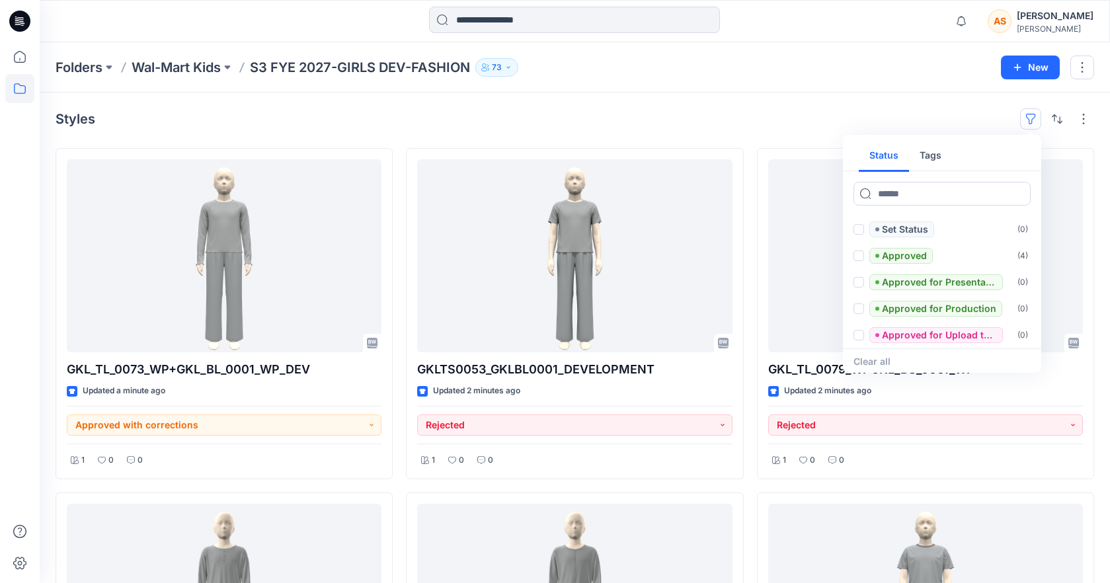
click at [1031, 109] on button "button" at bounding box center [1030, 118] width 21 height 21
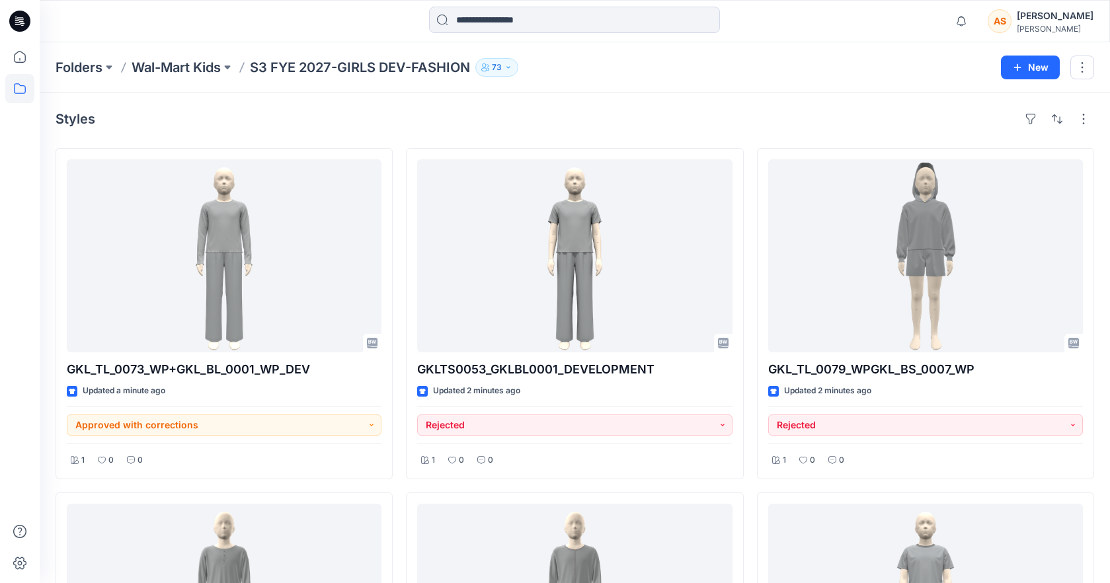
click at [923, 126] on div "Styles" at bounding box center [575, 118] width 1038 height 21
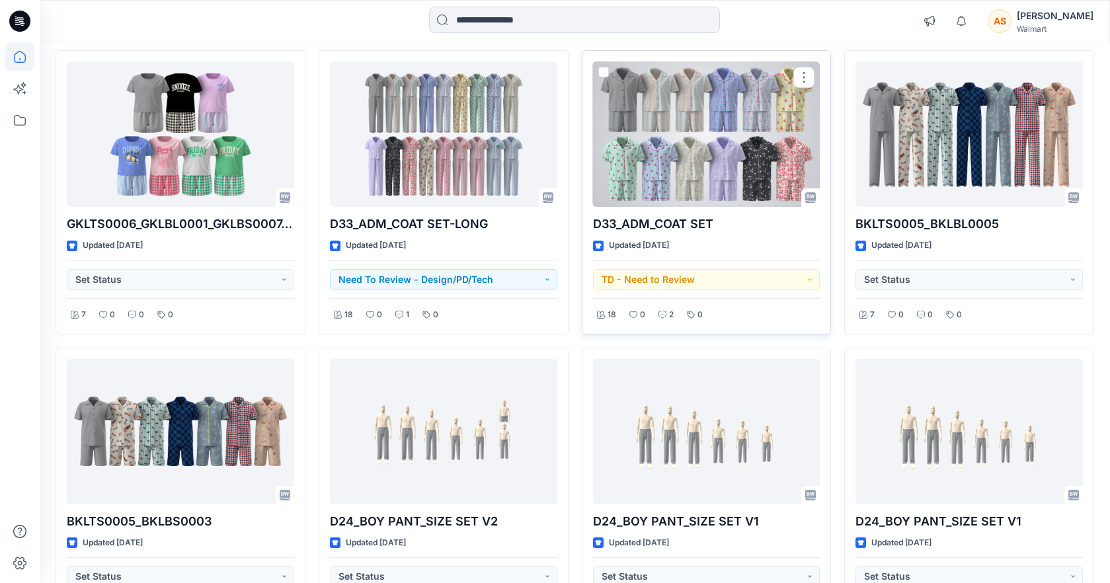
scroll to position [2512, 0]
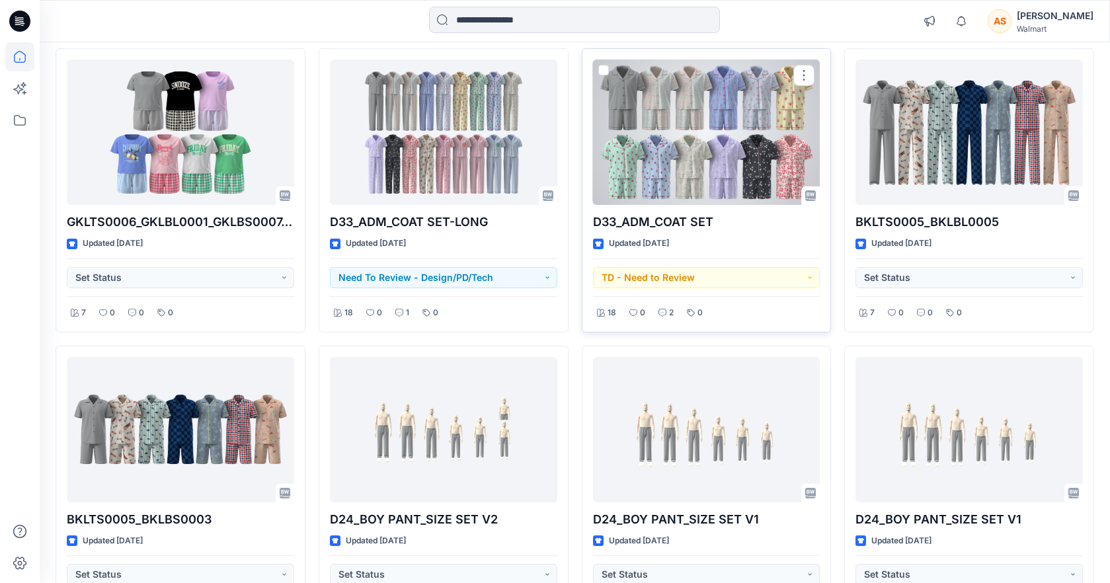
click at [691, 159] on div at bounding box center [706, 131] width 227 height 145
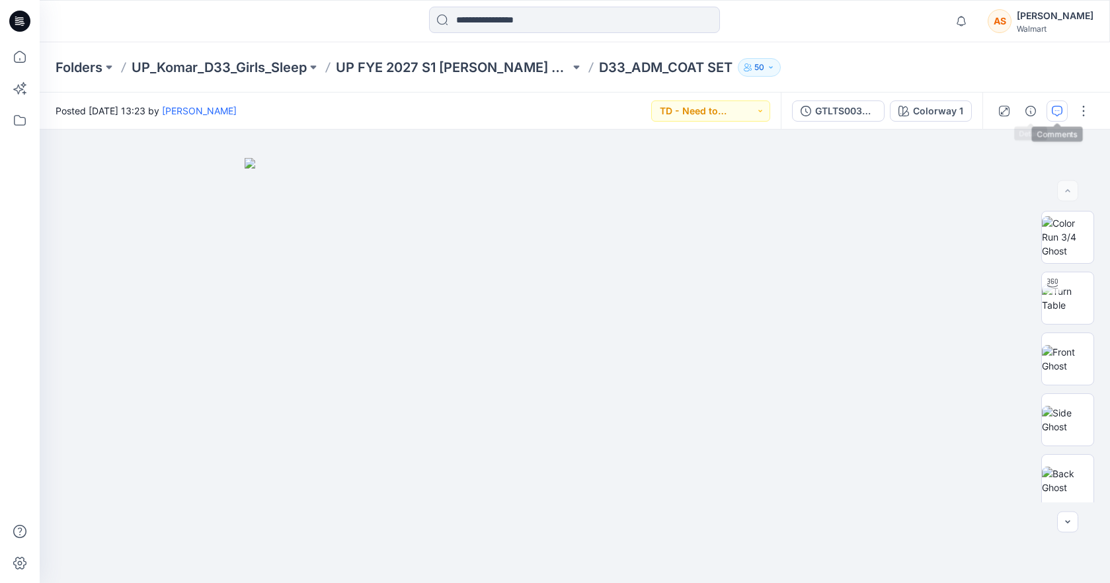
click at [1052, 109] on icon "button" at bounding box center [1057, 111] width 11 height 11
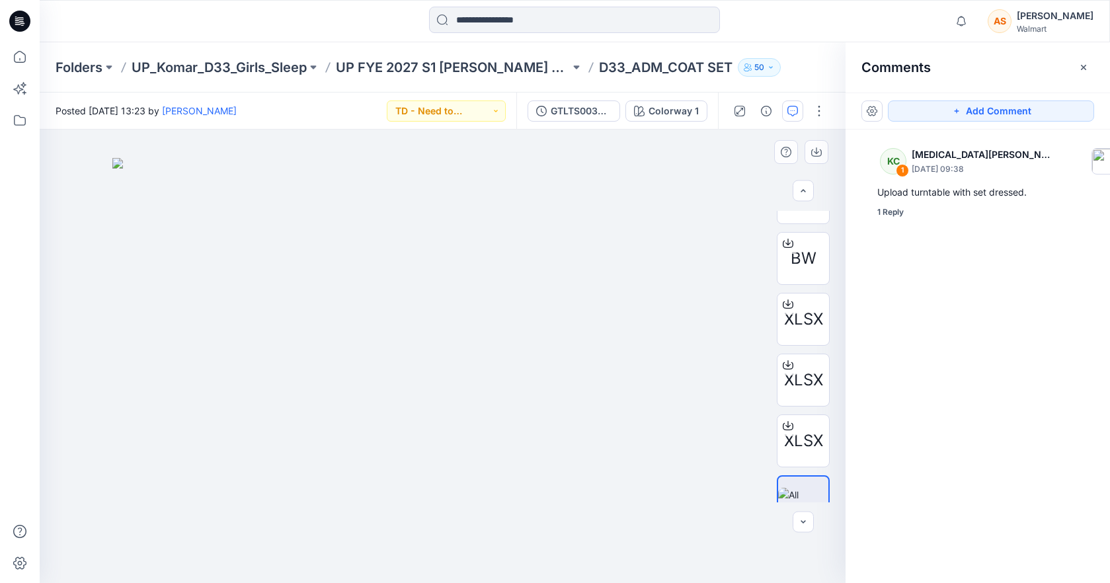
scroll to position [795, 0]
